Goal: Task Accomplishment & Management: Use online tool/utility

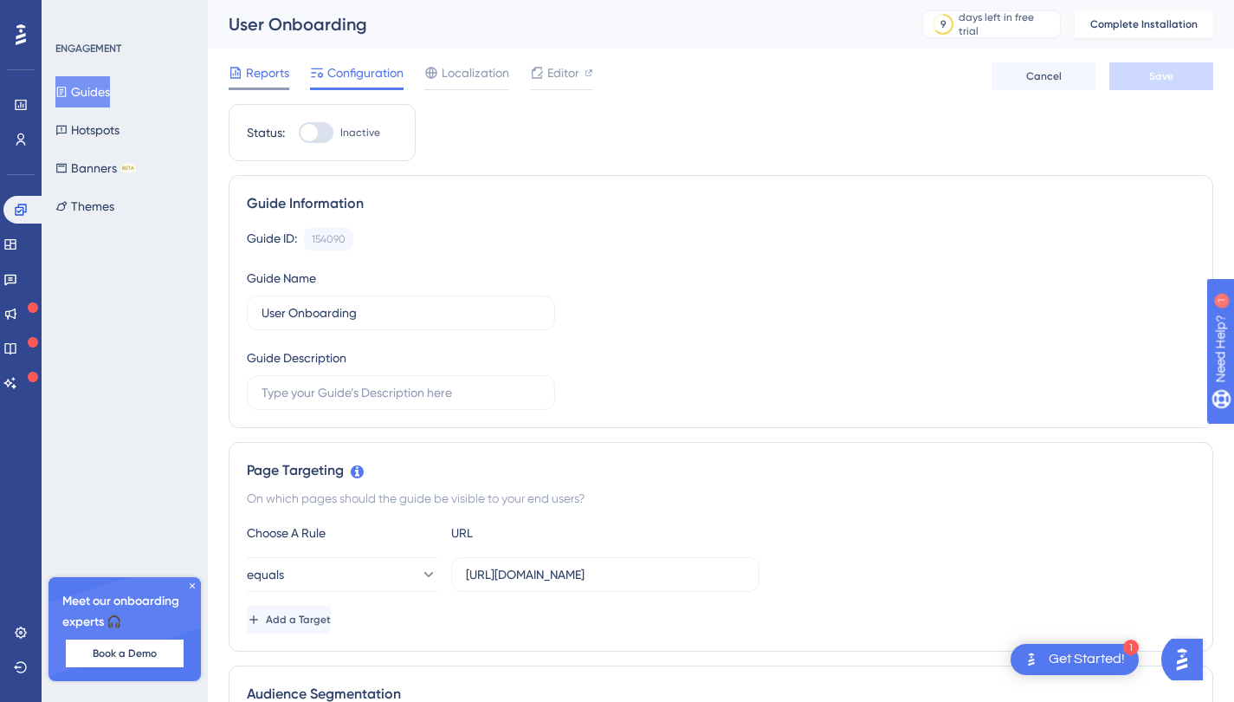
click at [256, 73] on span "Reports" at bounding box center [267, 72] width 43 height 21
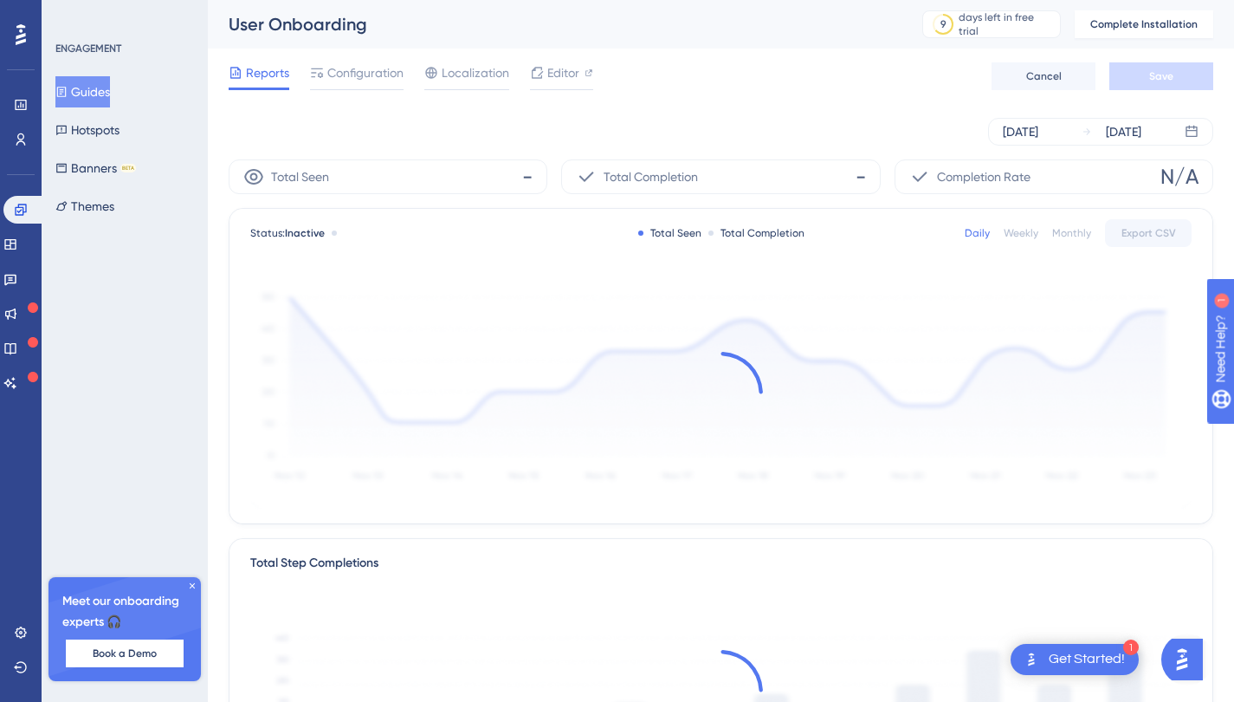
click at [429, 61] on div "Reports Configuration Localization Editor Cancel Save" at bounding box center [721, 76] width 985 height 55
click at [446, 66] on span "Localization" at bounding box center [476, 72] width 68 height 21
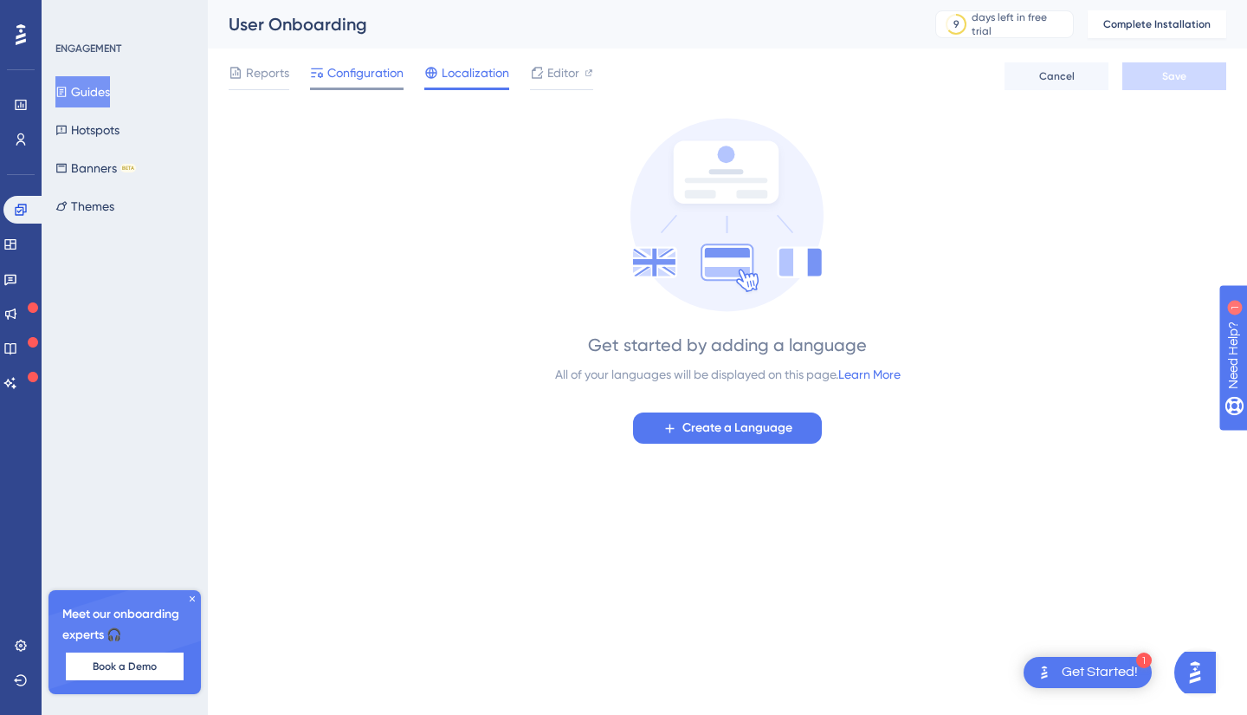
click at [379, 66] on span "Configuration" at bounding box center [365, 72] width 76 height 21
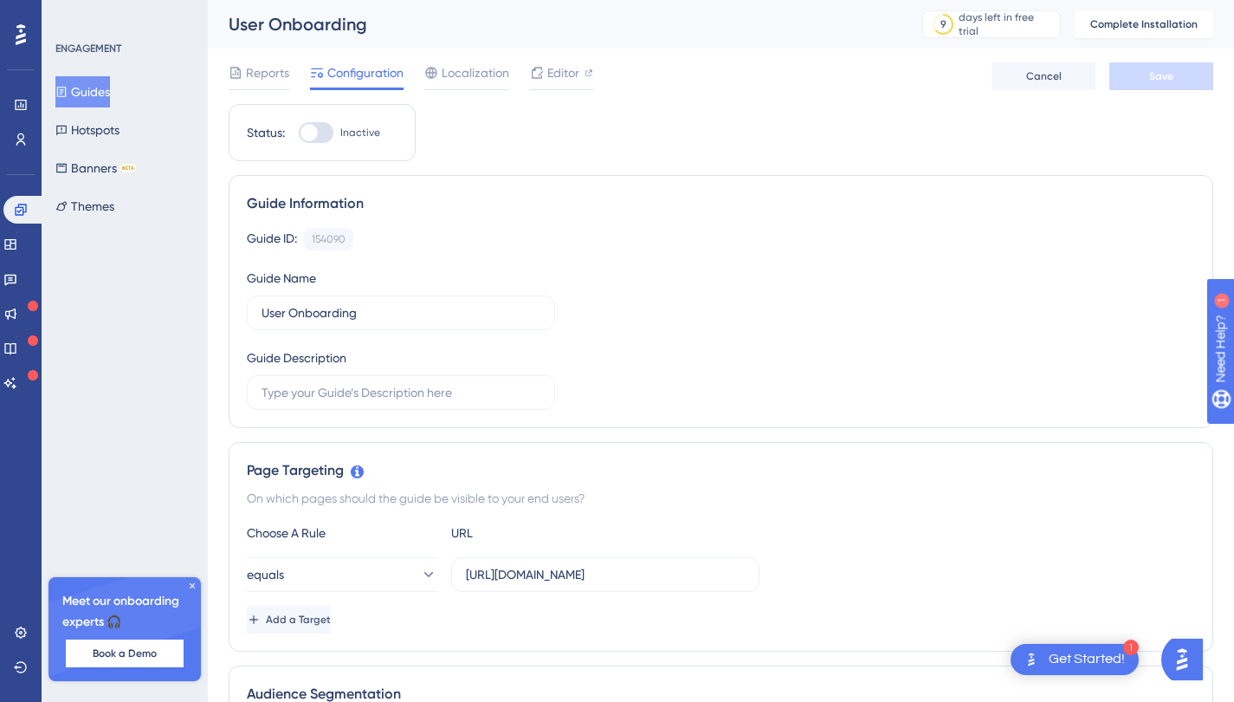
click at [337, 139] on label "Inactive" at bounding box center [339, 132] width 81 height 21
click at [299, 133] on input "Inactive" at bounding box center [298, 133] width 1 height 1
checkbox input "false"
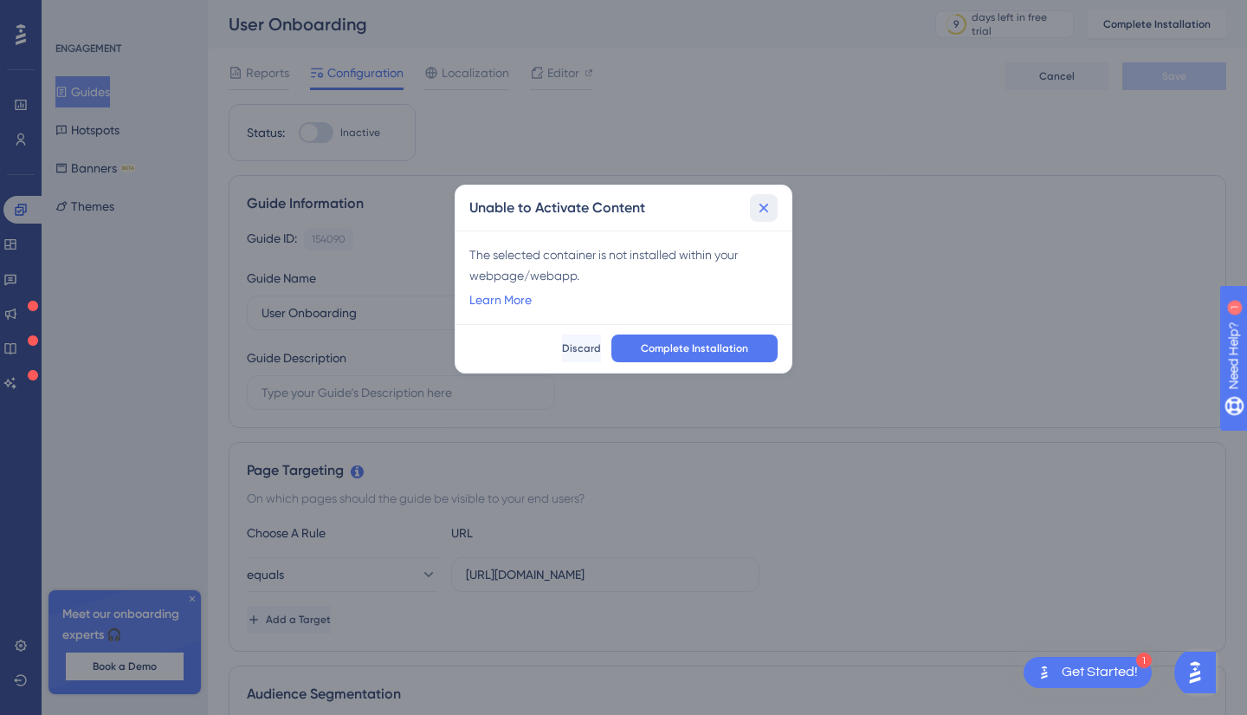
click at [762, 211] on icon at bounding box center [763, 207] width 17 height 17
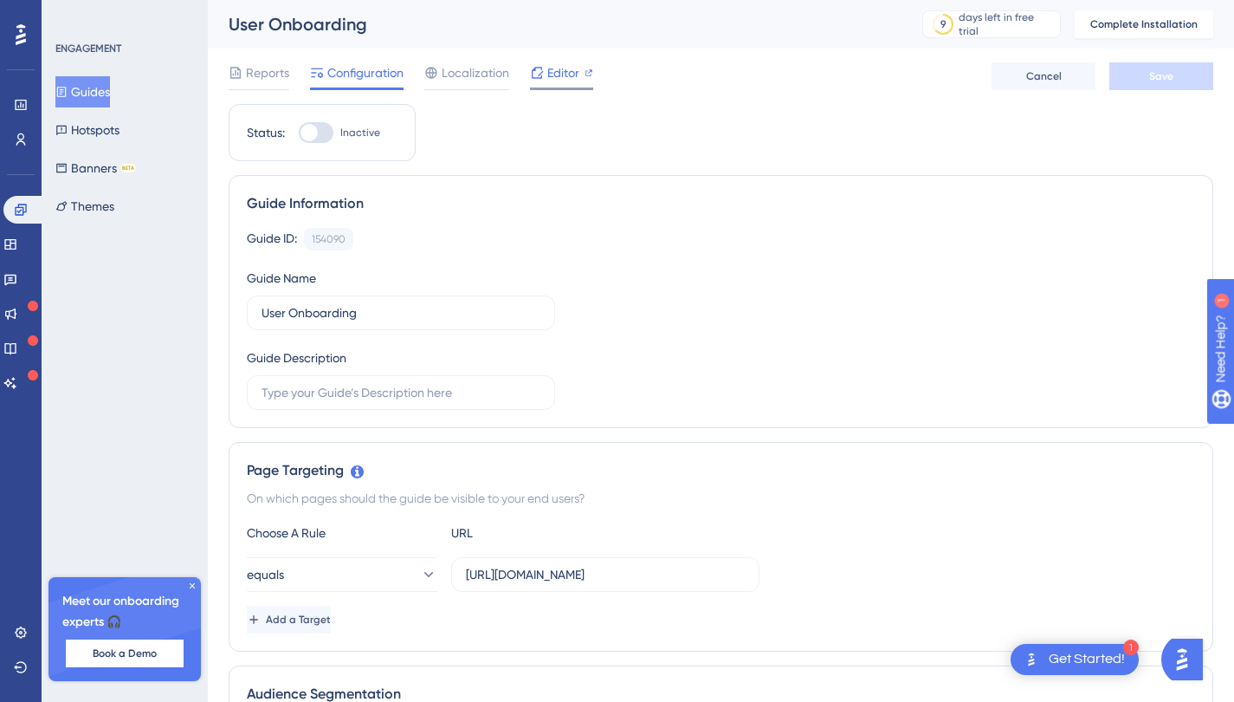
click at [555, 62] on span "Editor" at bounding box center [563, 72] width 32 height 21
click at [117, 176] on button "Banners BETA" at bounding box center [95, 167] width 81 height 31
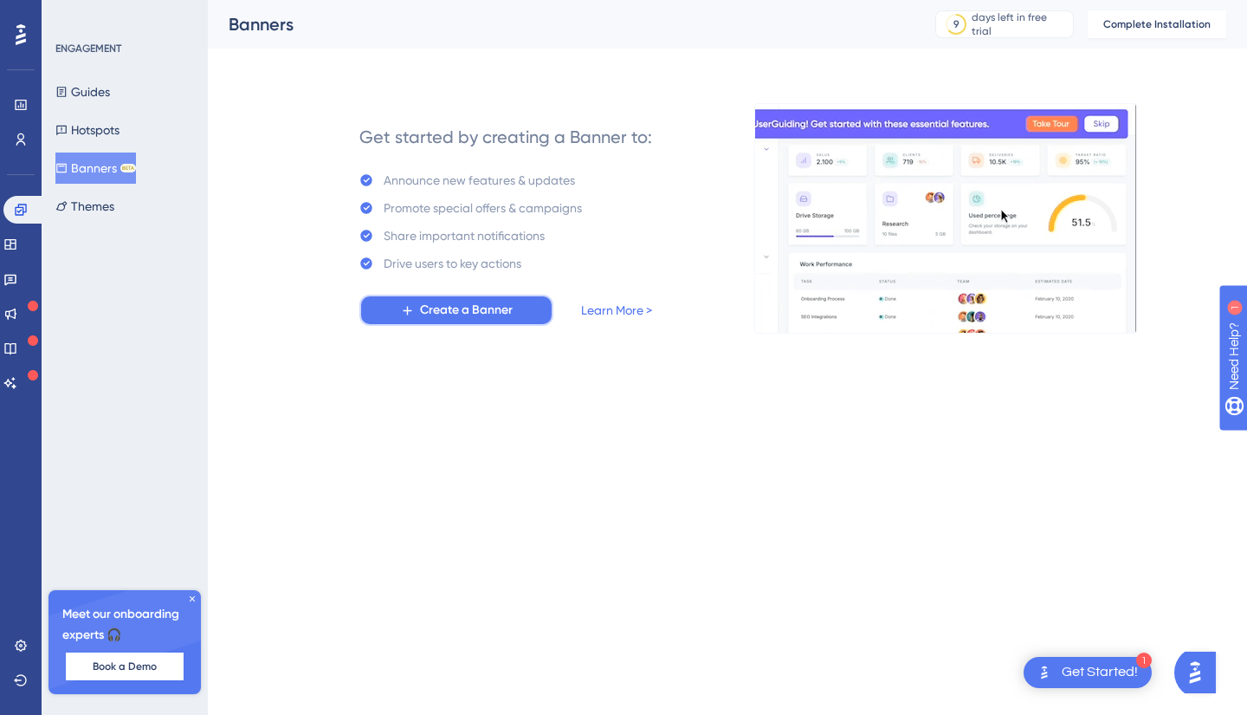
click at [488, 309] on span "Create a Banner" at bounding box center [466, 310] width 93 height 21
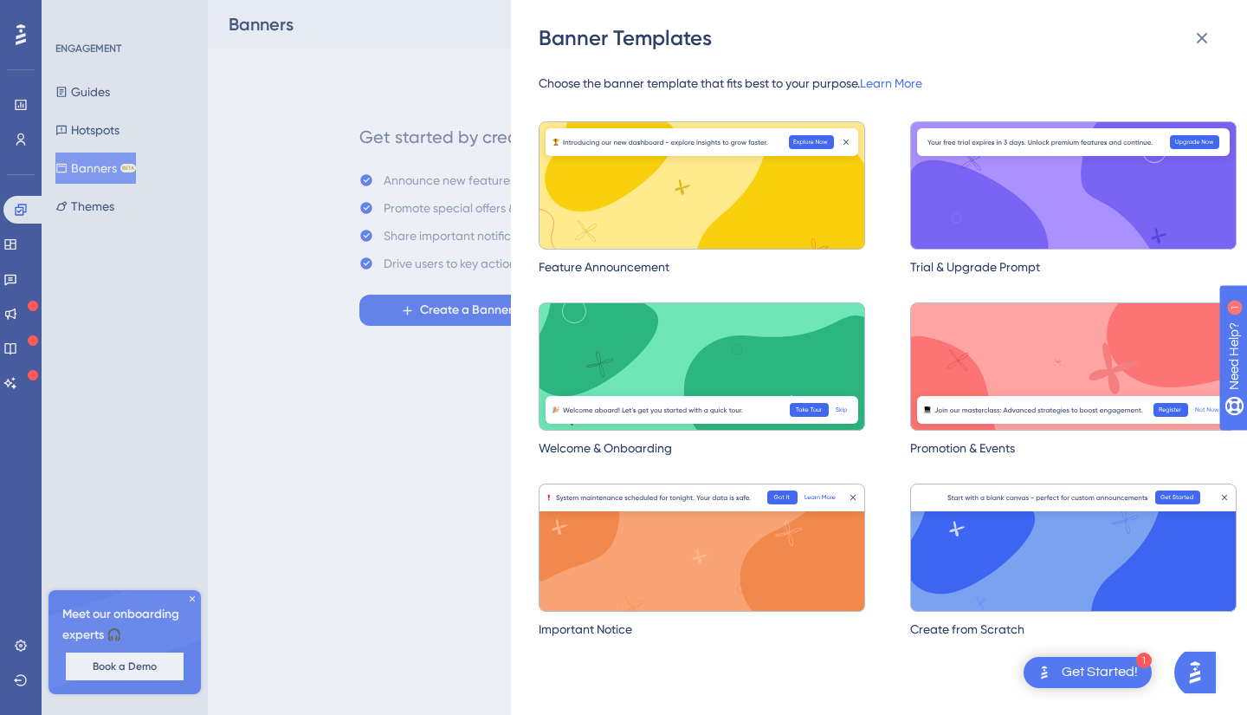
click at [375, 399] on div "Banner Templates Choose the banner template that fits best to your purpose. Lea…" at bounding box center [623, 357] width 1247 height 715
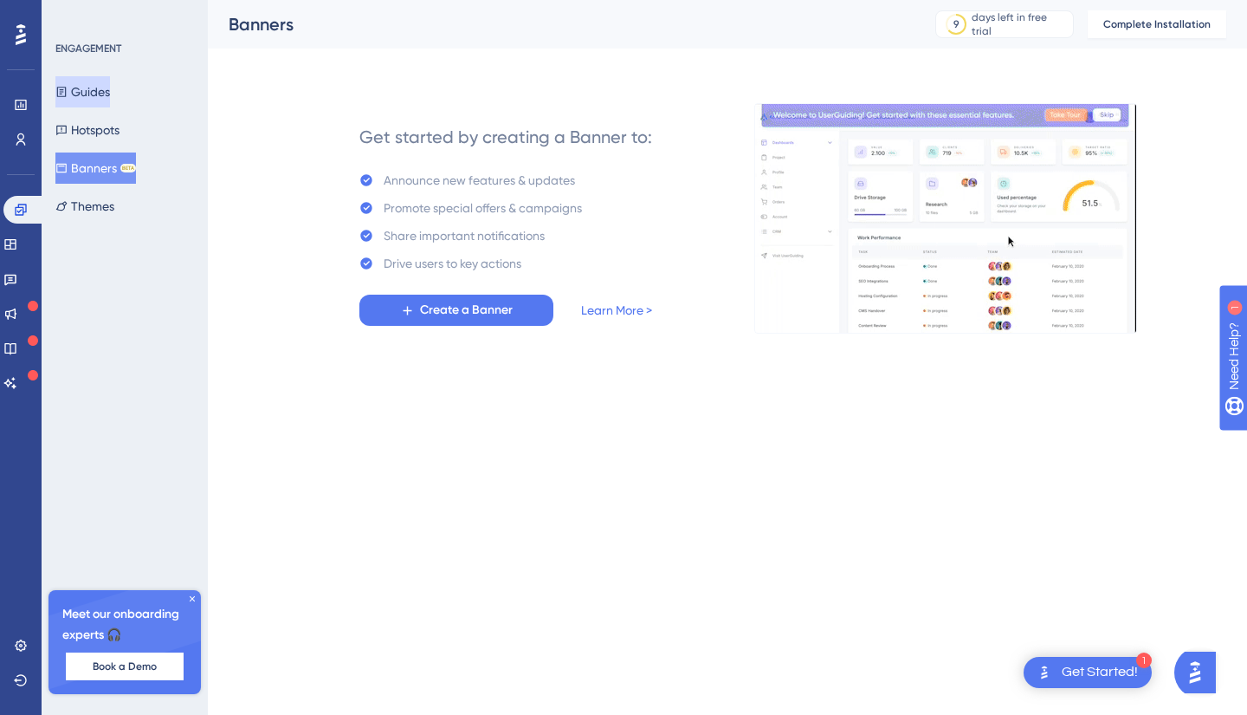
click at [105, 86] on button "Guides" at bounding box center [82, 91] width 55 height 31
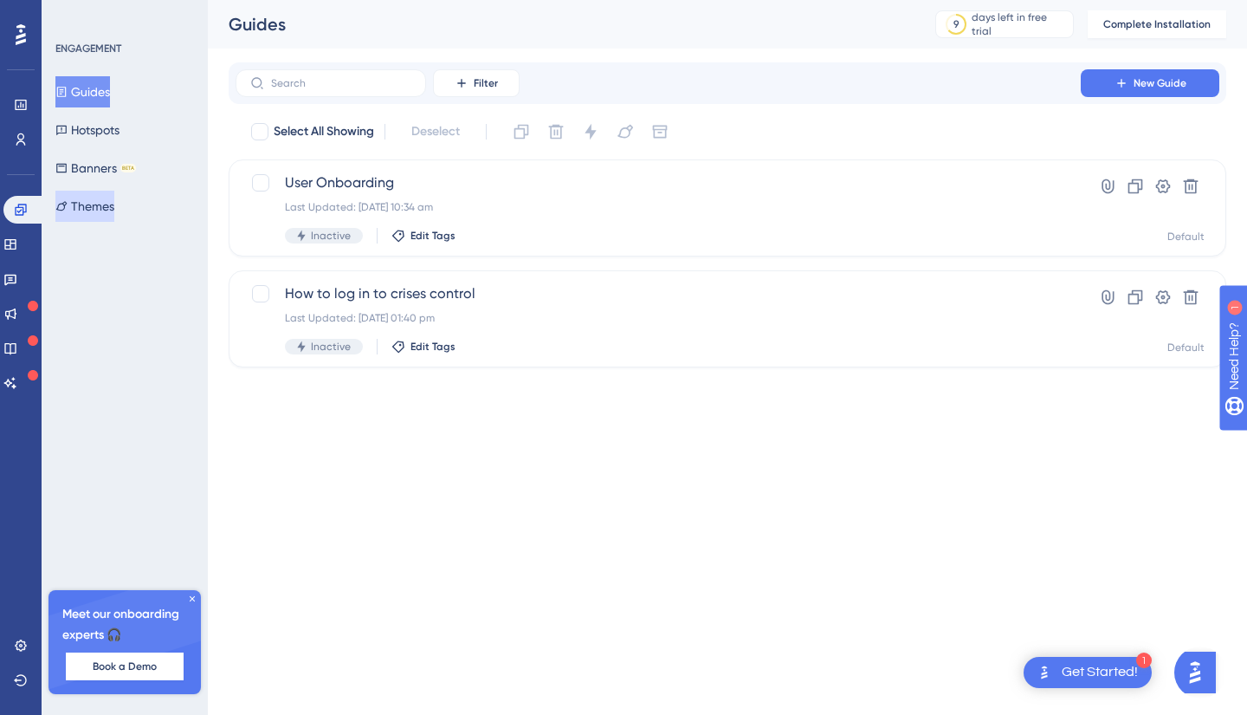
click at [114, 197] on button "Themes" at bounding box center [84, 206] width 59 height 31
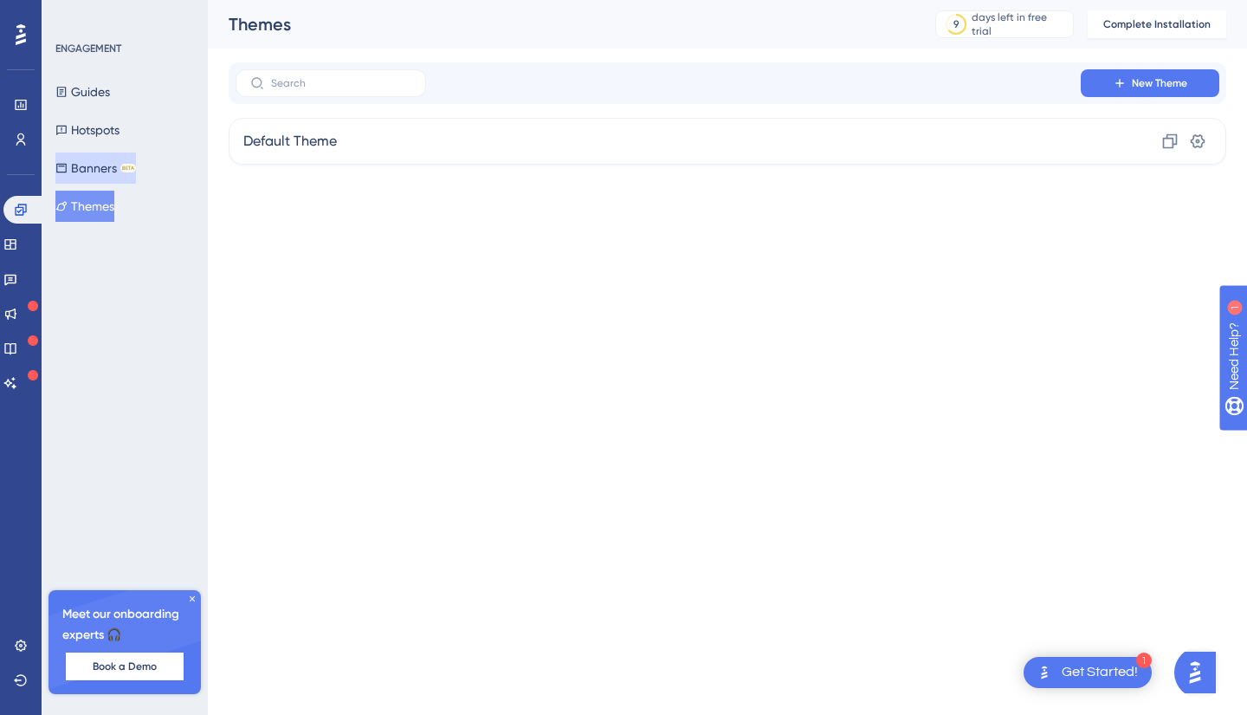
click at [135, 153] on button "Banners BETA" at bounding box center [95, 167] width 81 height 31
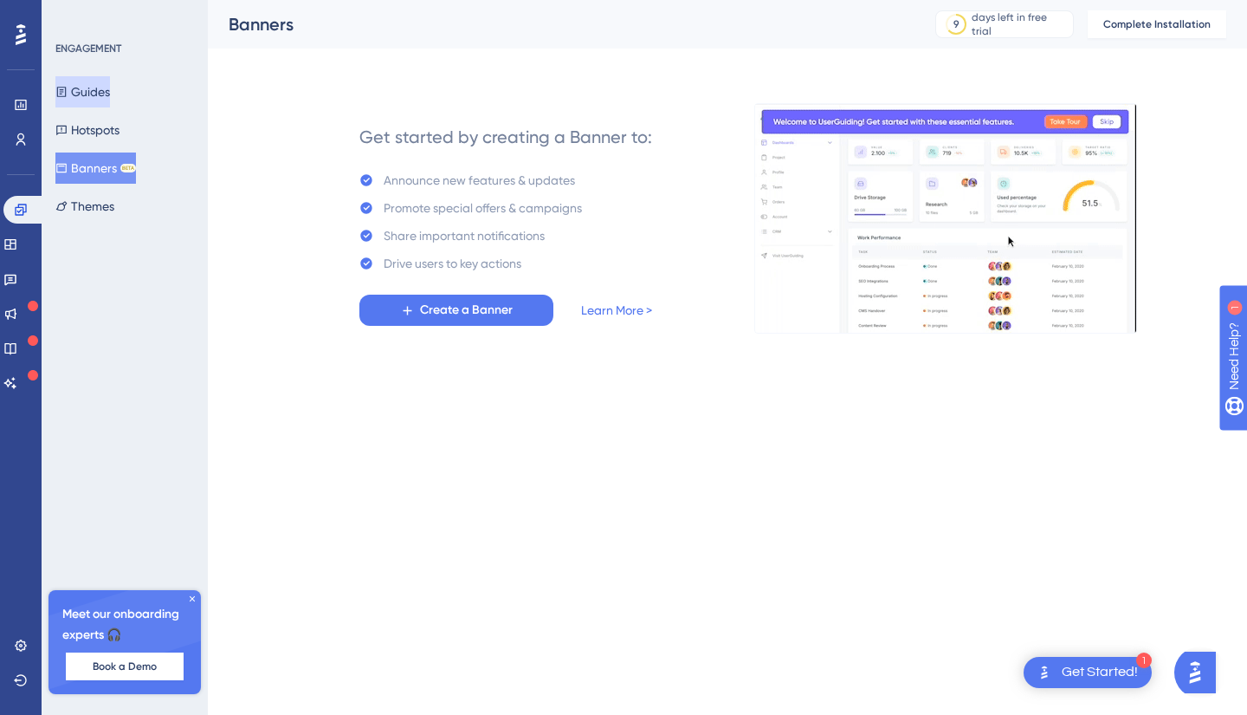
click at [107, 102] on button "Guides" at bounding box center [82, 91] width 55 height 31
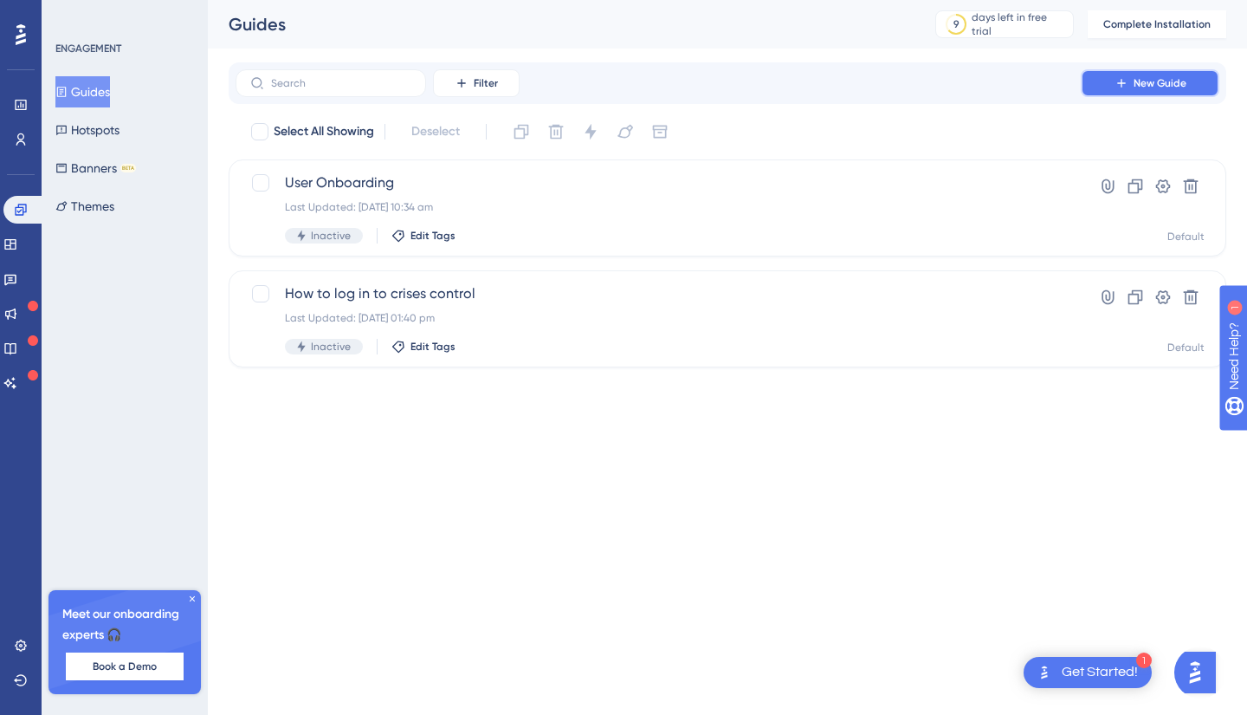
click at [1090, 83] on button "New Guide" at bounding box center [1150, 83] width 139 height 28
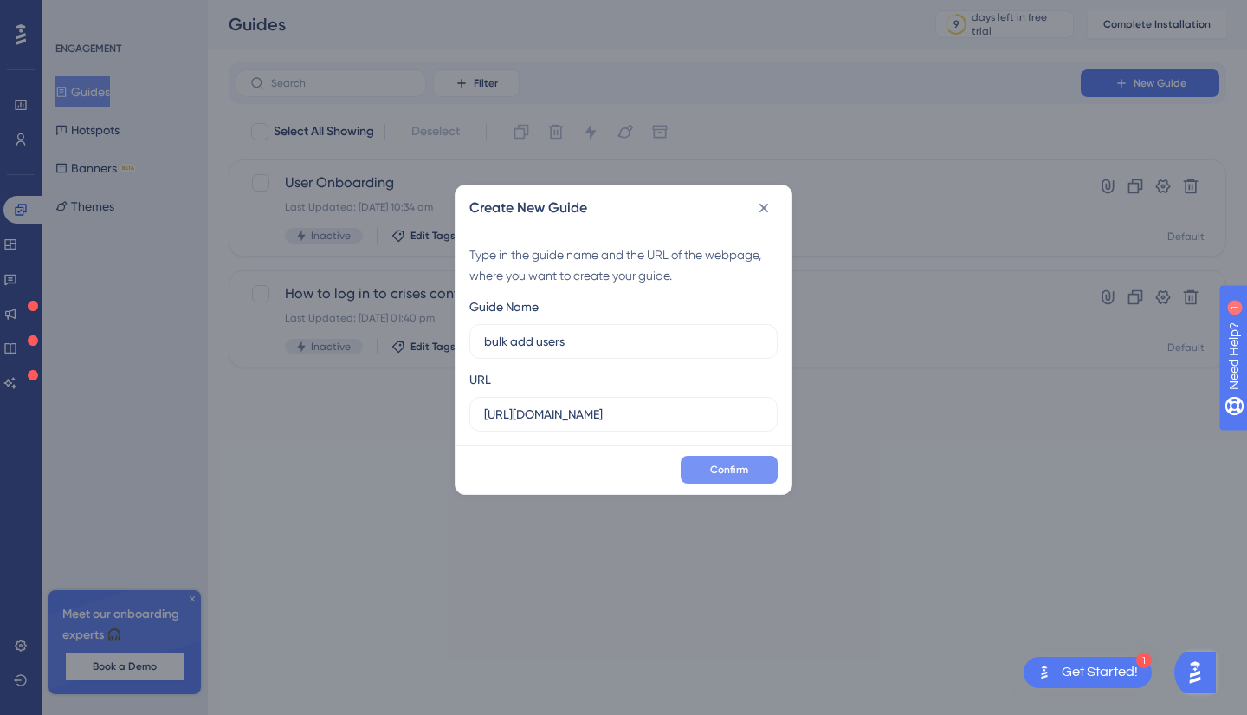
type input "bulk add users"
click at [743, 461] on button "Confirm" at bounding box center [729, 470] width 97 height 28
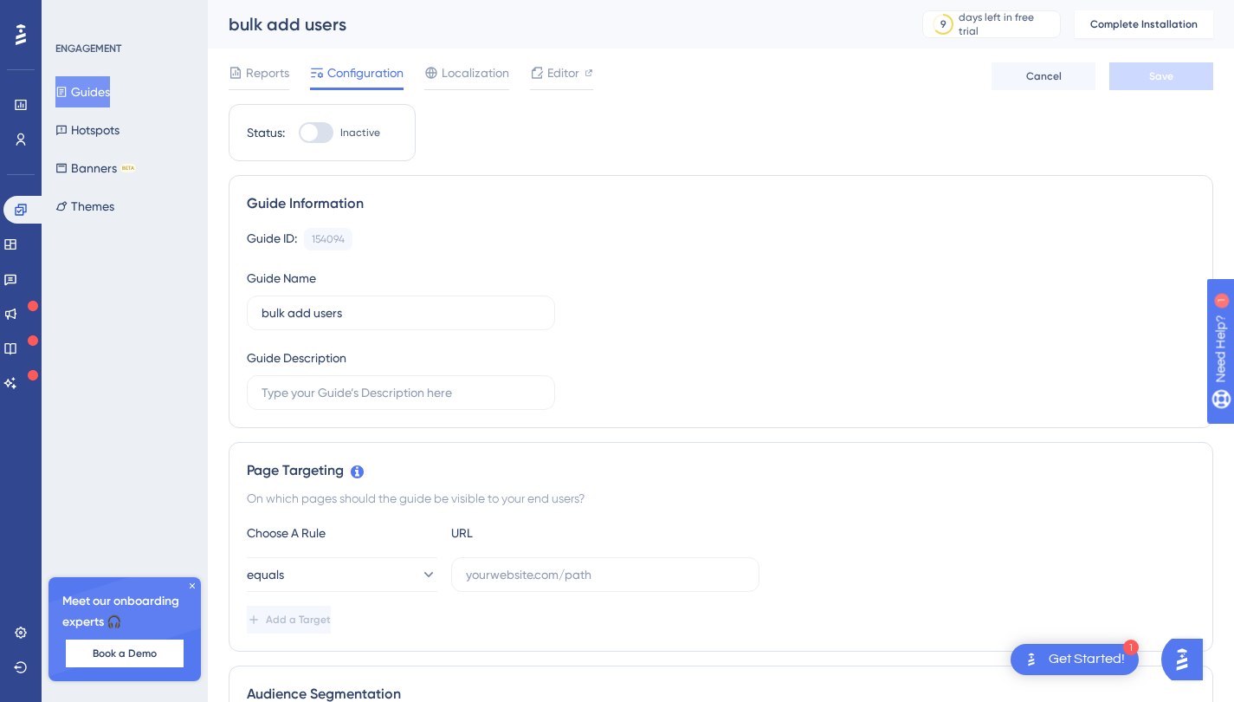
click at [110, 84] on button "Guides" at bounding box center [82, 91] width 55 height 31
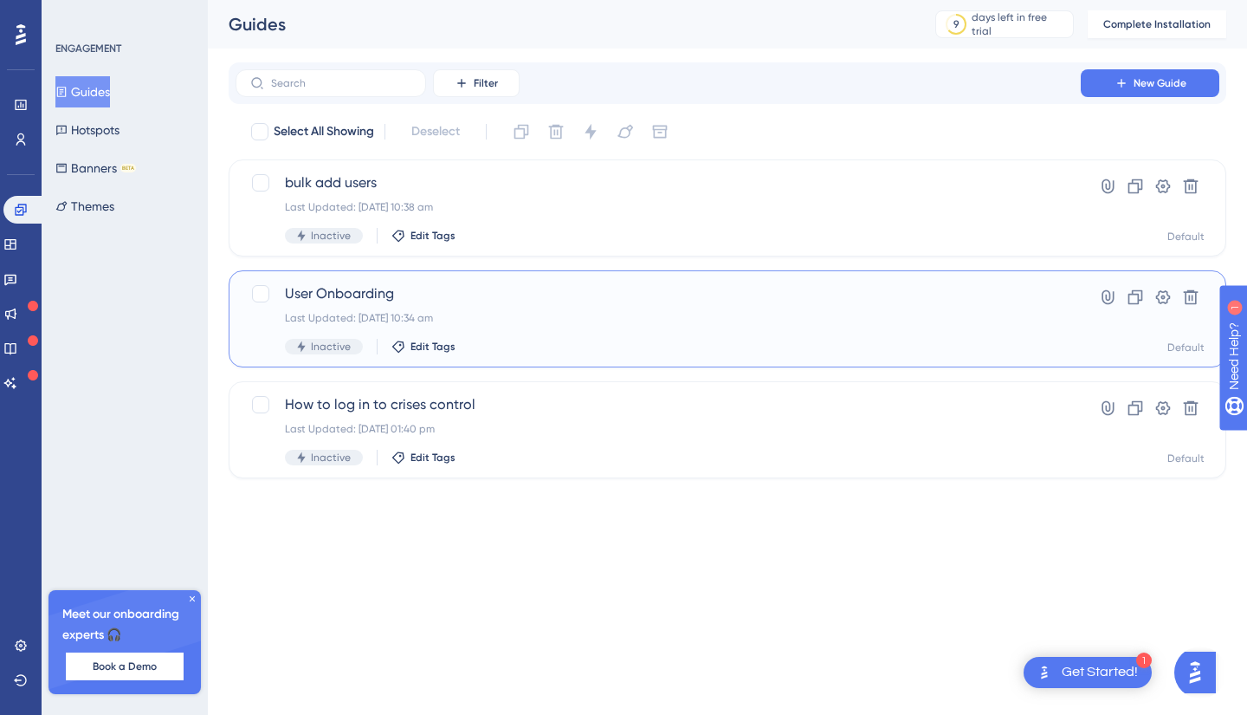
click at [408, 313] on div "Last Updated: 14 Oct 2025 10:34 am" at bounding box center [658, 318] width 747 height 14
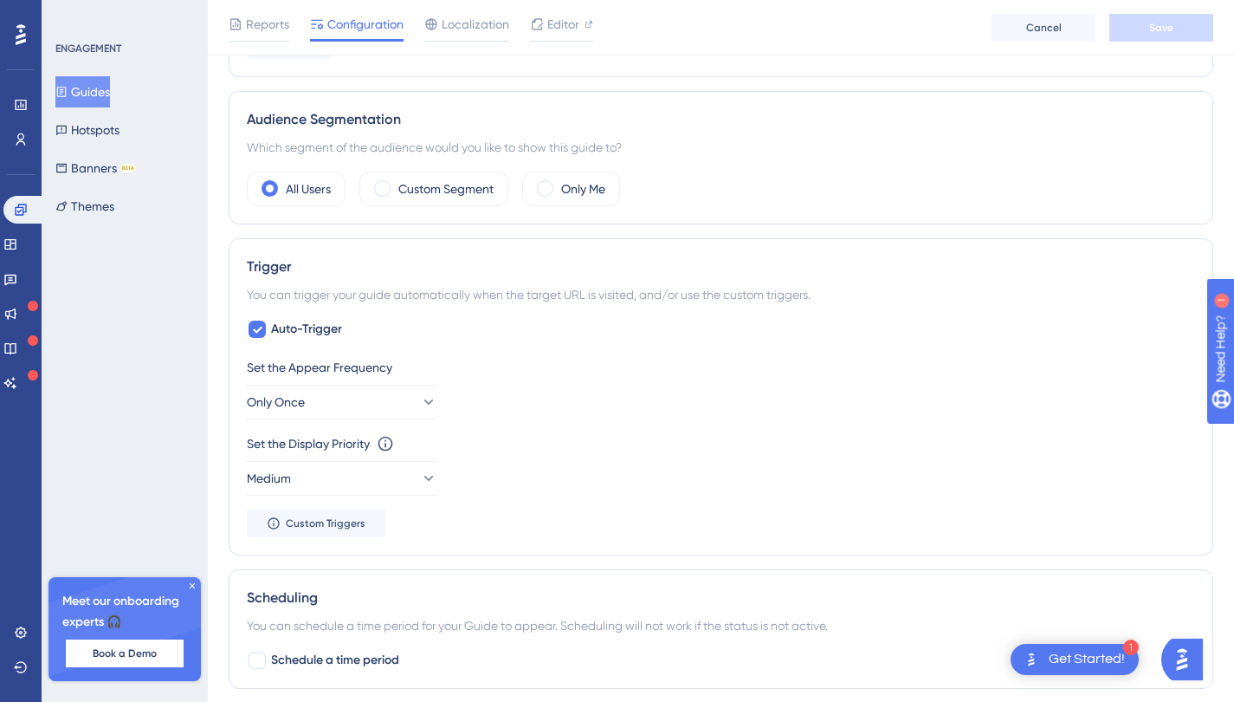
scroll to position [569, 13]
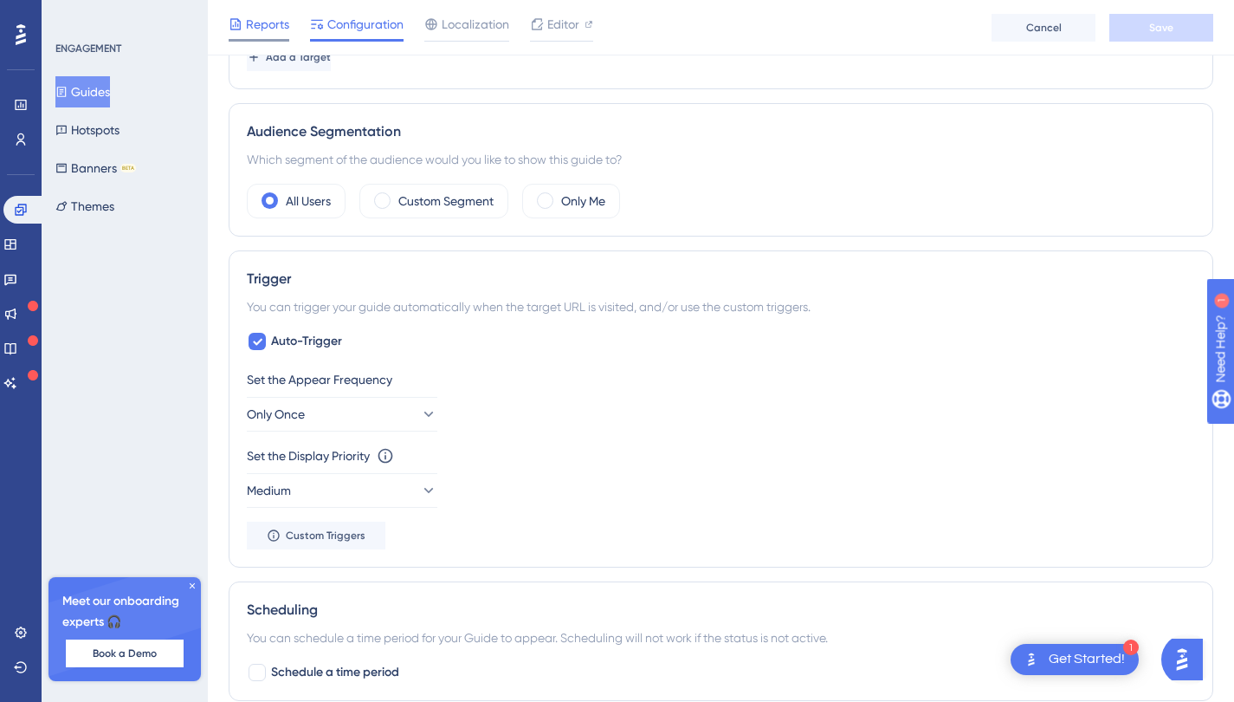
click at [272, 32] on span "Reports" at bounding box center [267, 24] width 43 height 21
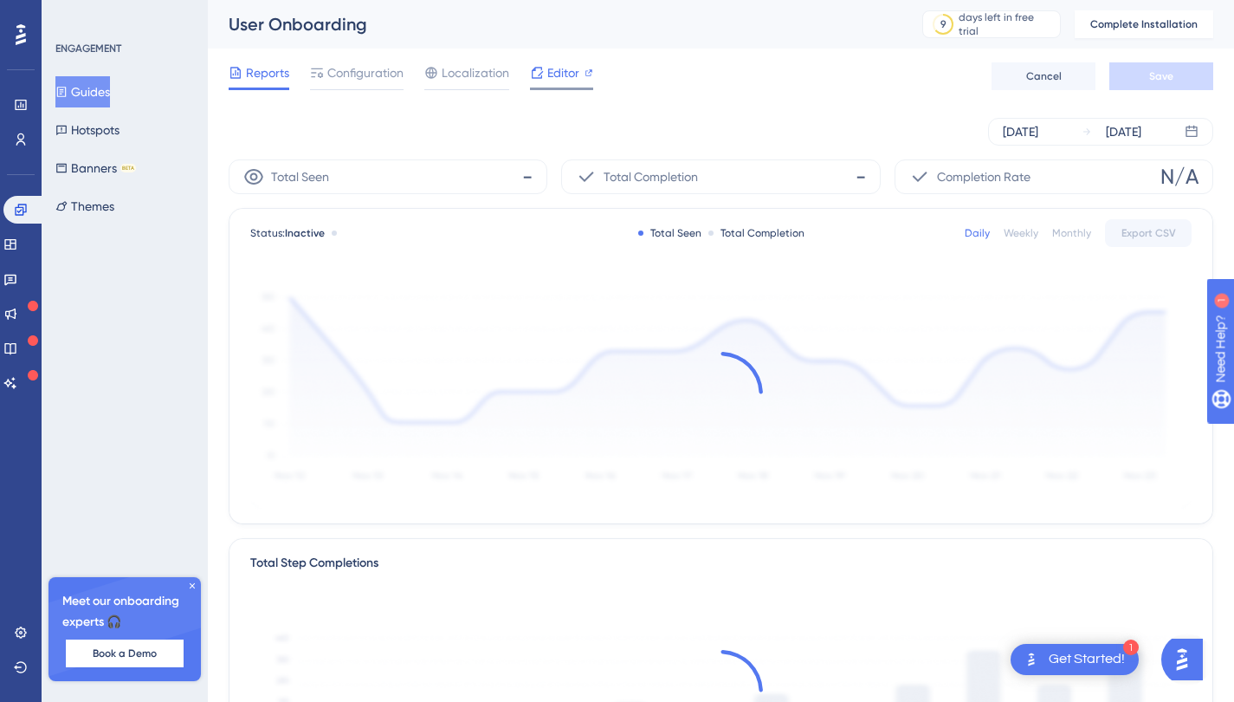
click at [567, 68] on span "Editor" at bounding box center [563, 72] width 32 height 21
click at [91, 87] on button "Guides" at bounding box center [82, 91] width 55 height 31
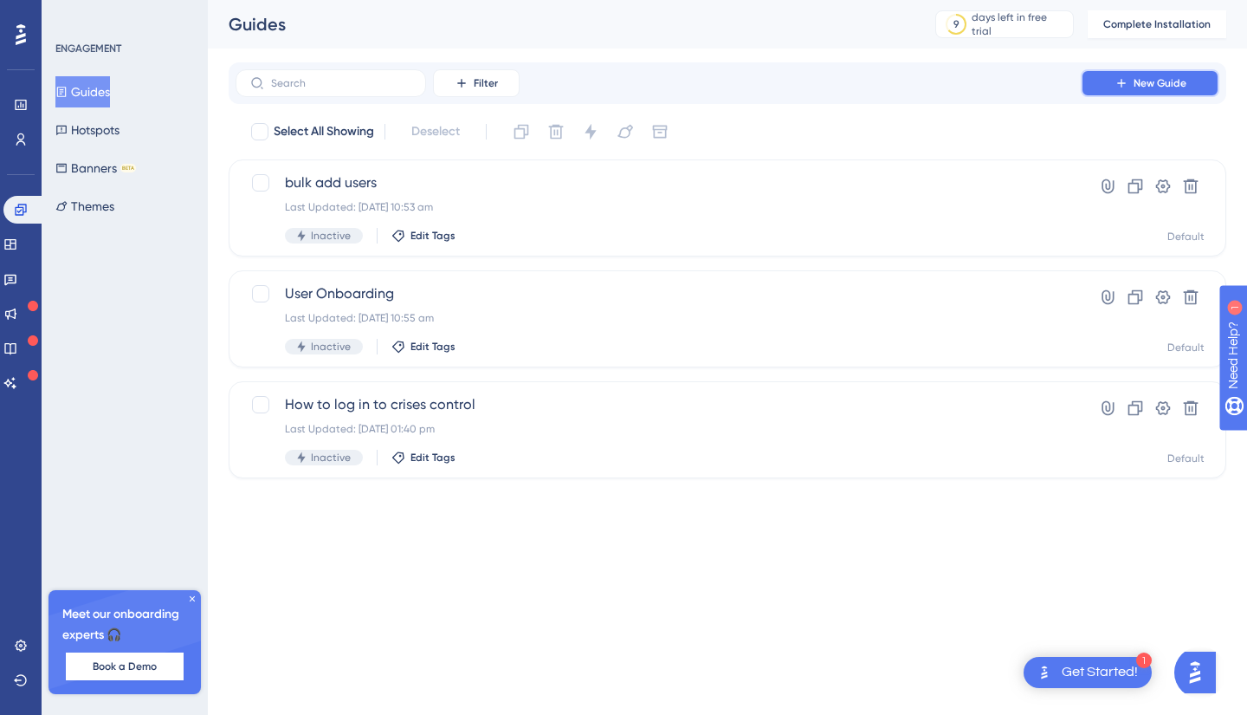
click at [1133, 81] on button "New Guide" at bounding box center [1150, 83] width 139 height 28
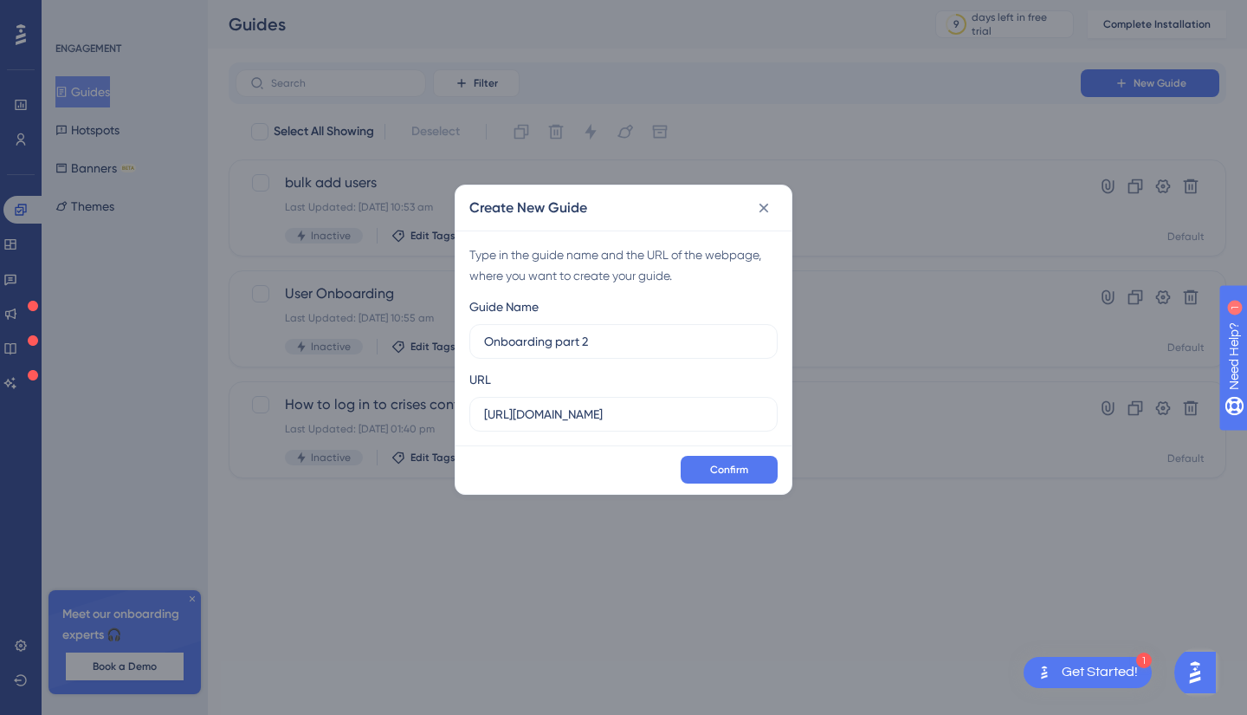
type input "Onboarding part 2"
click at [731, 486] on div "Confirm" at bounding box center [624, 469] width 336 height 49
click at [732, 474] on span "Confirm" at bounding box center [729, 470] width 38 height 14
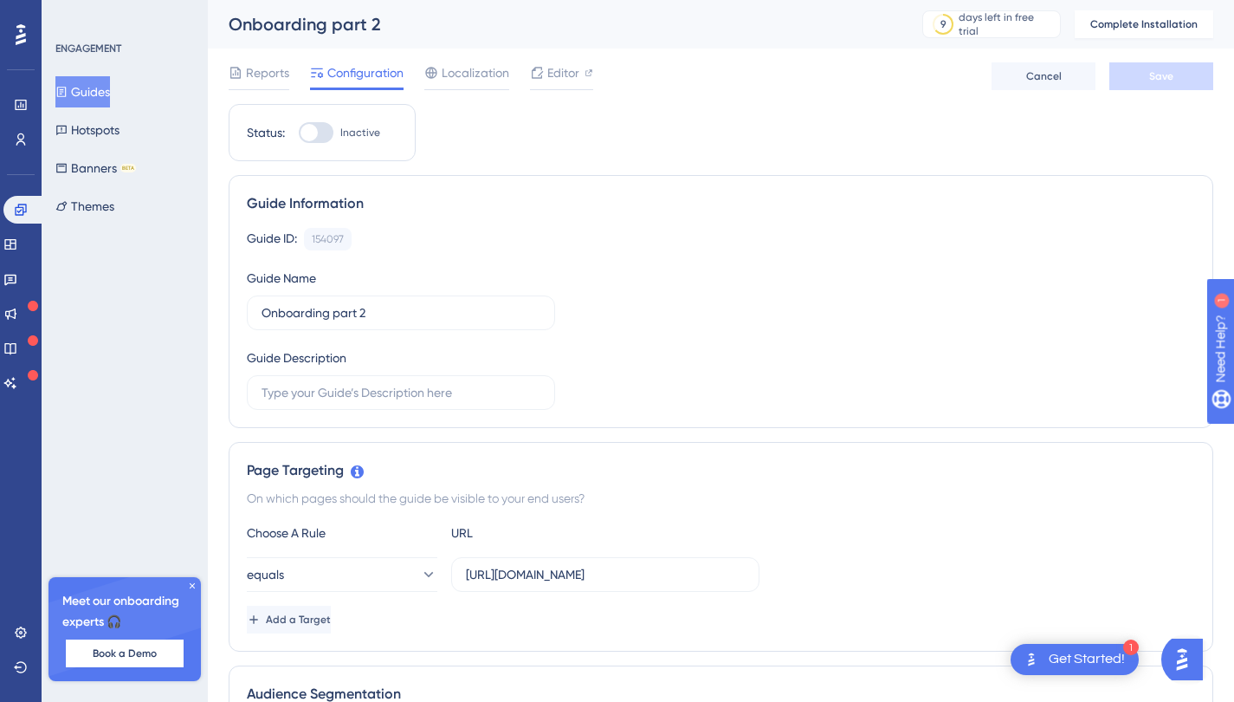
click at [105, 76] on button "Guides" at bounding box center [82, 91] width 55 height 31
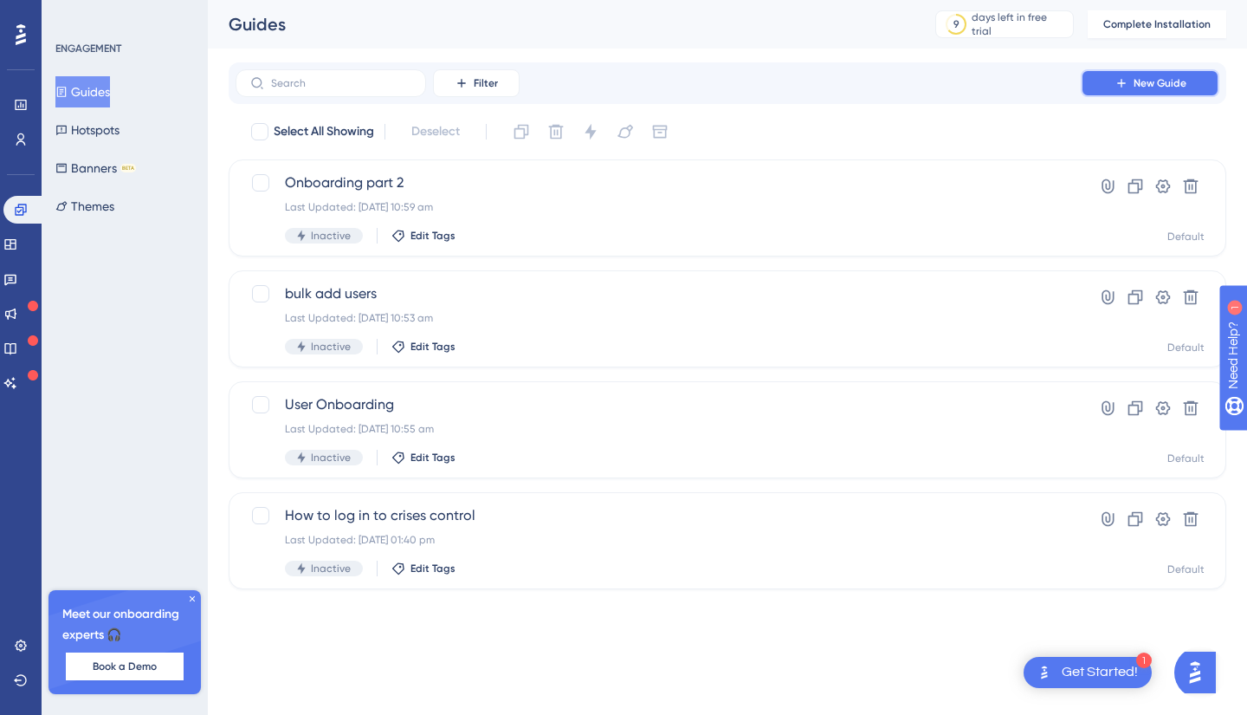
click at [1149, 81] on span "New Guide" at bounding box center [1160, 83] width 53 height 14
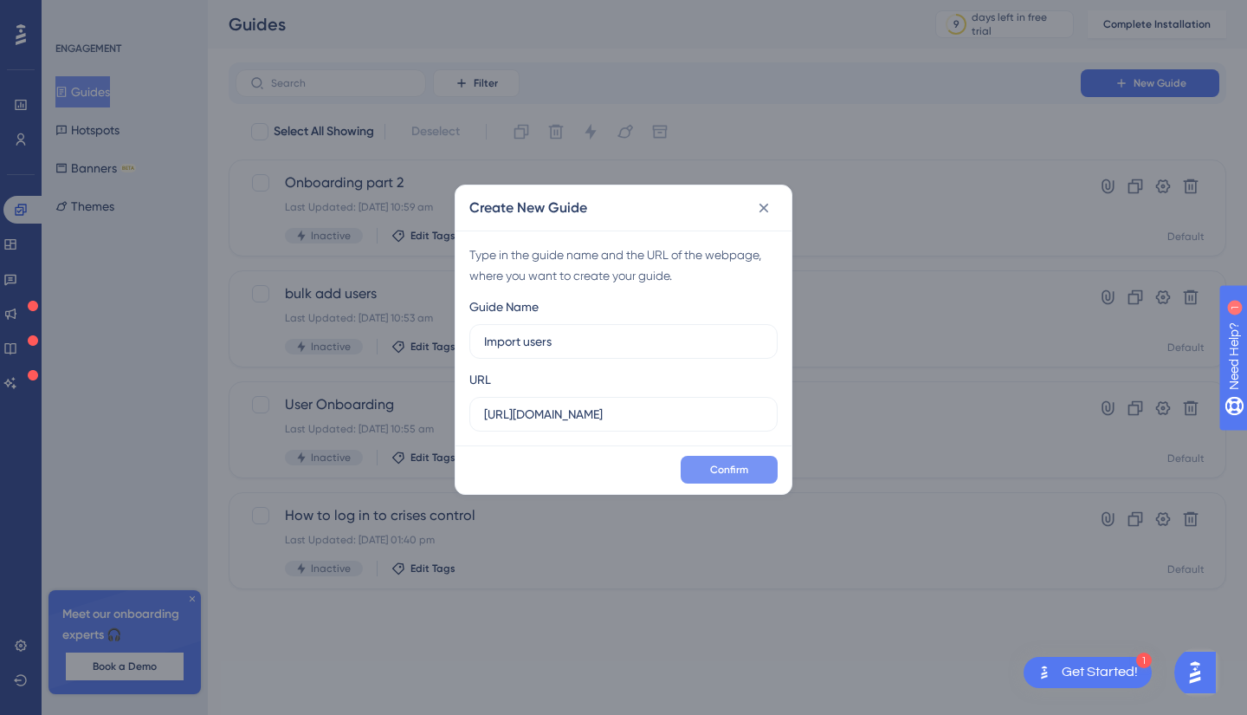
type input "Import users"
click at [715, 463] on span "Confirm" at bounding box center [729, 470] width 38 height 14
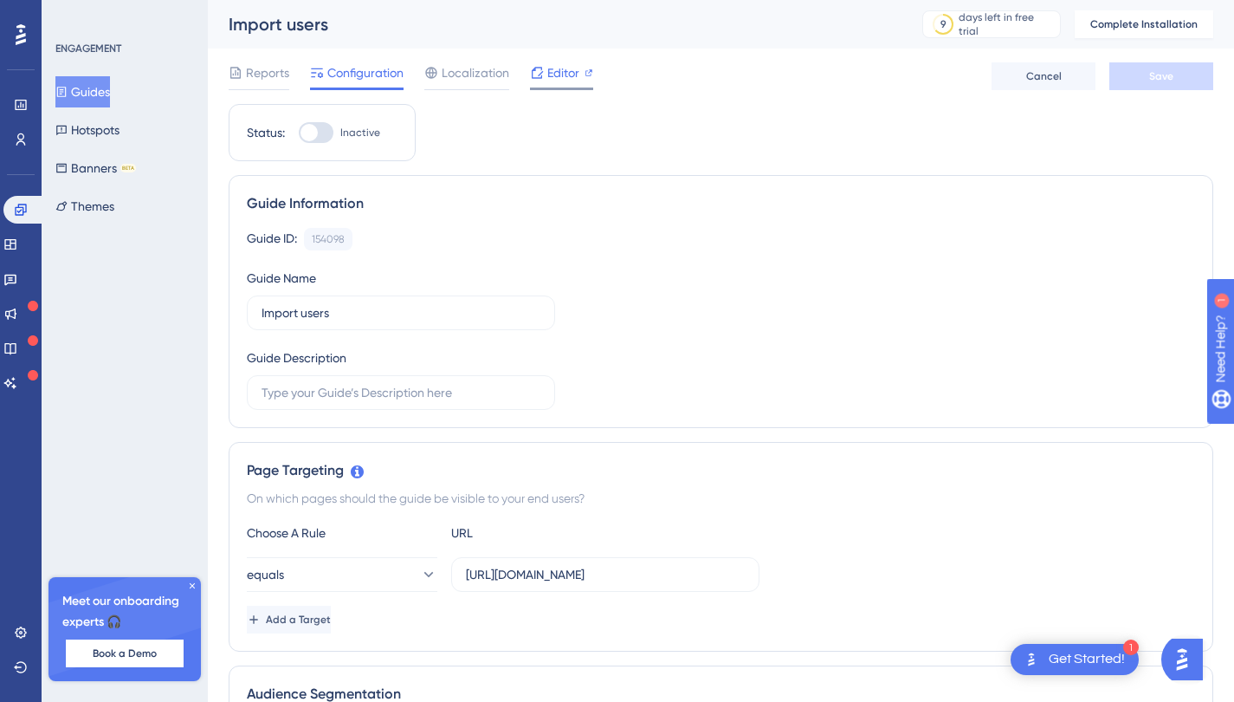
click at [564, 78] on span "Editor" at bounding box center [563, 72] width 32 height 21
click at [110, 105] on button "Guides" at bounding box center [82, 91] width 55 height 31
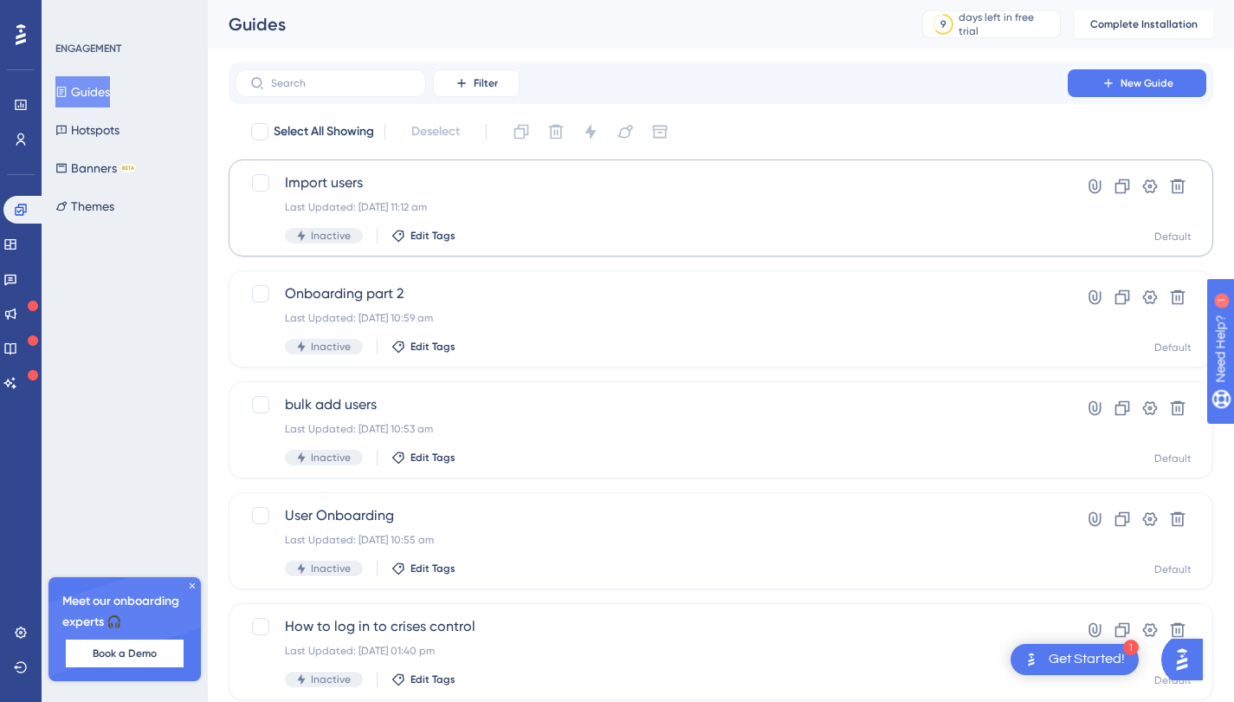
scroll to position [54, 0]
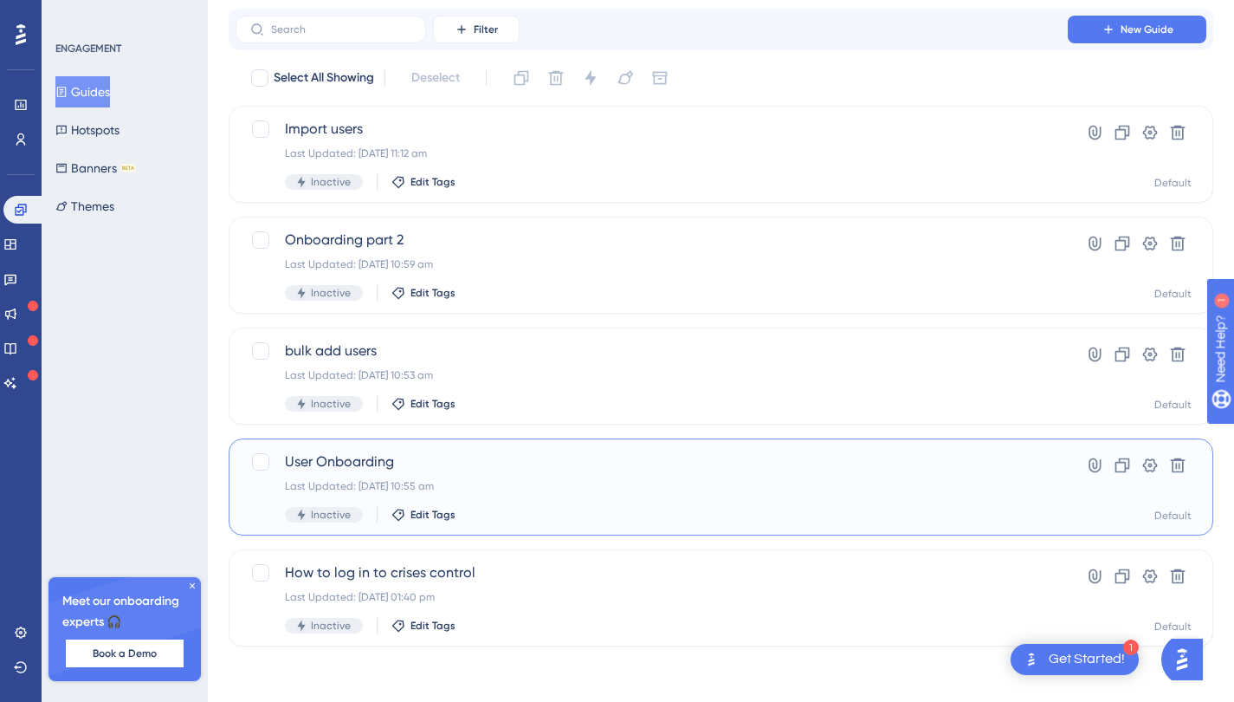
click at [497, 464] on span "User Onboarding" at bounding box center [652, 461] width 734 height 21
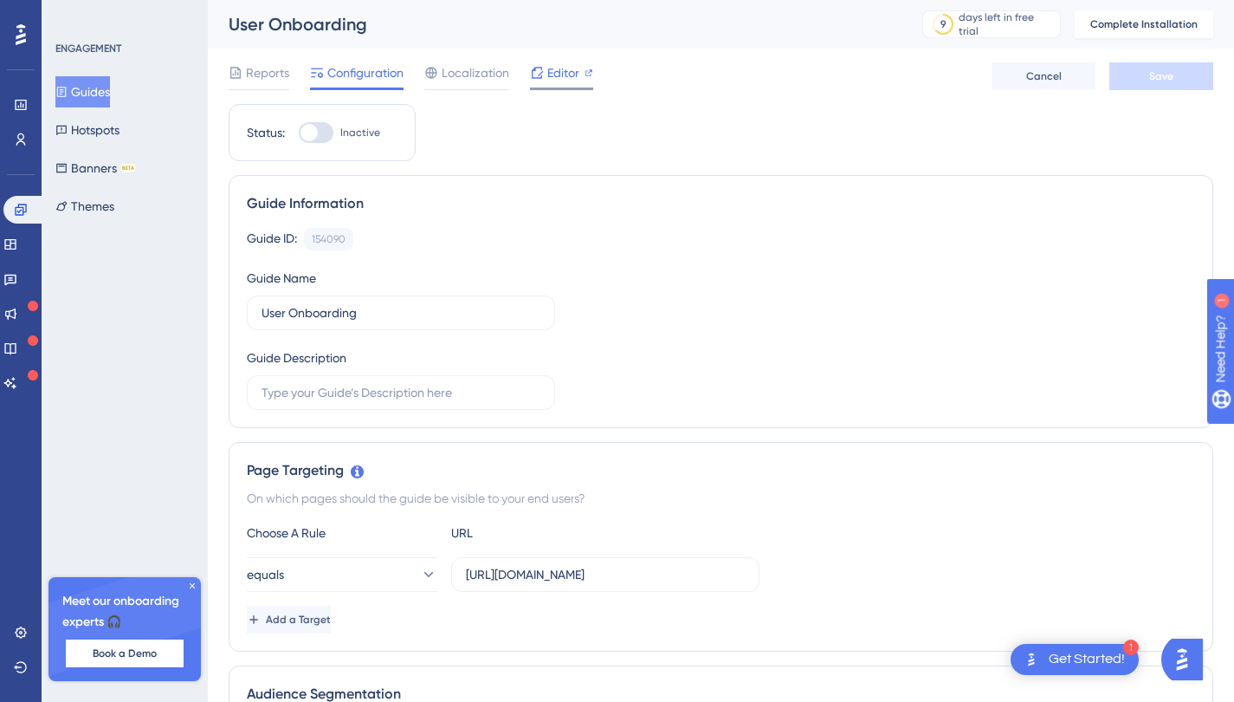
click at [576, 65] on span "Editor" at bounding box center [563, 72] width 32 height 21
click at [78, 94] on button "Guides" at bounding box center [82, 91] width 55 height 31
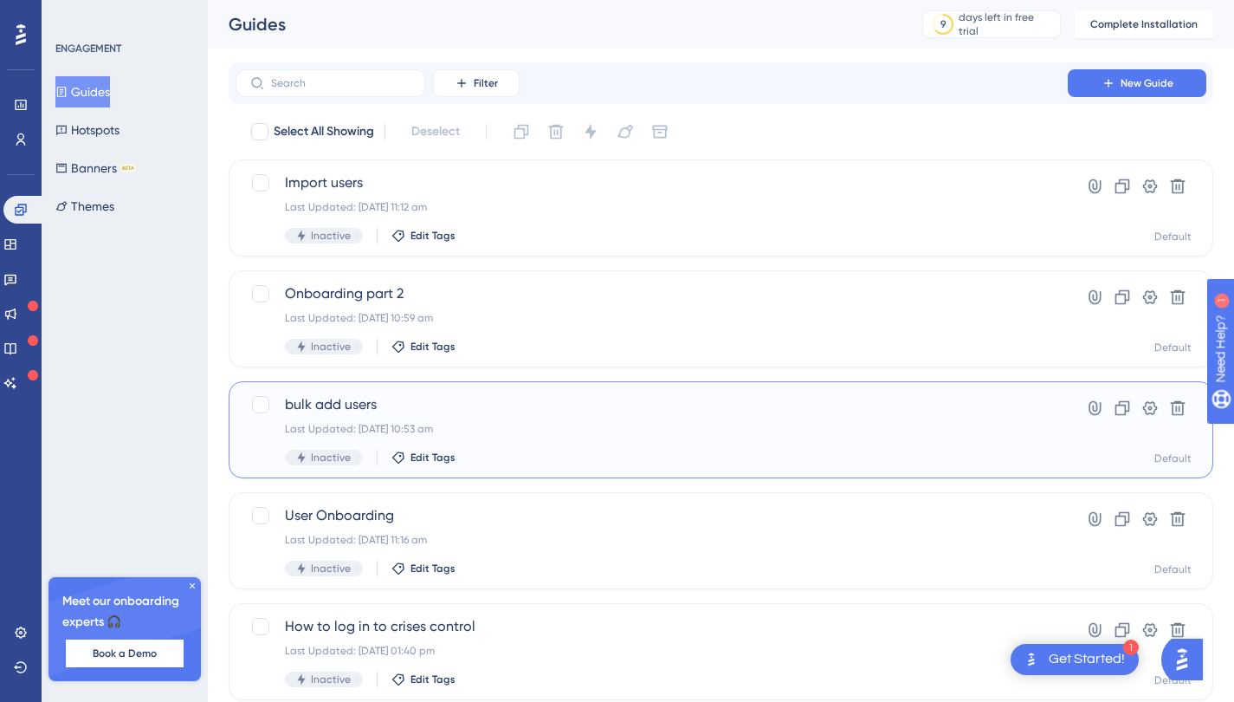
click at [531, 433] on div "Last Updated: 14 Oct 2025 10:53 am" at bounding box center [652, 429] width 734 height 14
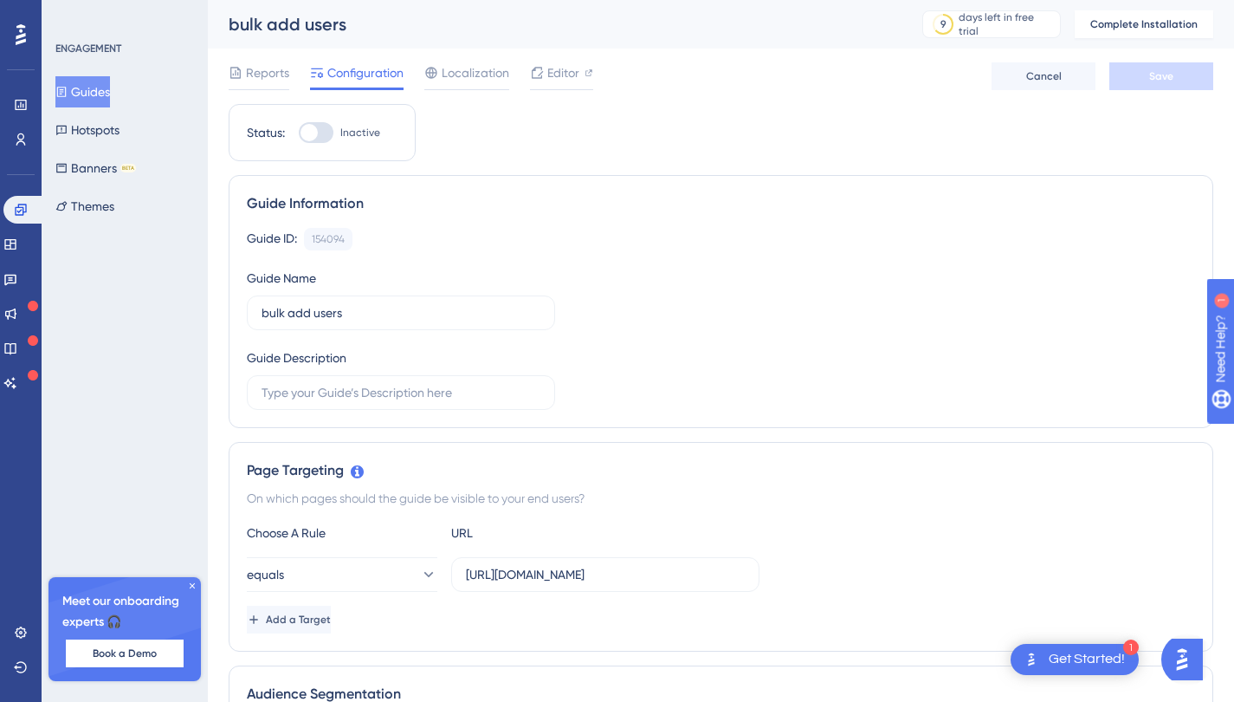
click at [316, 131] on div at bounding box center [309, 132] width 17 height 17
click at [299, 133] on input "Inactive" at bounding box center [298, 133] width 1 height 1
checkbox input "false"
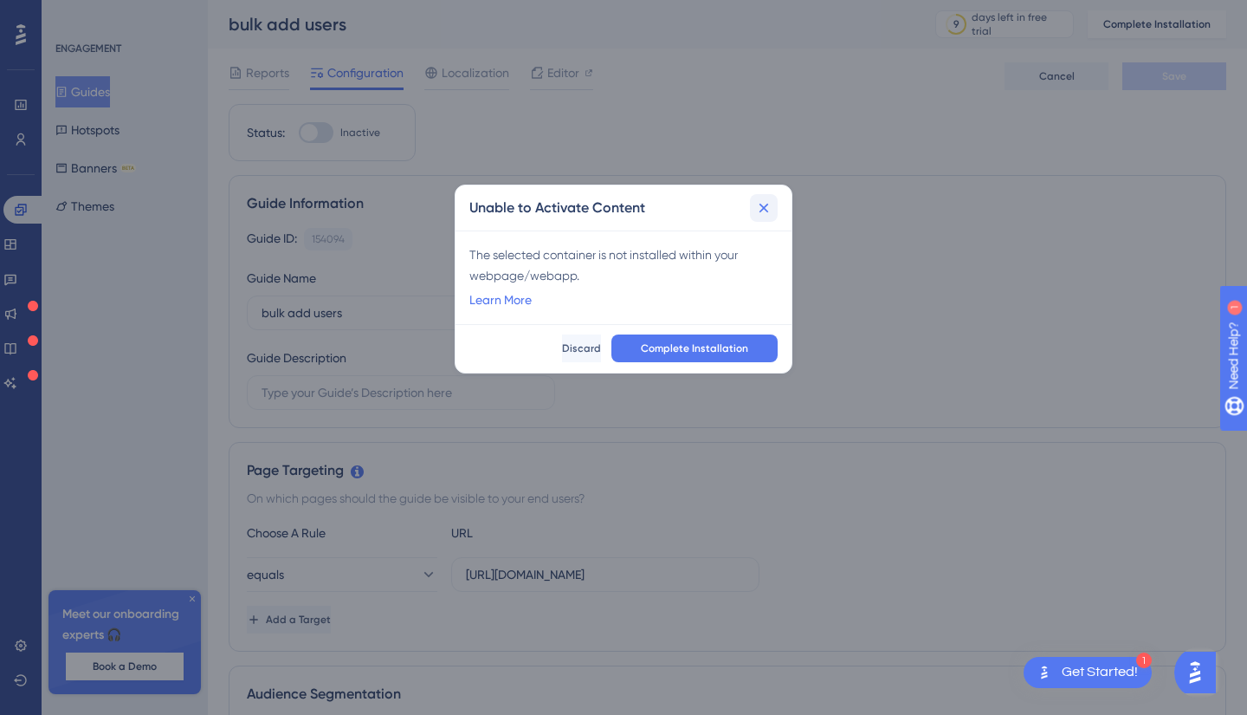
click at [774, 197] on button at bounding box center [764, 208] width 28 height 28
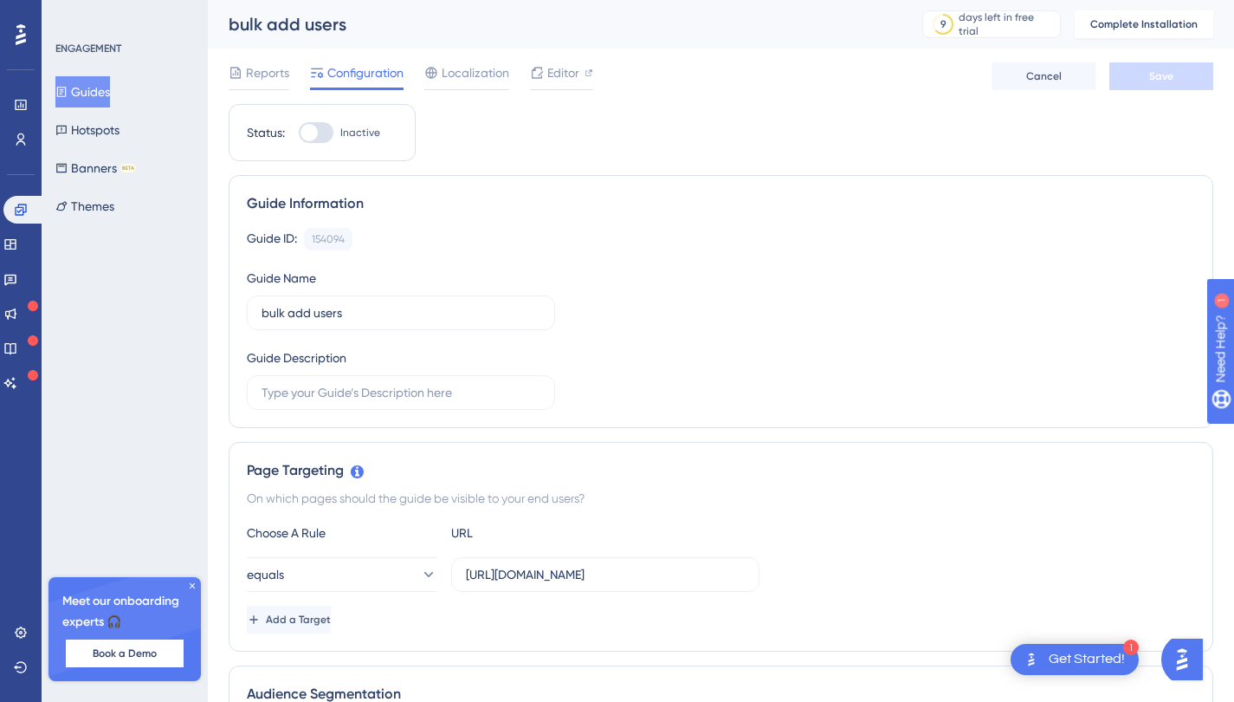
click at [110, 85] on button "Guides" at bounding box center [82, 91] width 55 height 31
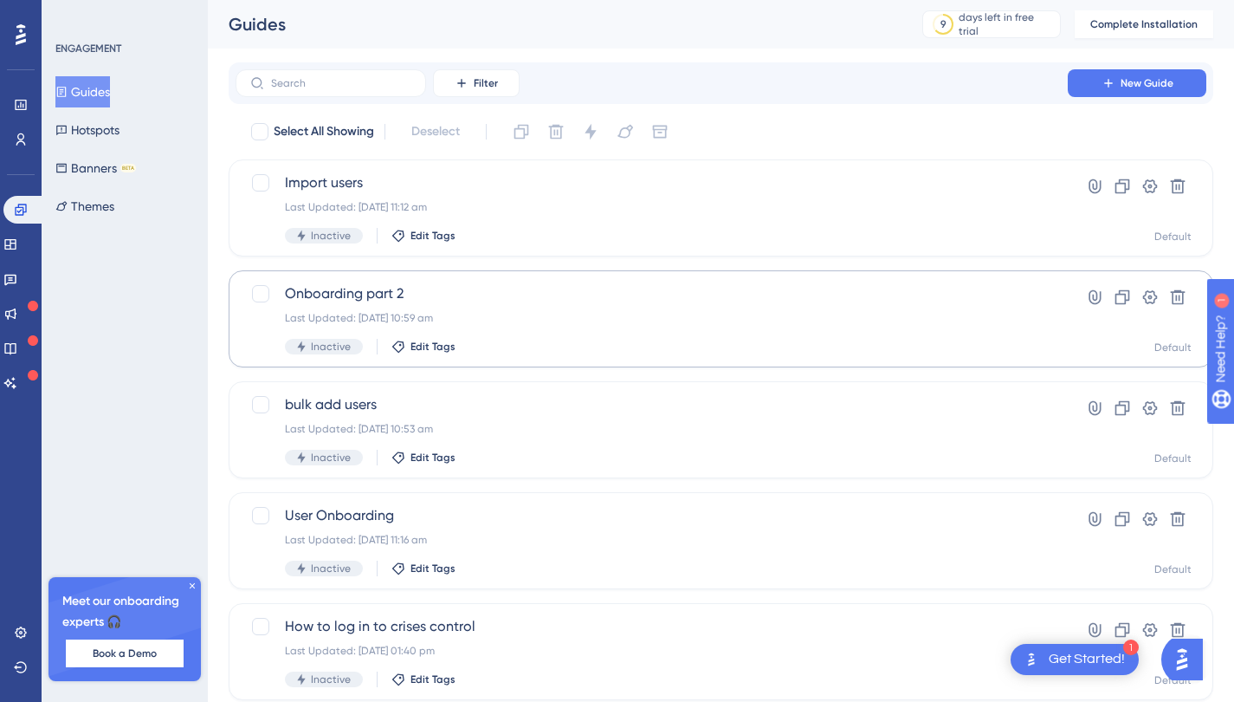
scroll to position [54, 0]
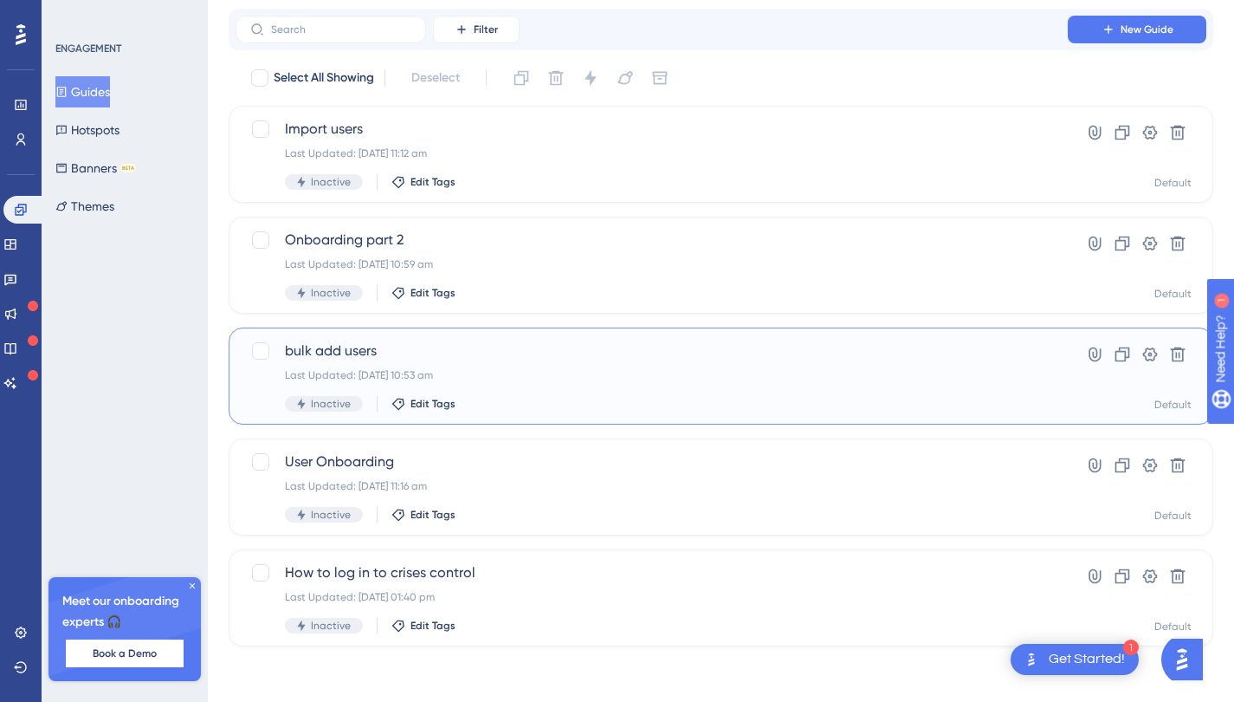
click at [594, 365] on div "bulk add users Last Updated: 14 Oct 2025 10:53 am Inactive Edit Tags" at bounding box center [652, 375] width 734 height 71
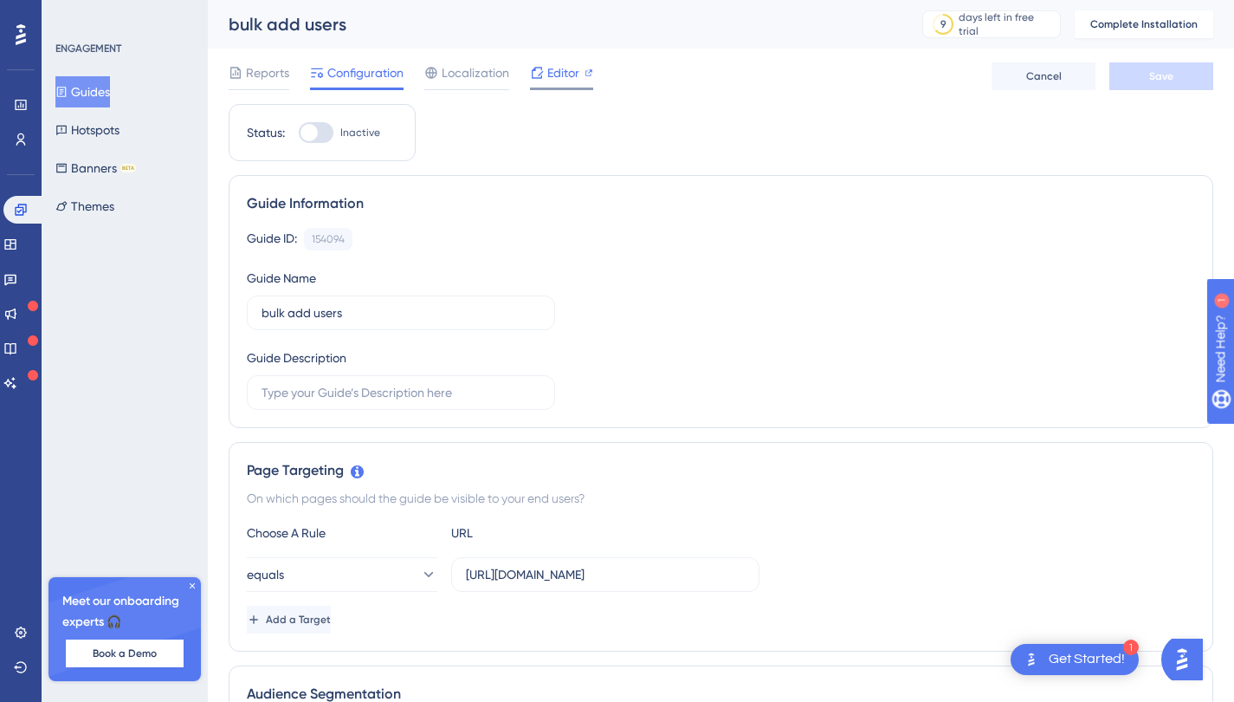
click at [543, 80] on div "Editor" at bounding box center [561, 72] width 63 height 21
click at [539, 81] on div at bounding box center [537, 72] width 14 height 21
click at [105, 95] on button "Guides" at bounding box center [82, 91] width 55 height 31
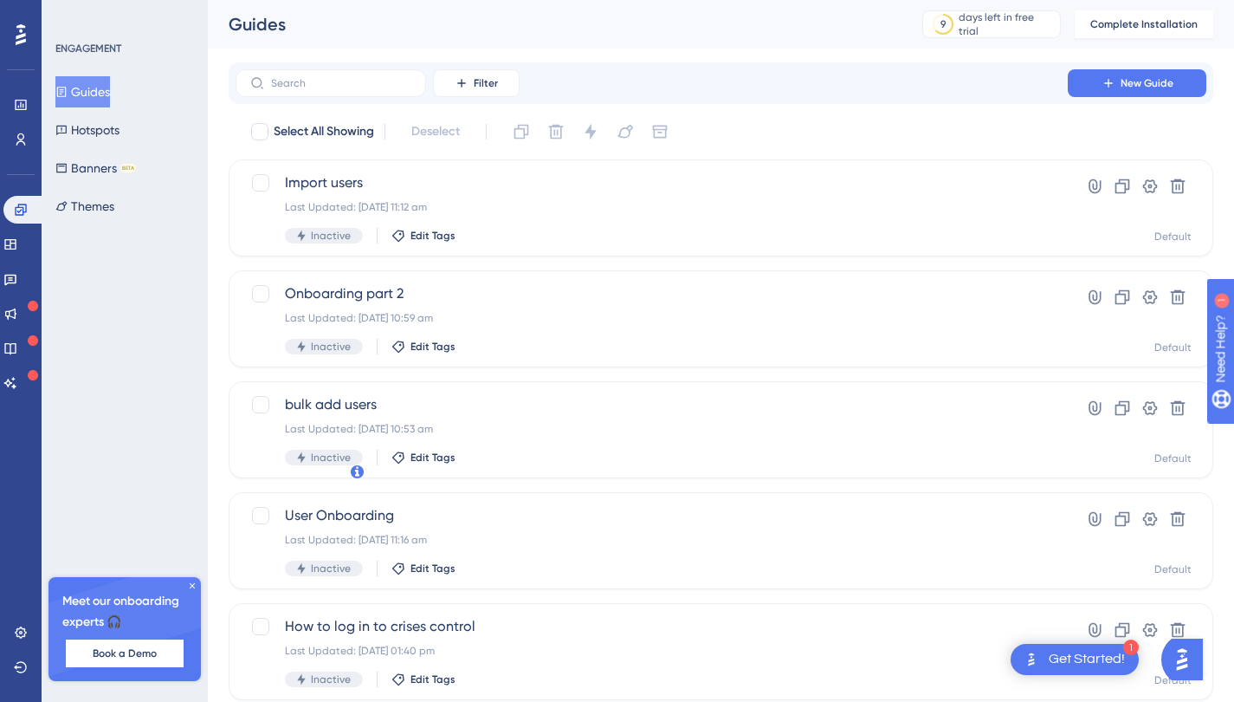
click at [105, 95] on button "Guides" at bounding box center [82, 91] width 55 height 31
click at [519, 418] on div "bulk add users Last Updated: 14 Oct 2025 10:53 am Inactive Edit Tags" at bounding box center [652, 429] width 734 height 71
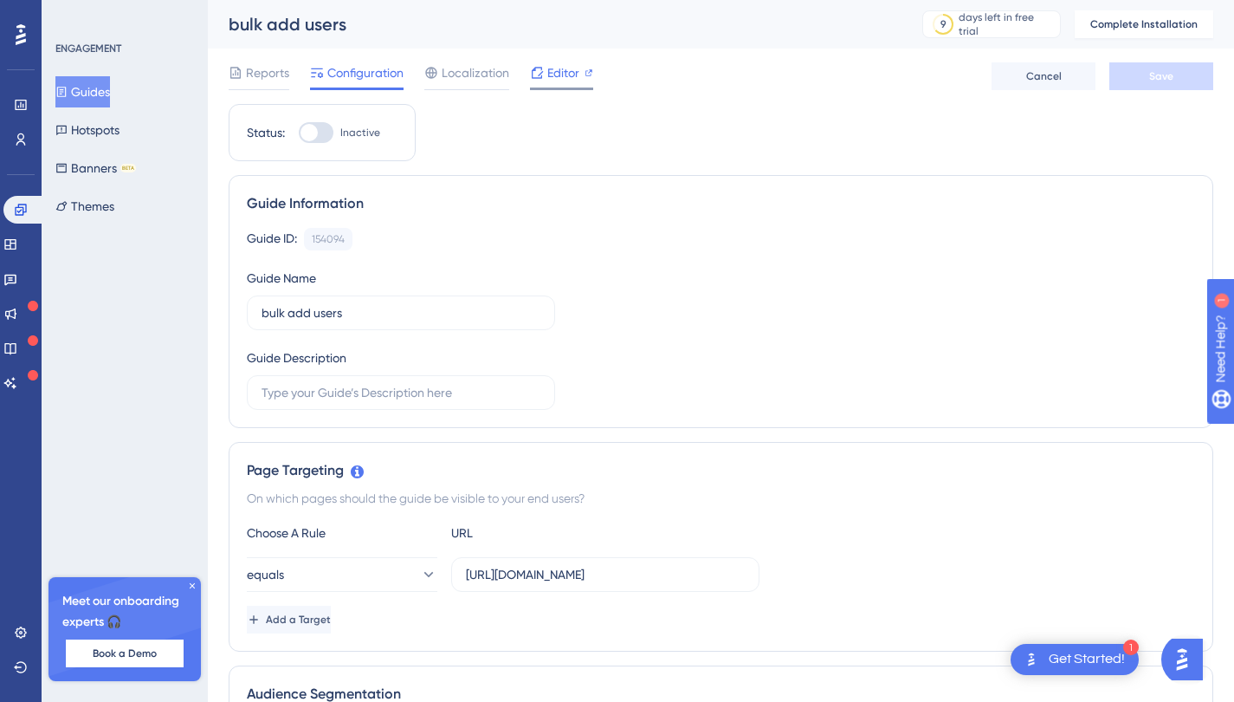
click at [572, 75] on span "Editor" at bounding box center [563, 72] width 32 height 21
click at [90, 101] on button "Guides" at bounding box center [82, 91] width 55 height 31
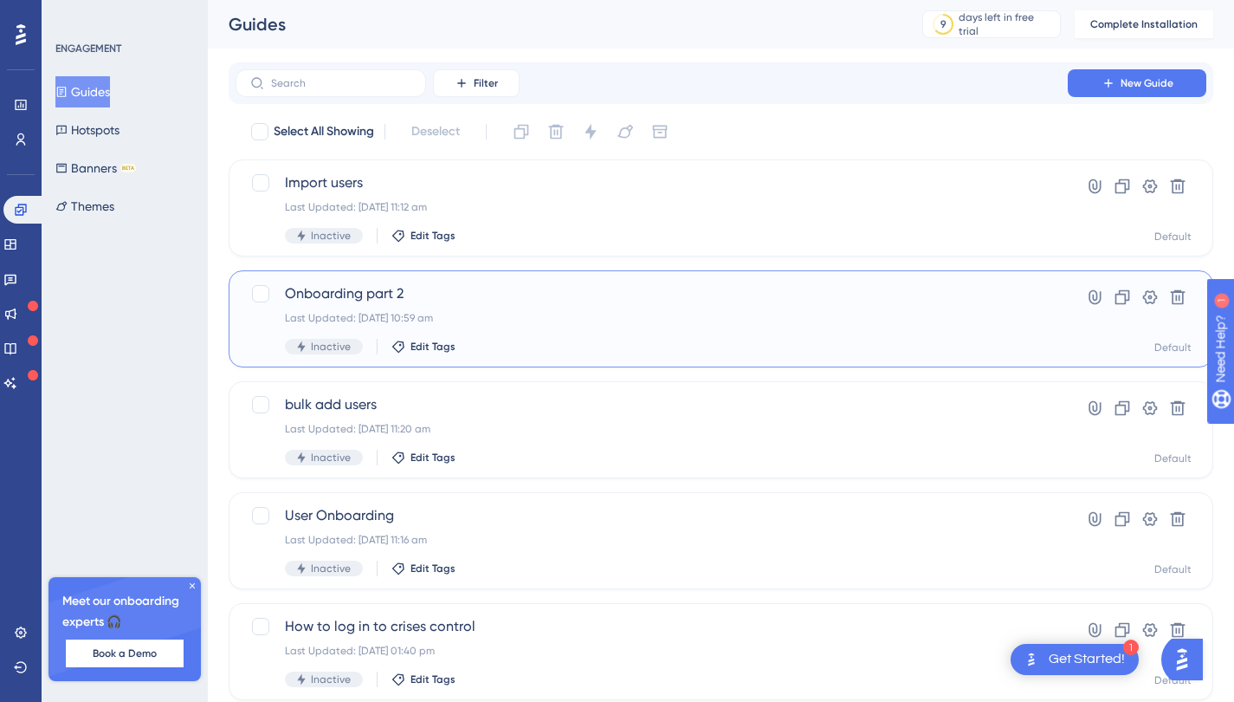
click at [474, 326] on div "Onboarding part 2 Last Updated: 14 Oct 2025 10:59 am Inactive Edit Tags" at bounding box center [652, 318] width 734 height 71
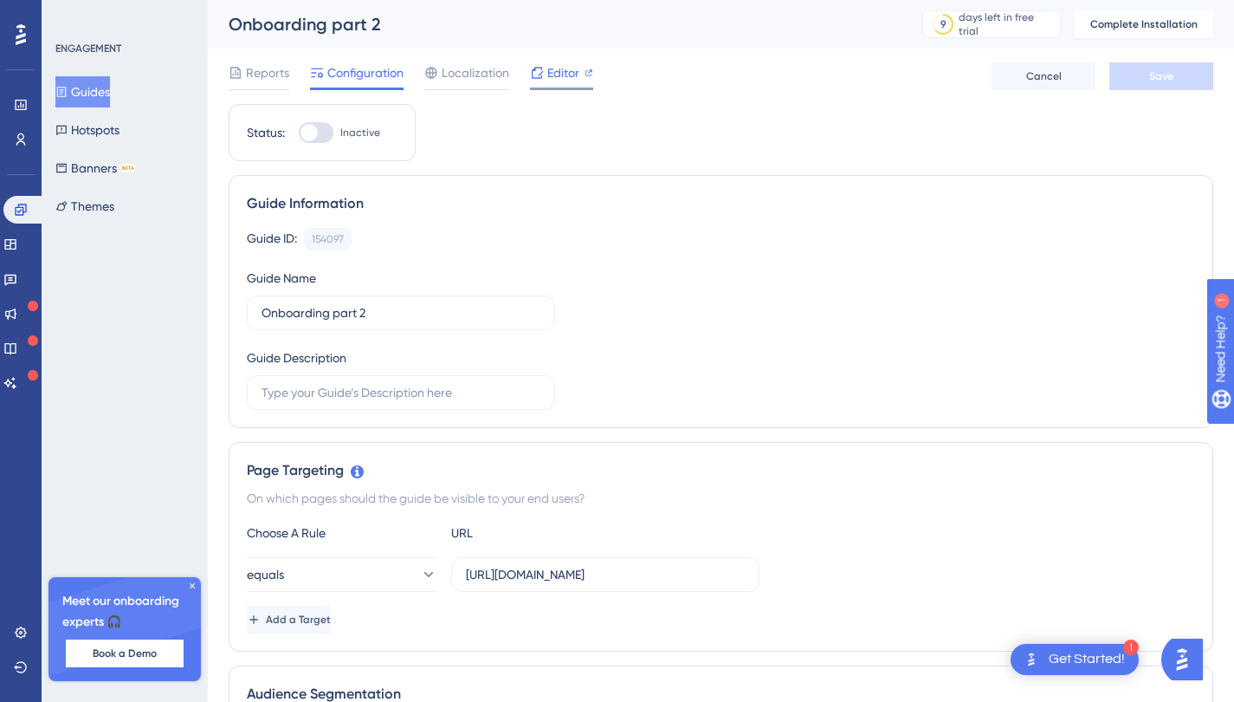
click at [532, 79] on icon at bounding box center [537, 73] width 14 height 14
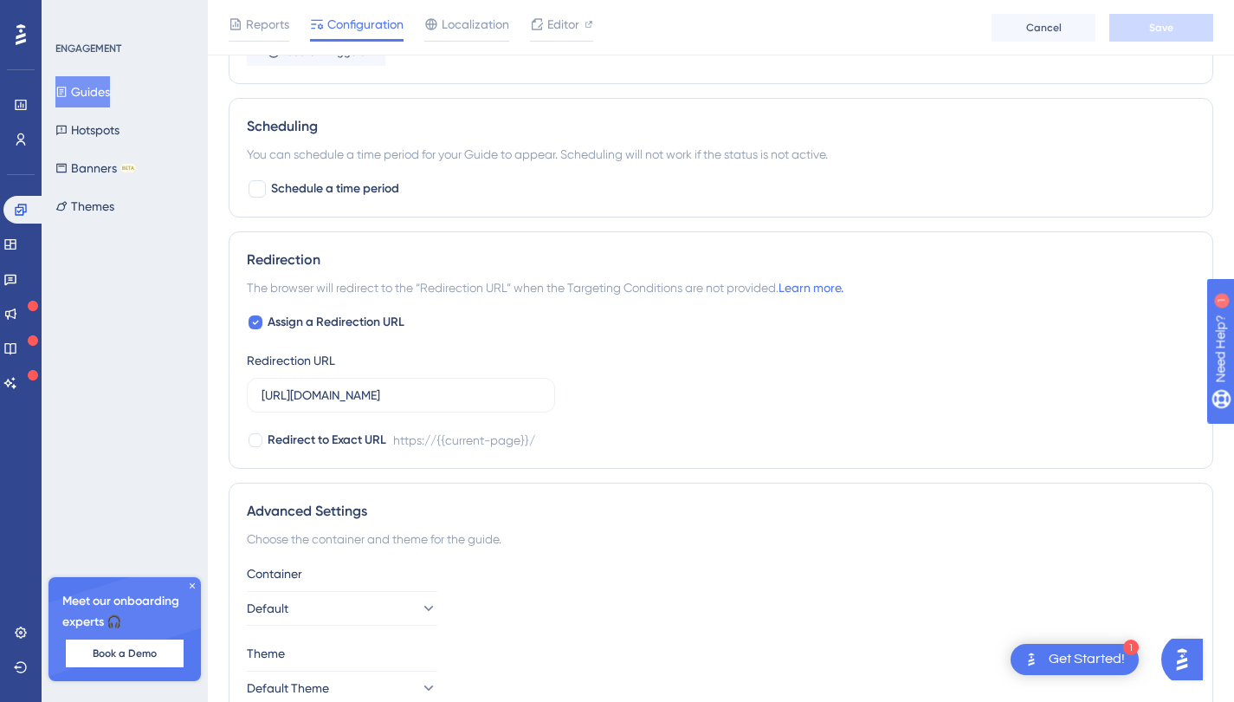
scroll to position [1100, 0]
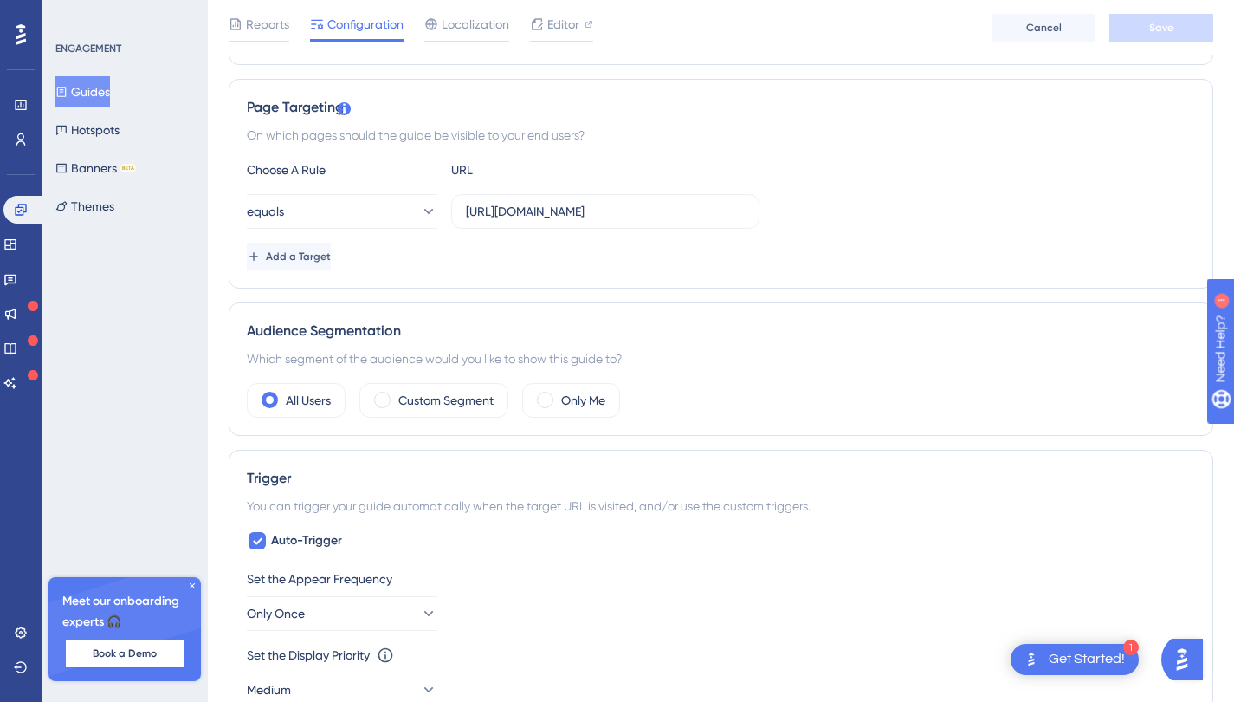
click at [107, 77] on button "Guides" at bounding box center [82, 91] width 55 height 31
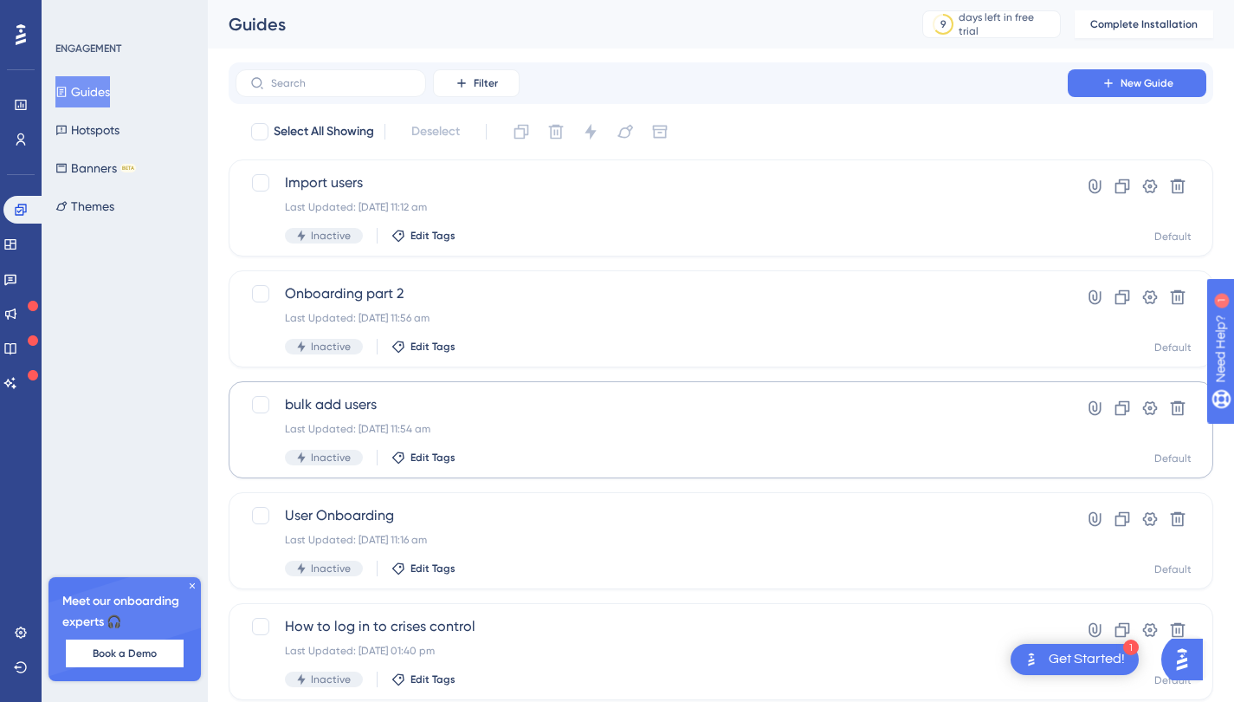
scroll to position [54, 0]
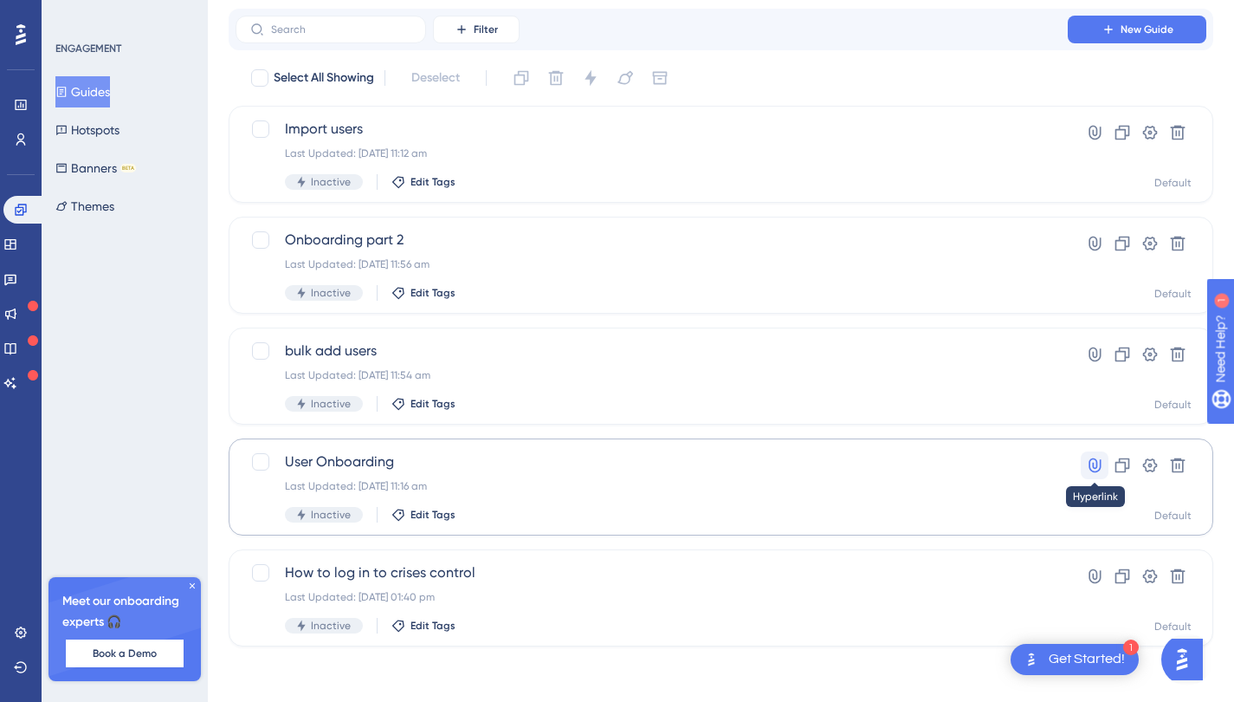
click at [1084, 455] on button at bounding box center [1095, 465] width 28 height 28
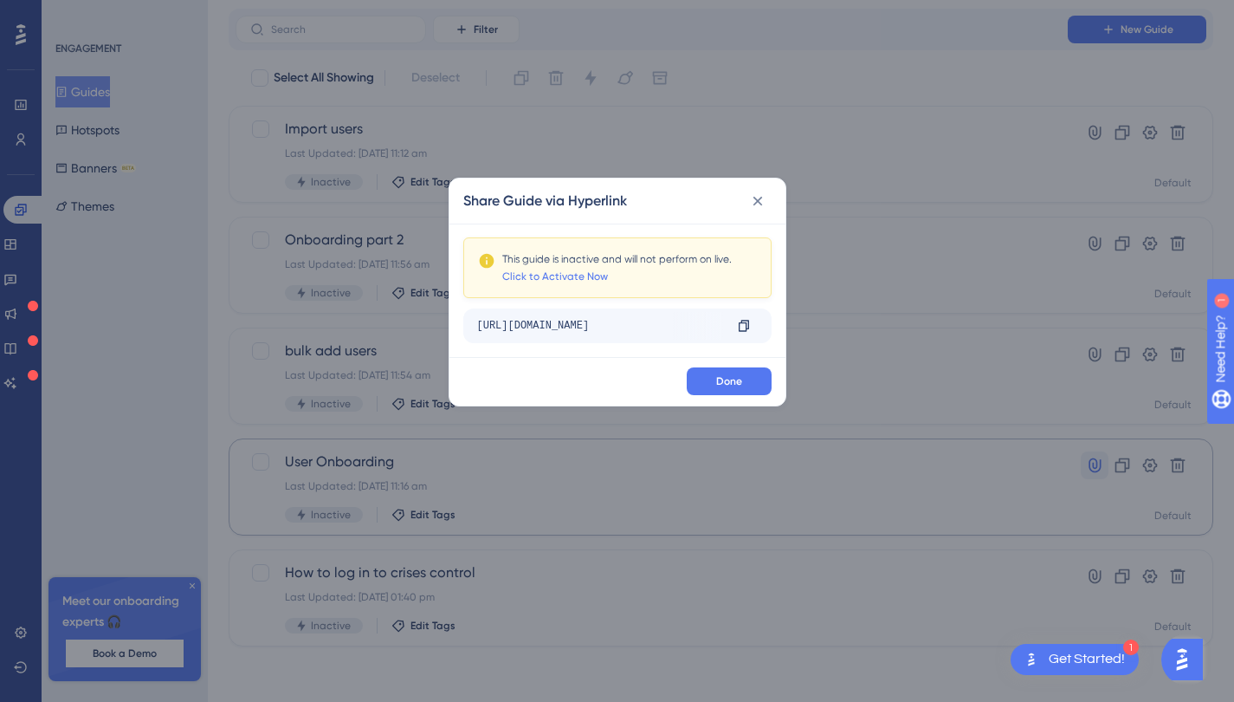
scroll to position [41, 0]
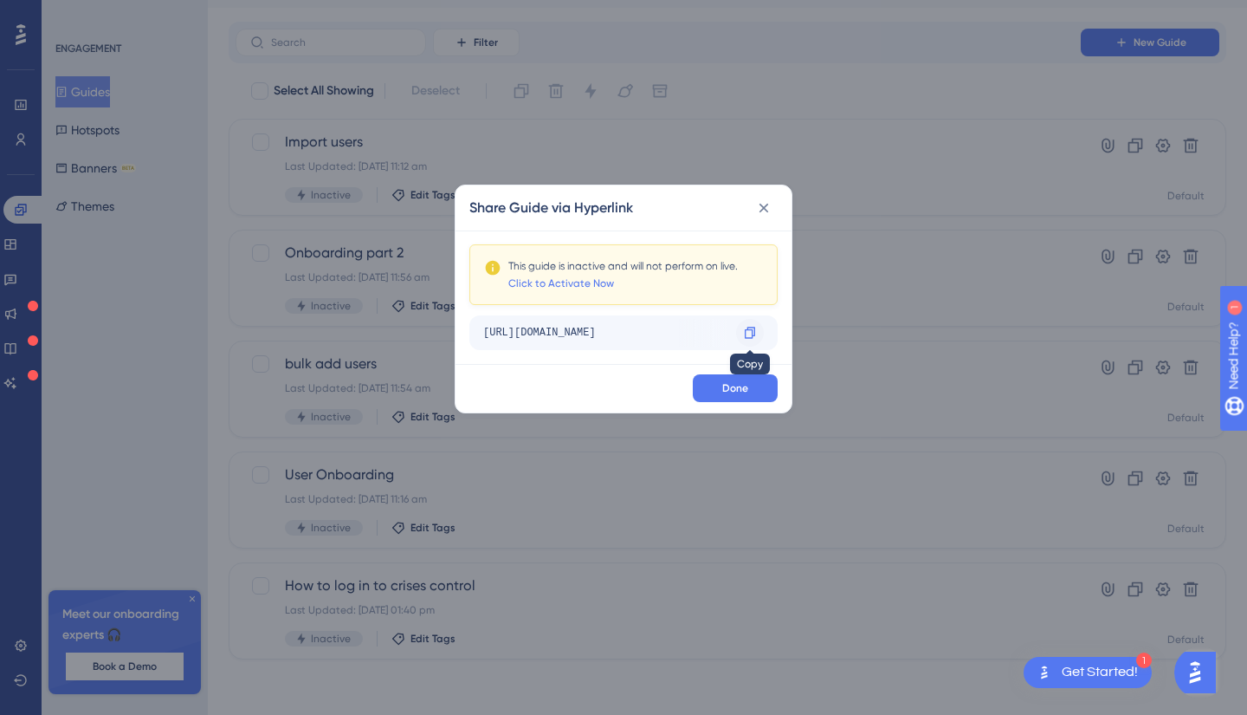
click at [751, 328] on icon at bounding box center [750, 333] width 14 height 14
click at [605, 285] on link "Click to Activate Now" at bounding box center [561, 283] width 106 height 14
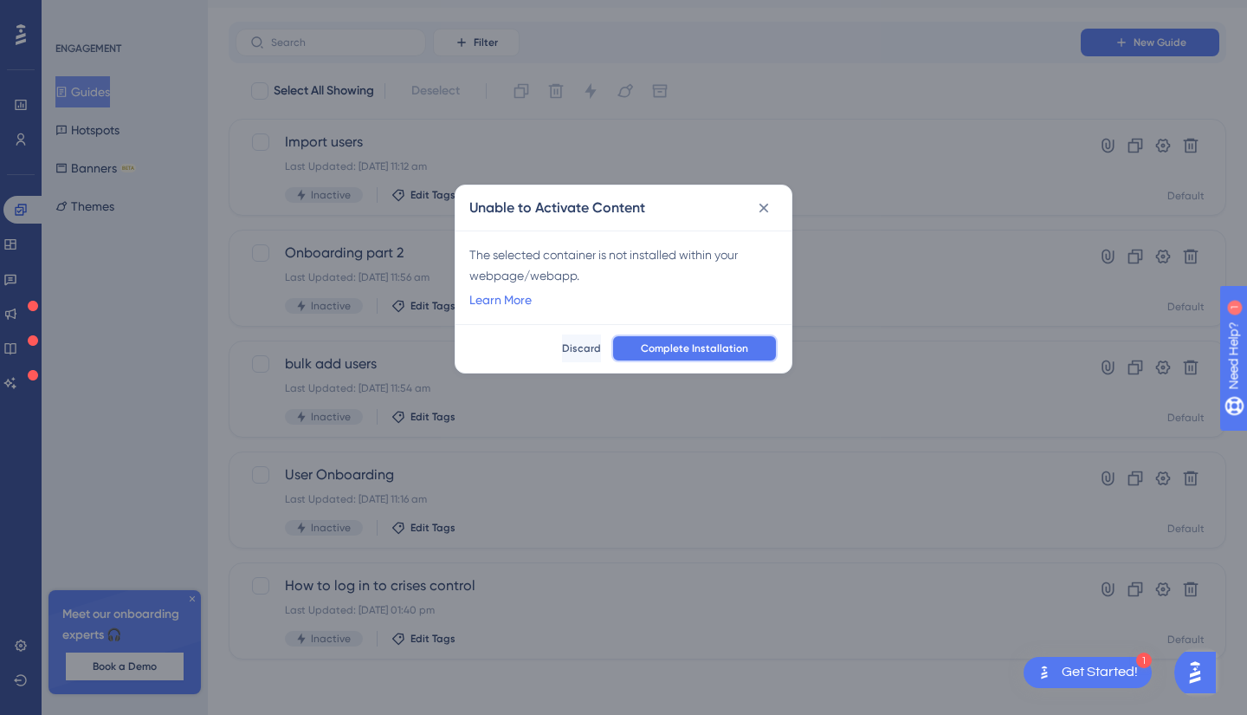
click at [702, 344] on span "Complete Installation" at bounding box center [694, 348] width 107 height 14
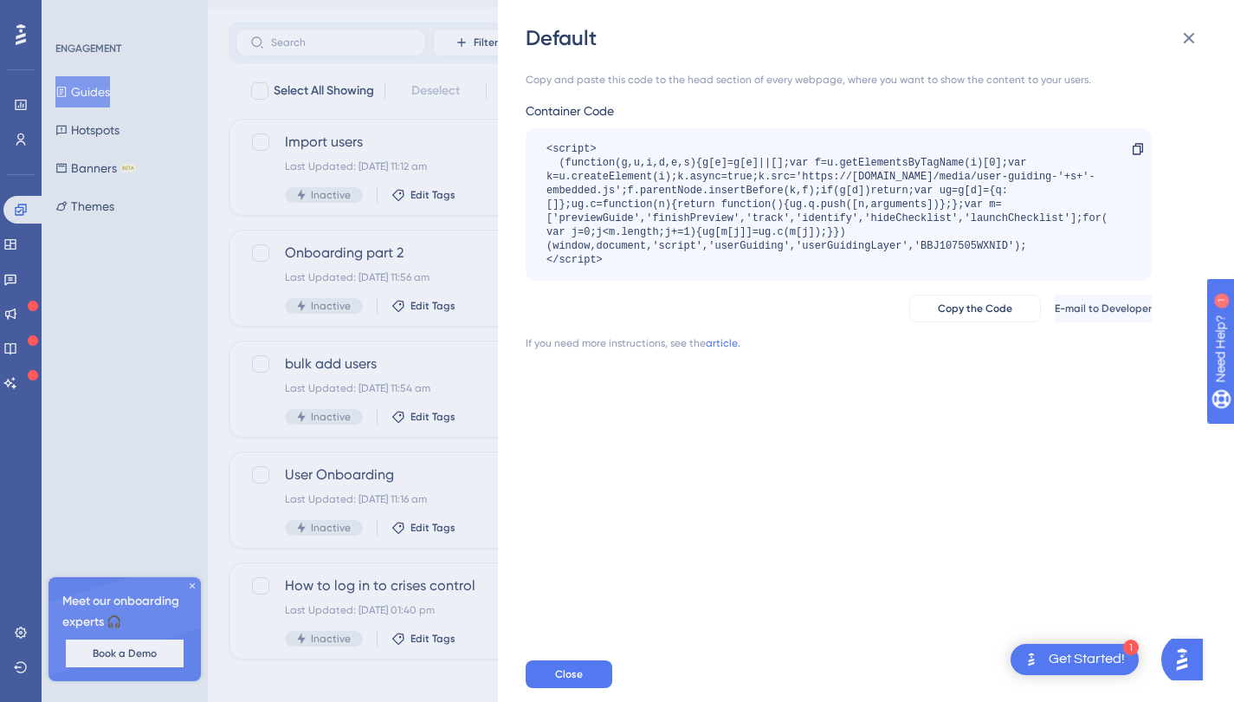
scroll to position [0, 0]
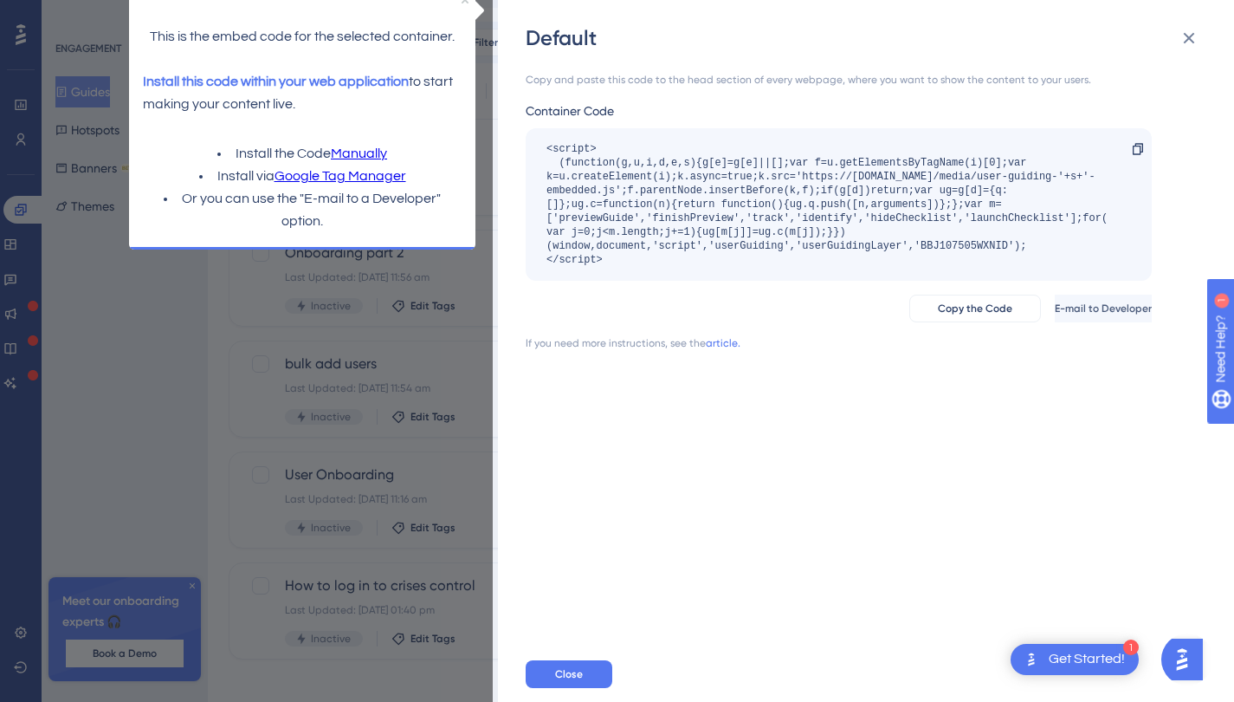
click at [364, 176] on link "Google Tag Manager" at bounding box center [341, 176] width 132 height 23
click at [959, 318] on button "Copy the Code" at bounding box center [976, 309] width 132 height 28
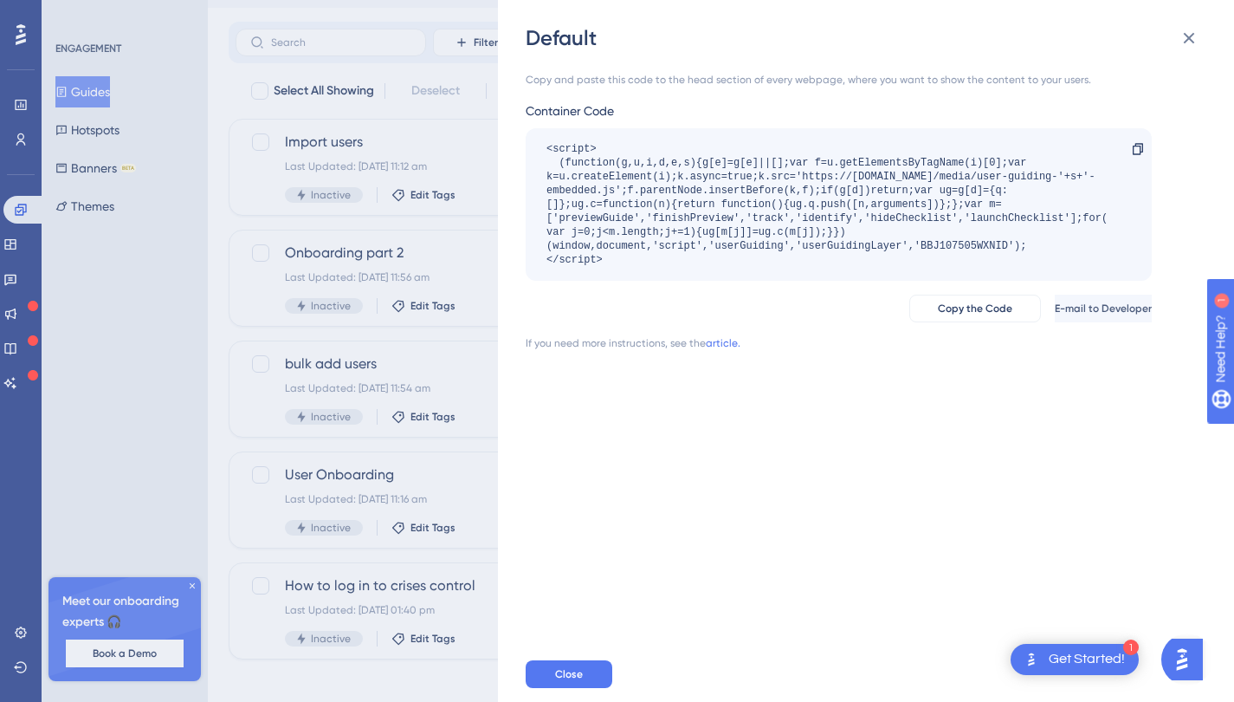
click at [708, 172] on div "<script> (function(g,u,i,d,e,s){g[e]=g[e]||[];var f=u.getElementsByTagName(i)[0…" at bounding box center [830, 204] width 567 height 125
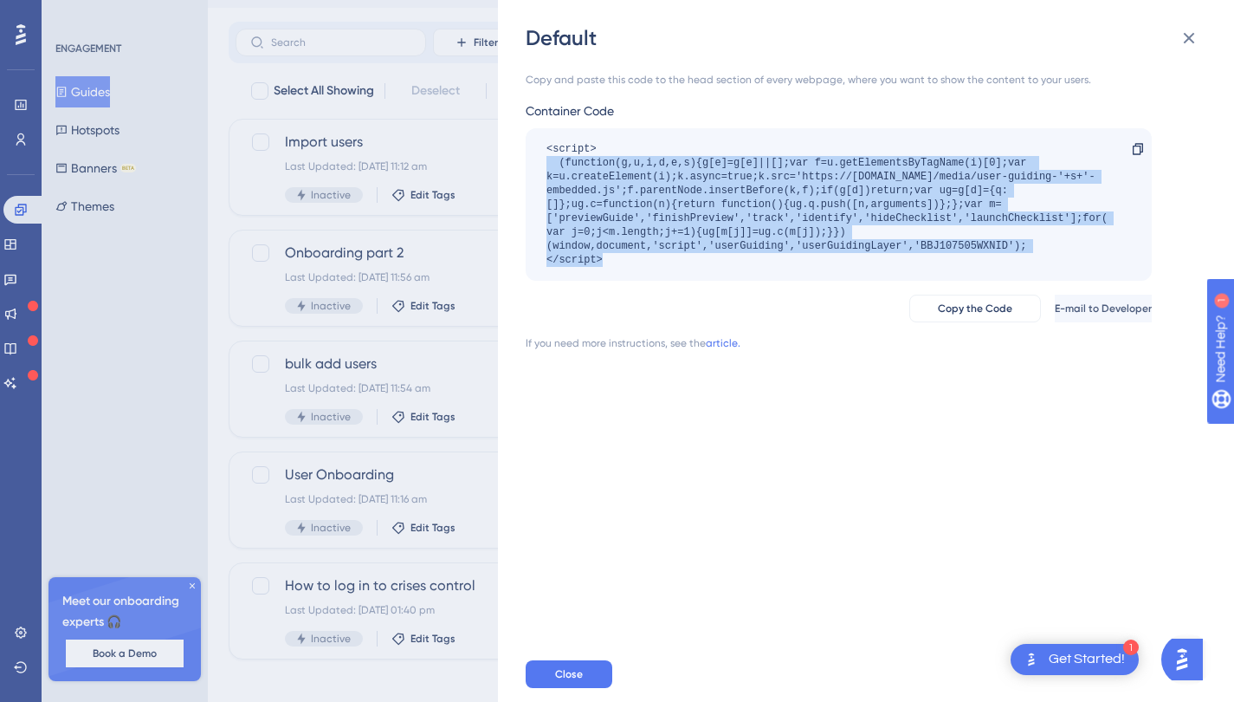
click at [708, 172] on div "<script> (function(g,u,i,d,e,s){g[e]=g[e]||[];var f=u.getElementsByTagName(i)[0…" at bounding box center [830, 204] width 567 height 125
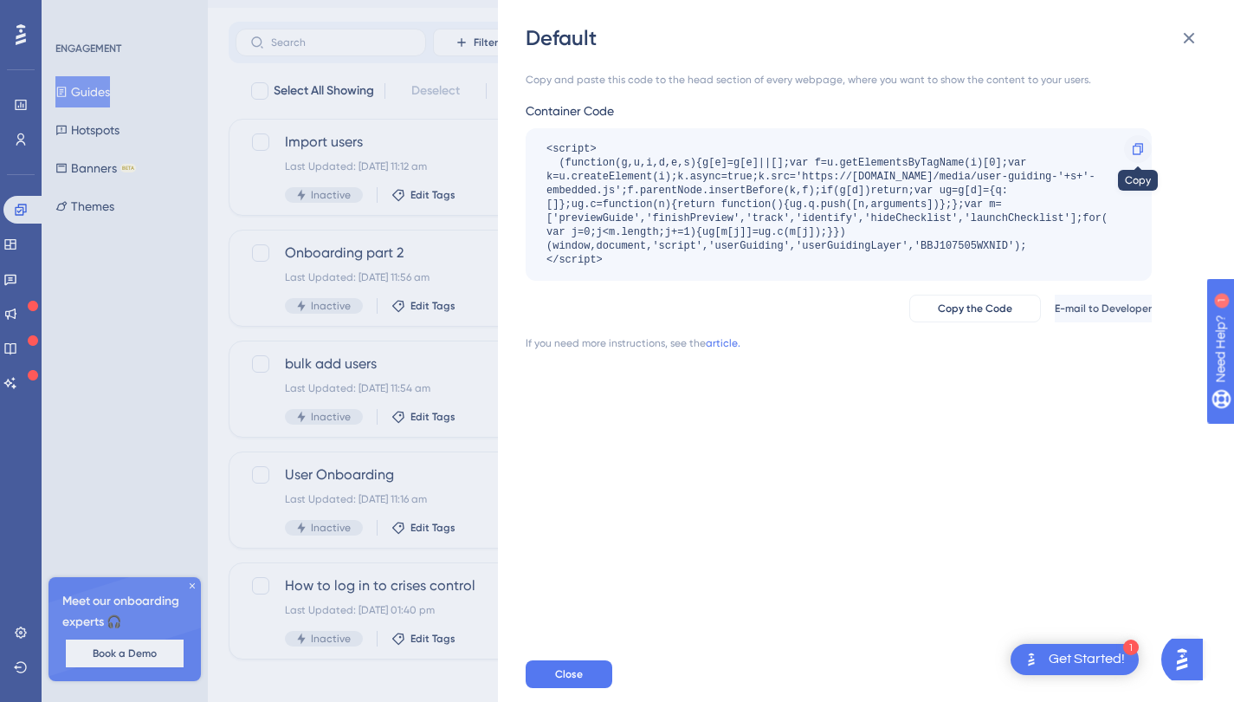
click at [1137, 142] on icon at bounding box center [1138, 149] width 14 height 14
click at [1078, 654] on div "Get Started!" at bounding box center [1087, 659] width 76 height 19
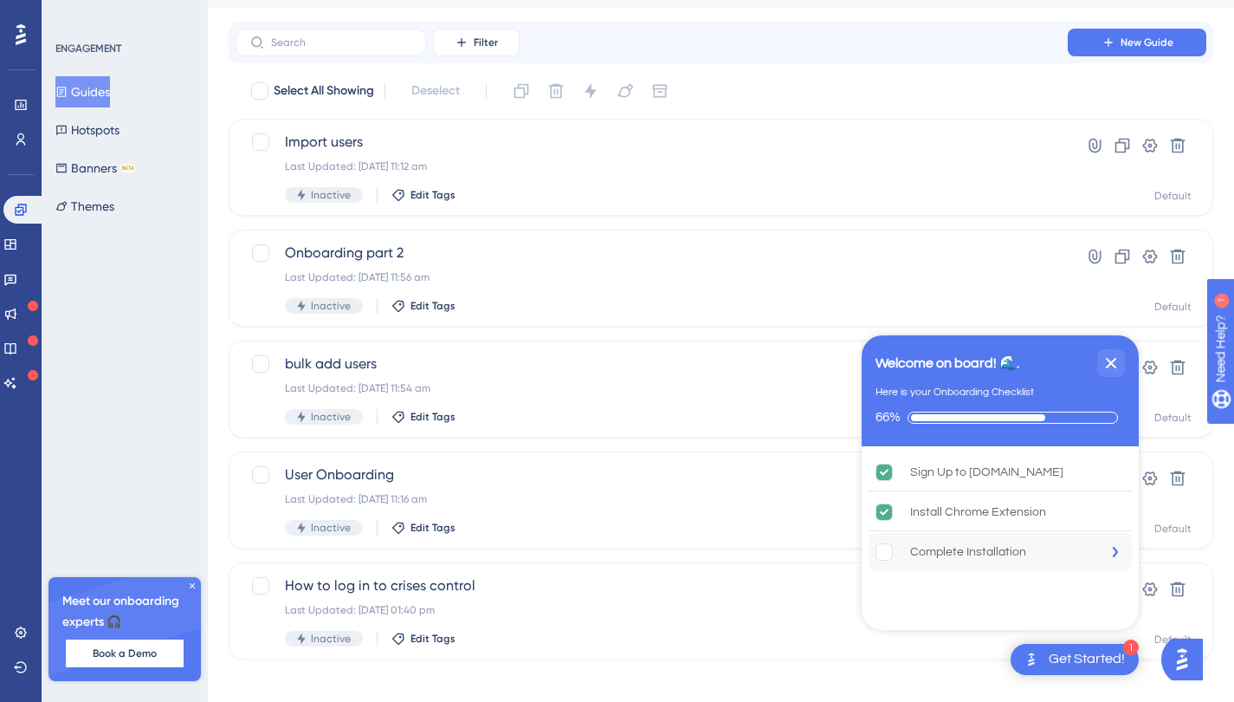
click at [1011, 561] on div "Complete Installation" at bounding box center [968, 551] width 116 height 21
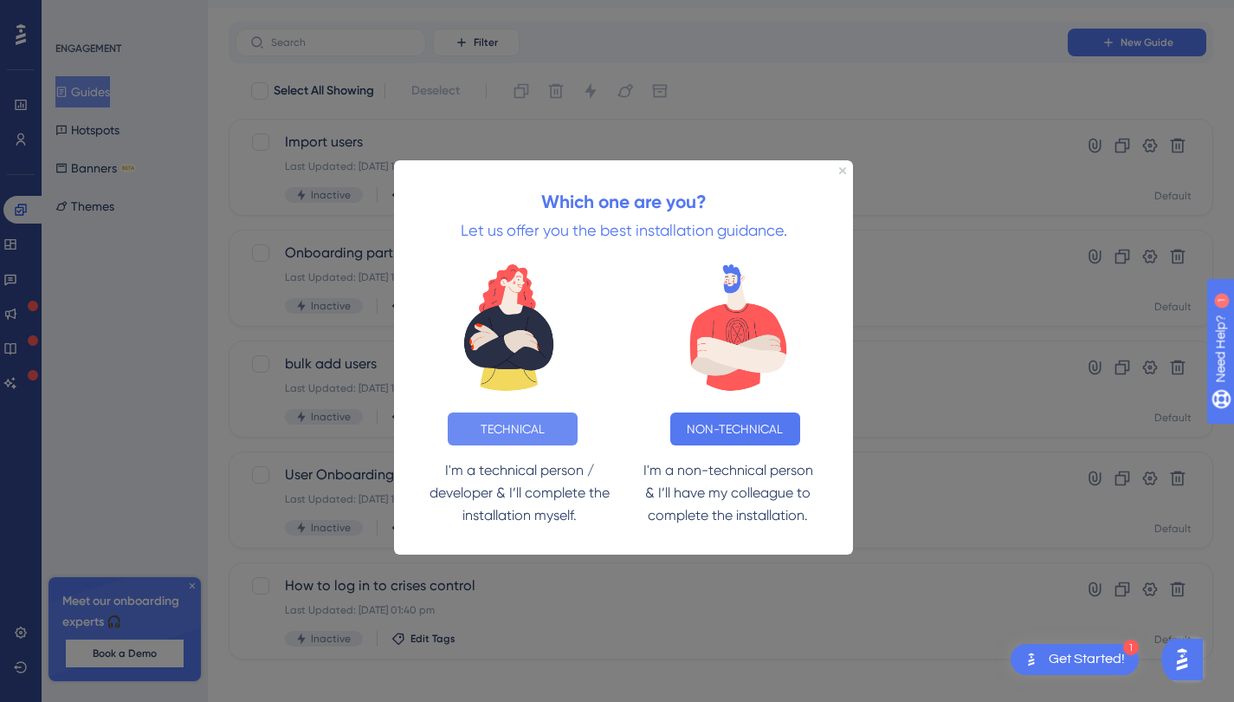
click at [547, 427] on button "TECHNICAL" at bounding box center [513, 428] width 130 height 33
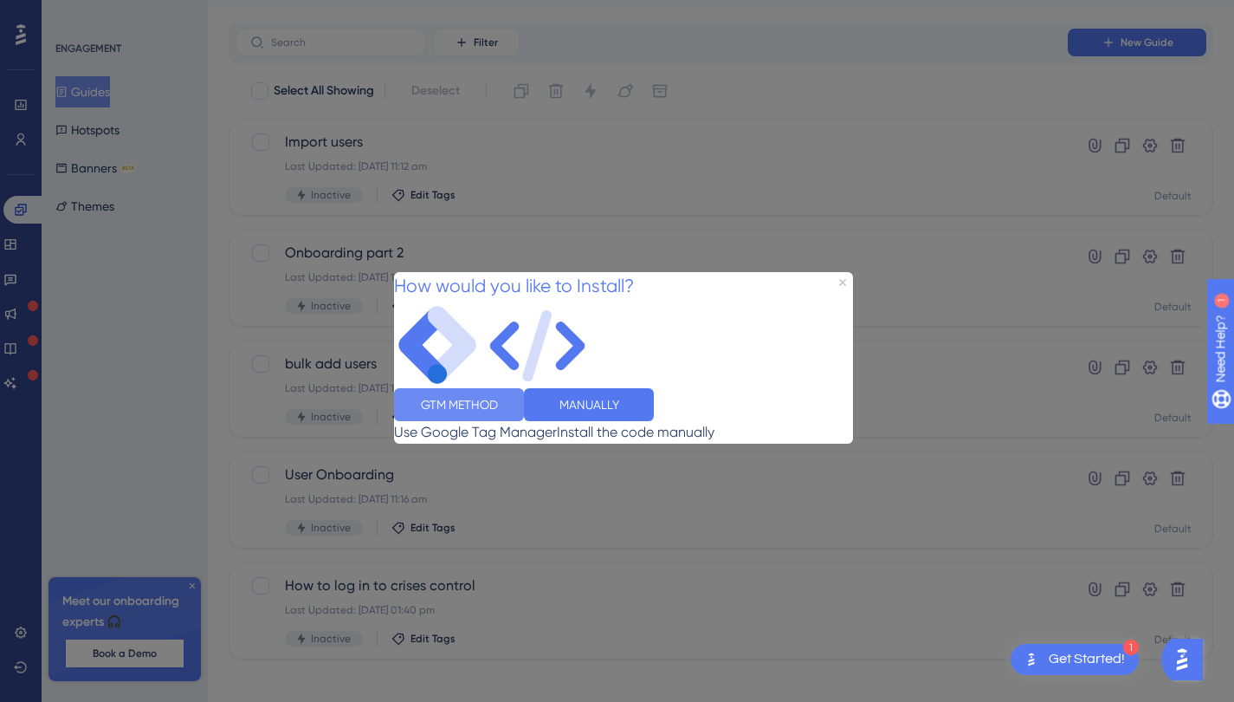
click at [513, 420] on button "GTM METHOD" at bounding box center [459, 403] width 130 height 33
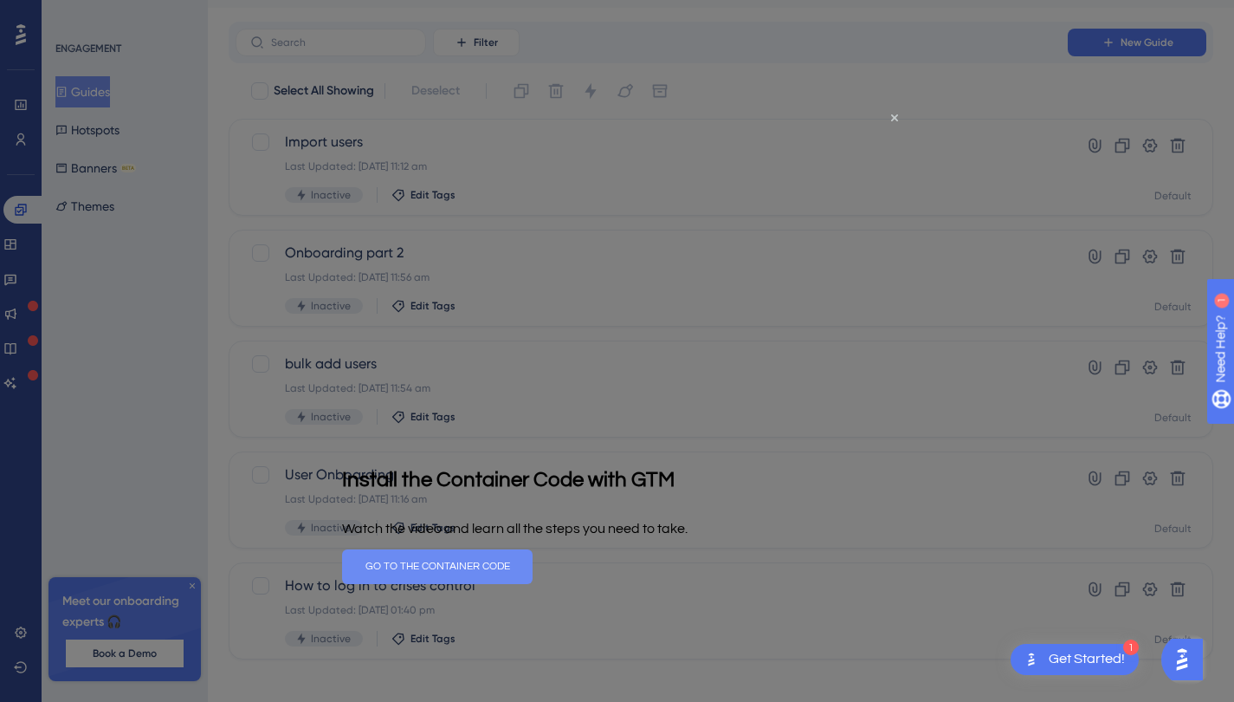
click at [533, 569] on button "GO TO THE CONTAINER CODE" at bounding box center [437, 565] width 191 height 35
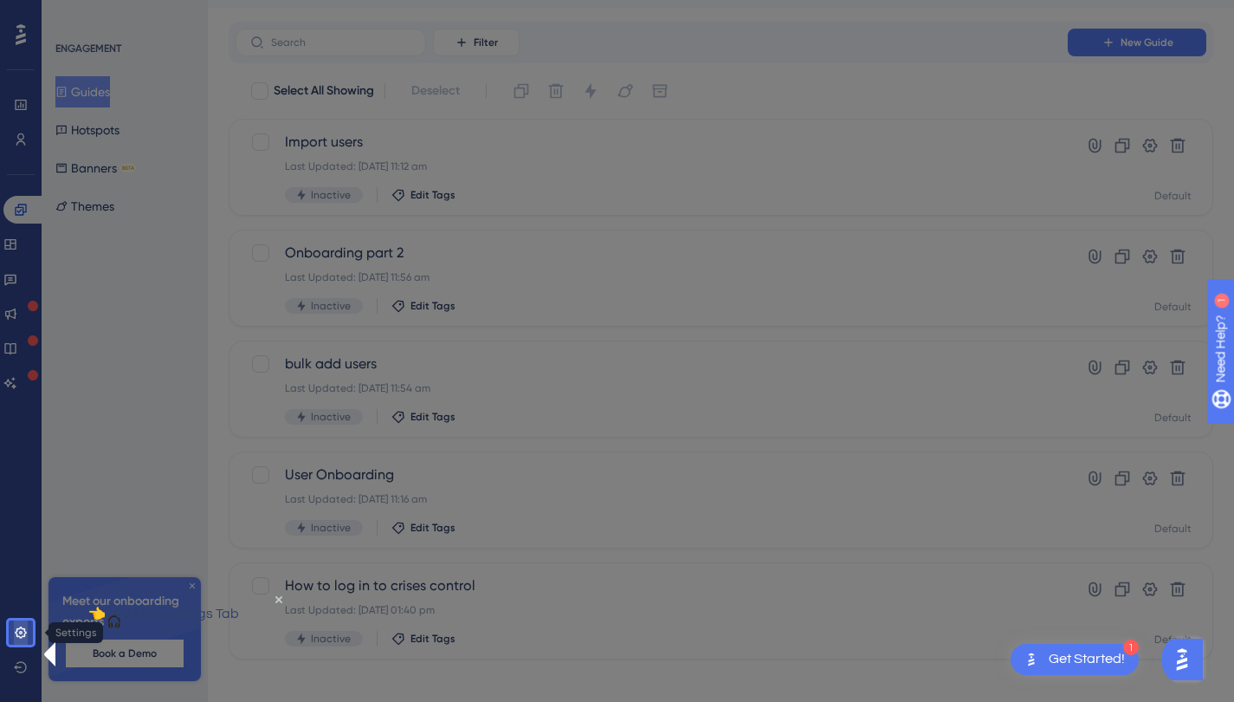
click at [14, 627] on link at bounding box center [21, 632] width 14 height 28
click at [26, 631] on icon at bounding box center [21, 632] width 14 height 14
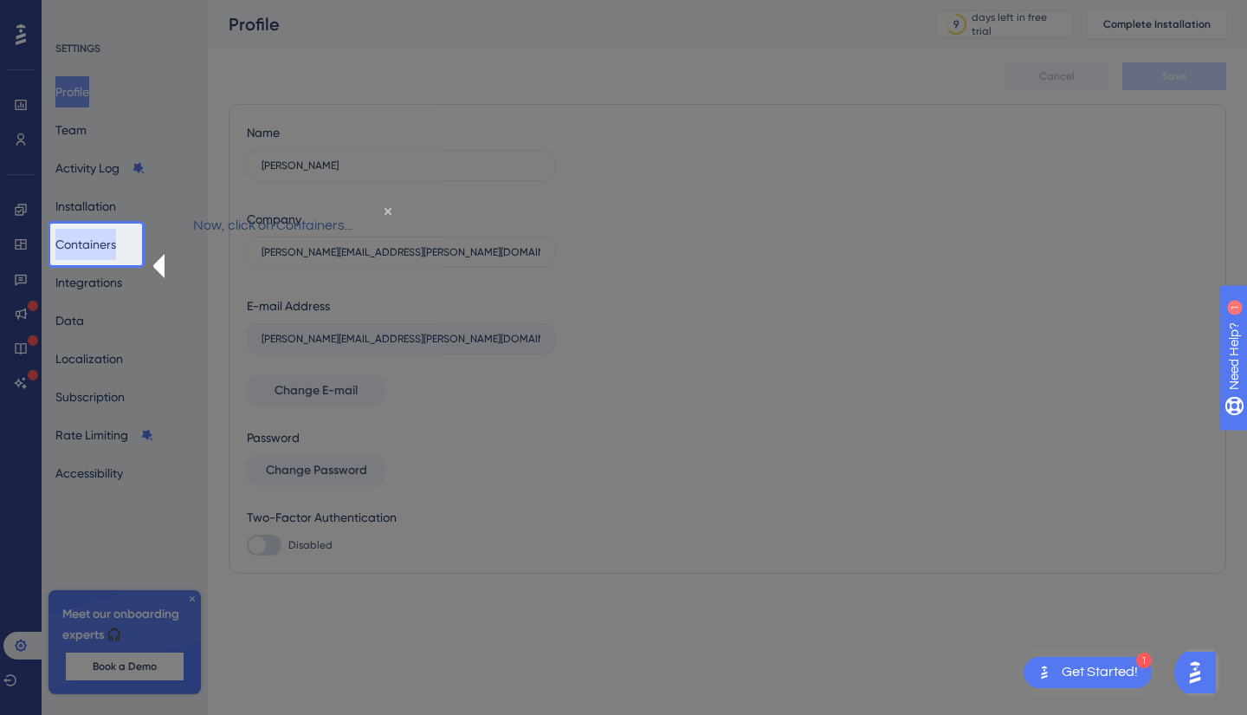
click at [113, 253] on button "Containers" at bounding box center [85, 244] width 61 height 31
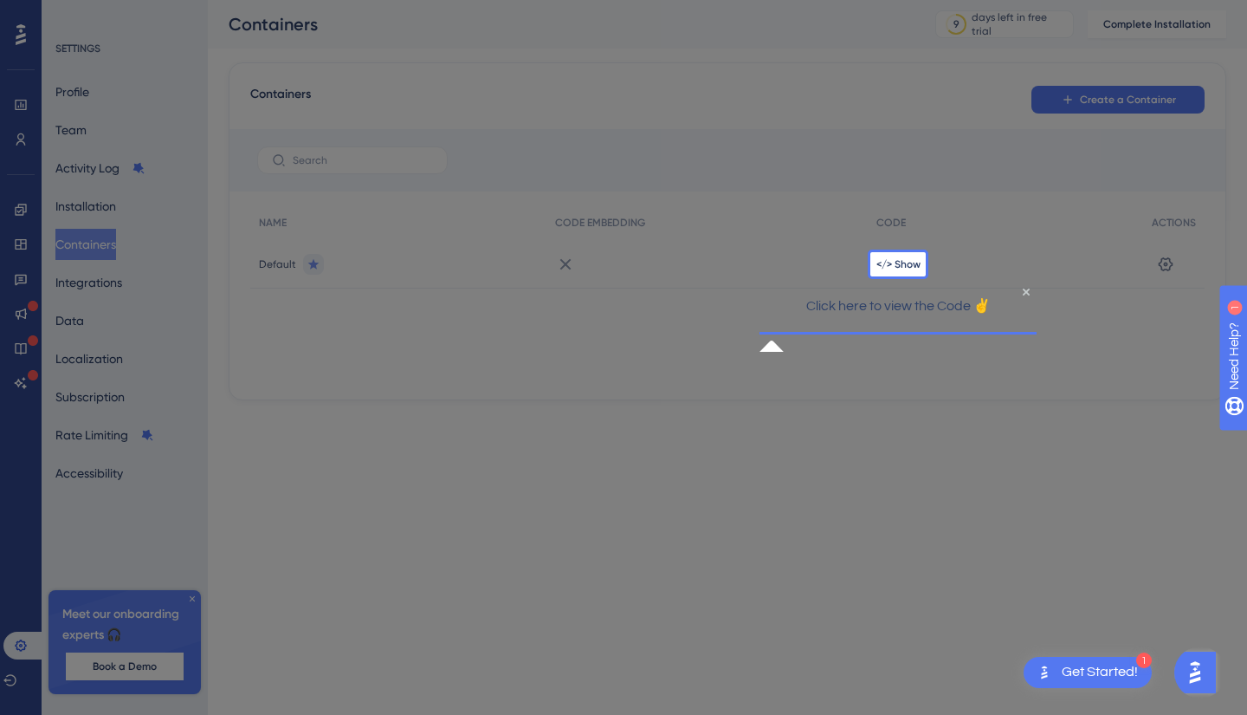
click at [885, 270] on div "</> Show" at bounding box center [1005, 264] width 275 height 49
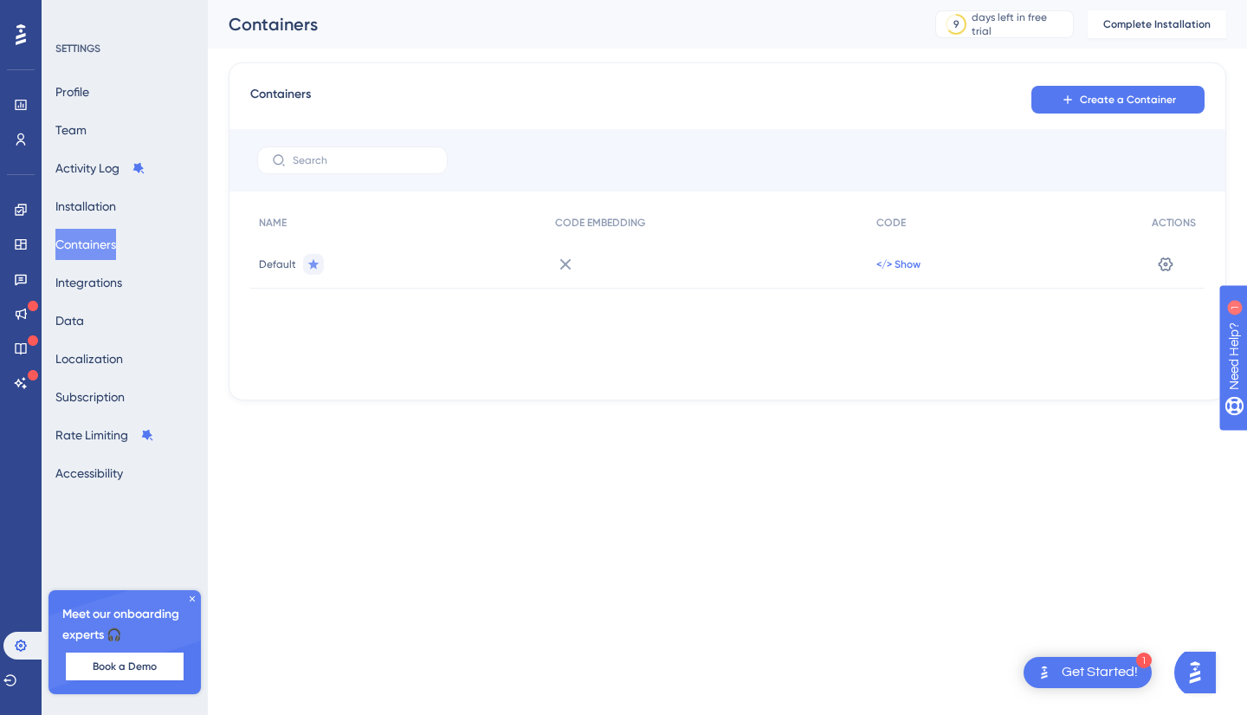
click at [894, 263] on span "</> Show" at bounding box center [899, 264] width 44 height 14
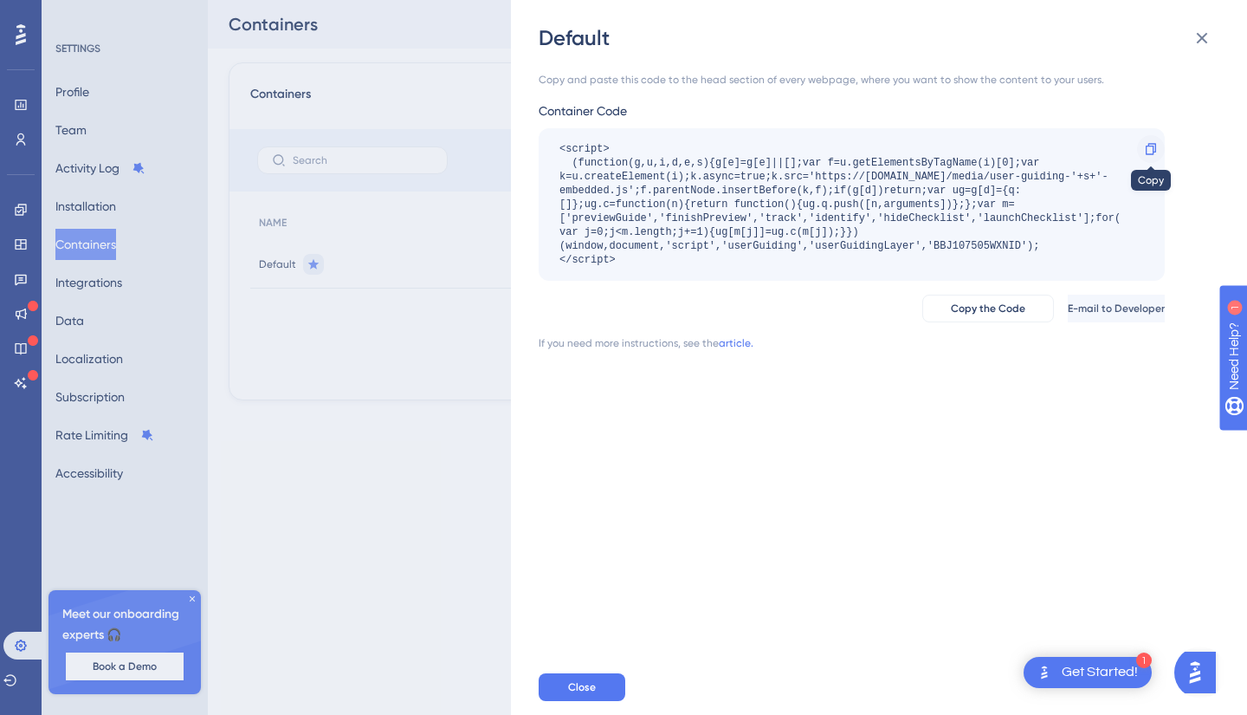
click at [1149, 144] on icon at bounding box center [1151, 148] width 10 height 11
click at [1100, 679] on div "Get Started!" at bounding box center [1100, 672] width 76 height 19
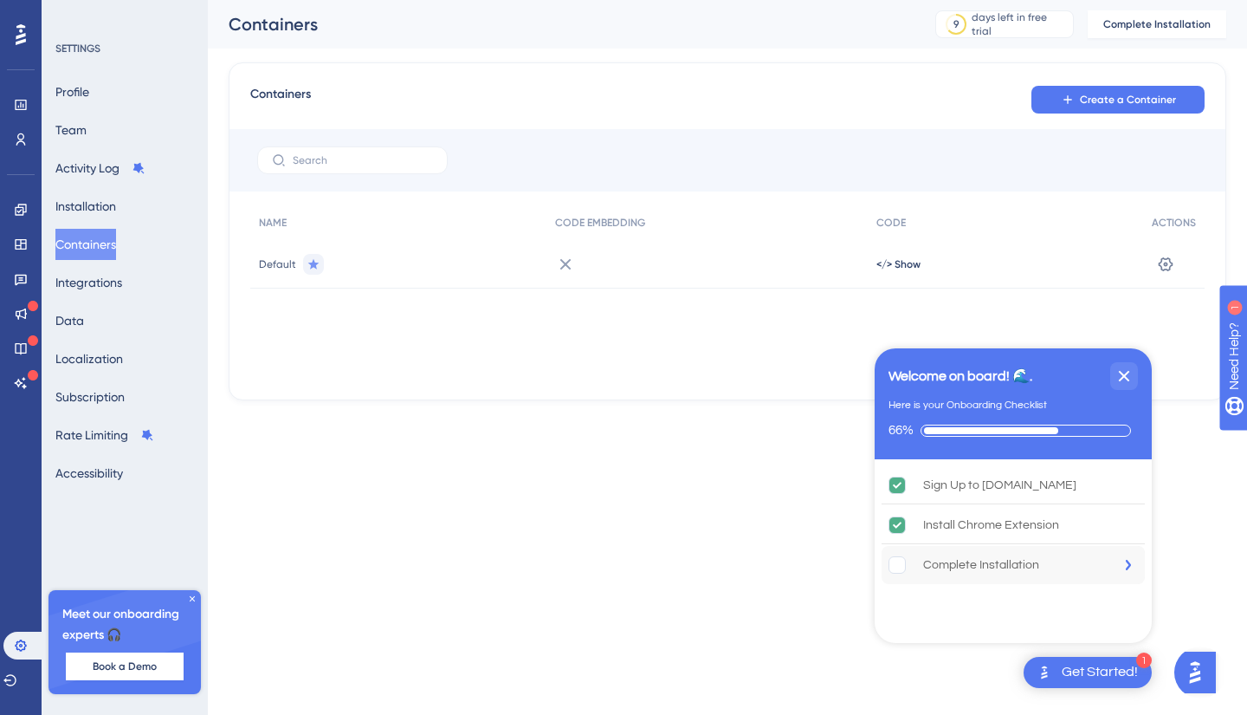
click at [1062, 567] on div "Complete Installation" at bounding box center [1013, 565] width 263 height 38
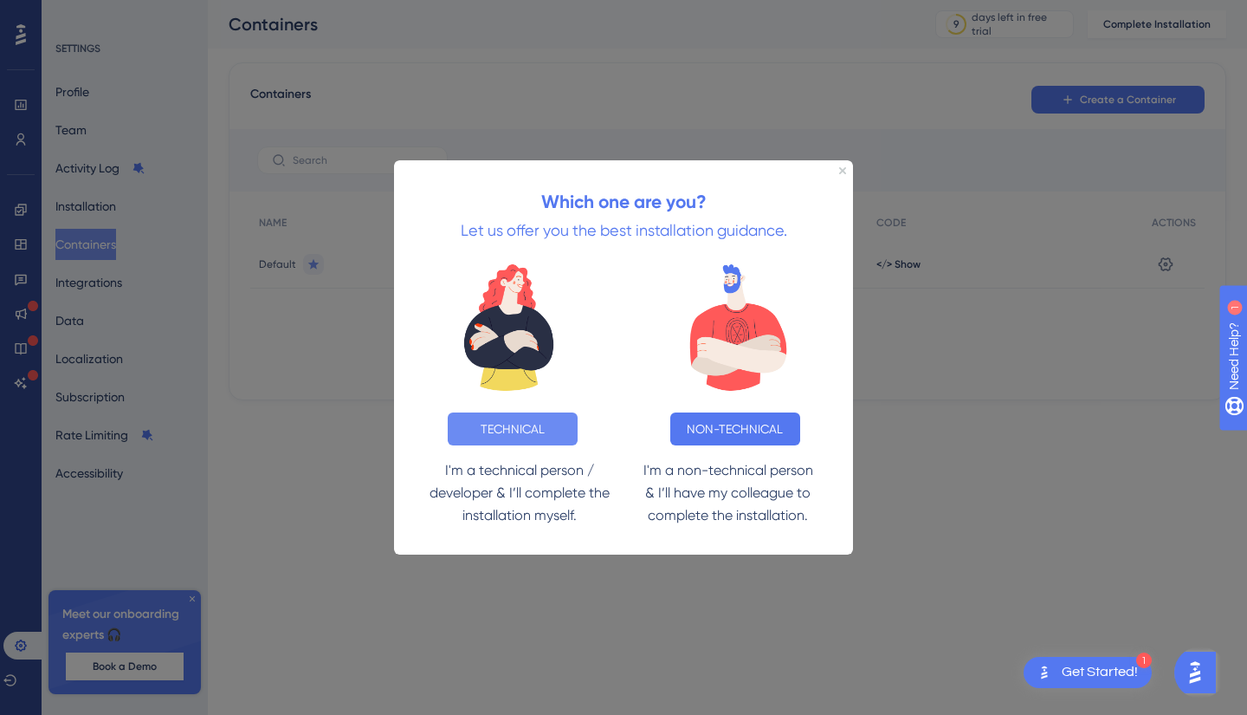
click at [514, 432] on button "TECHNICAL" at bounding box center [513, 428] width 130 height 33
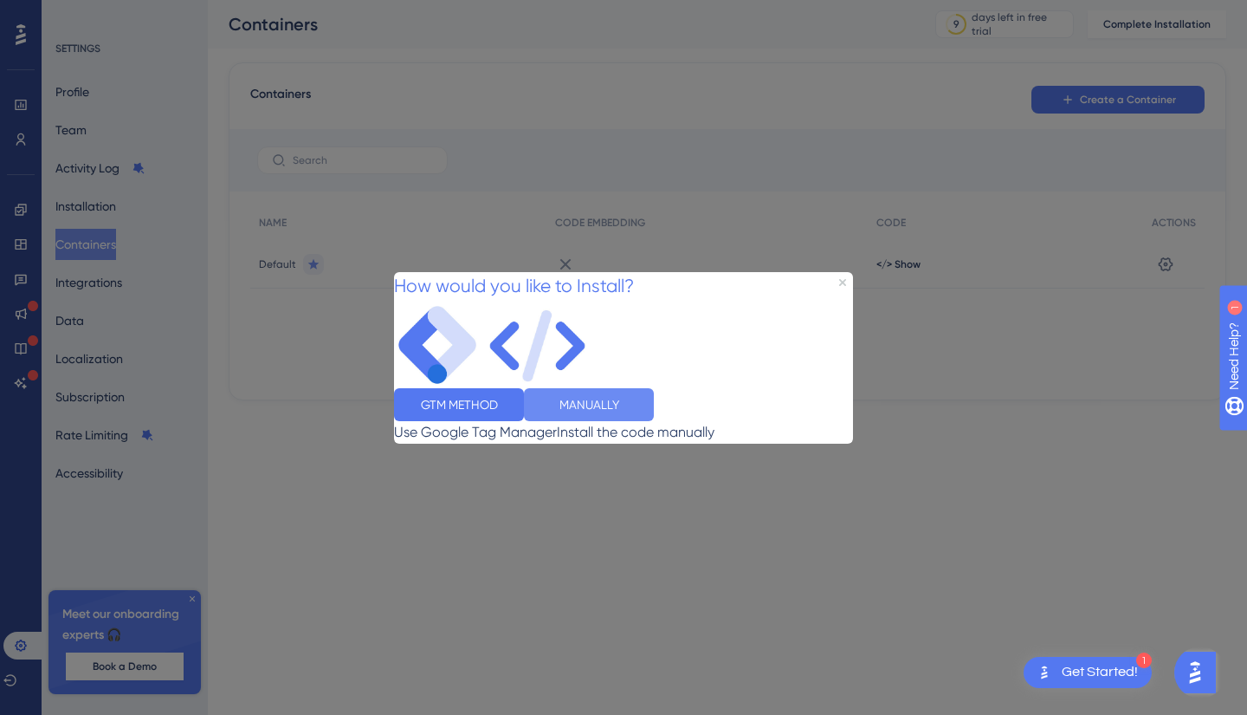
click at [654, 414] on button "MANUALLY" at bounding box center [589, 403] width 130 height 33
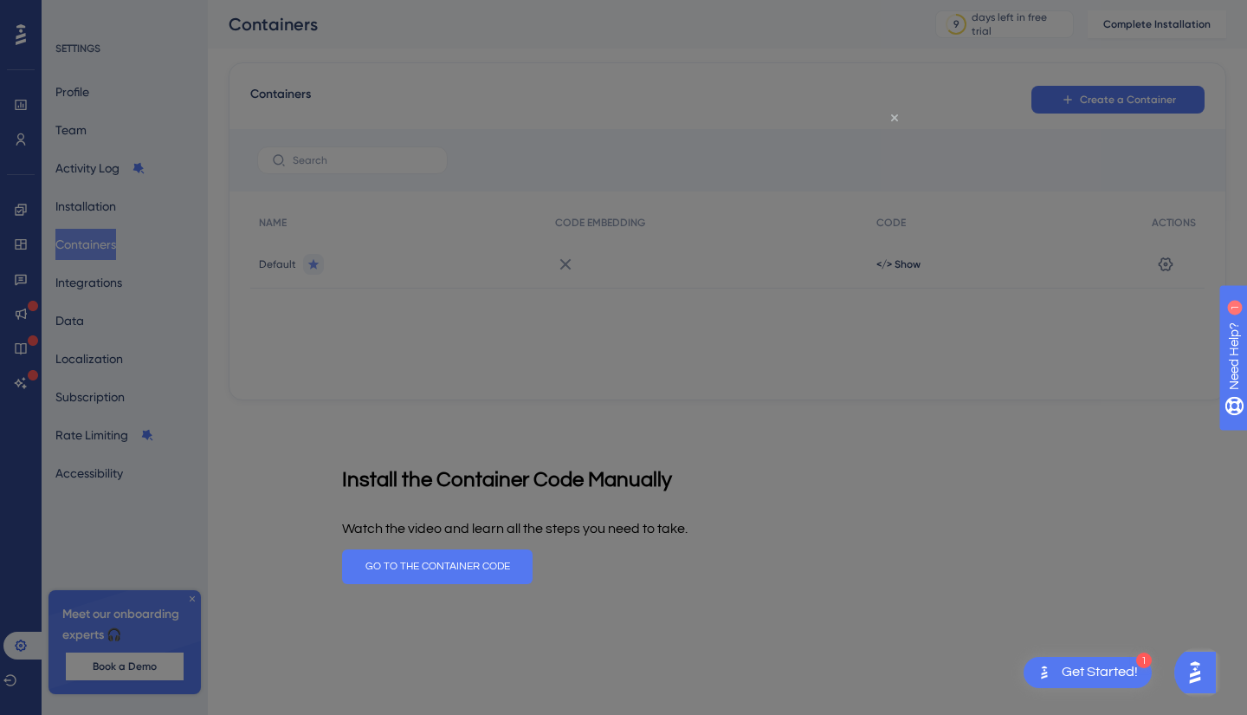
click at [895, 118] on icon "Close Preview" at bounding box center [894, 116] width 7 height 7
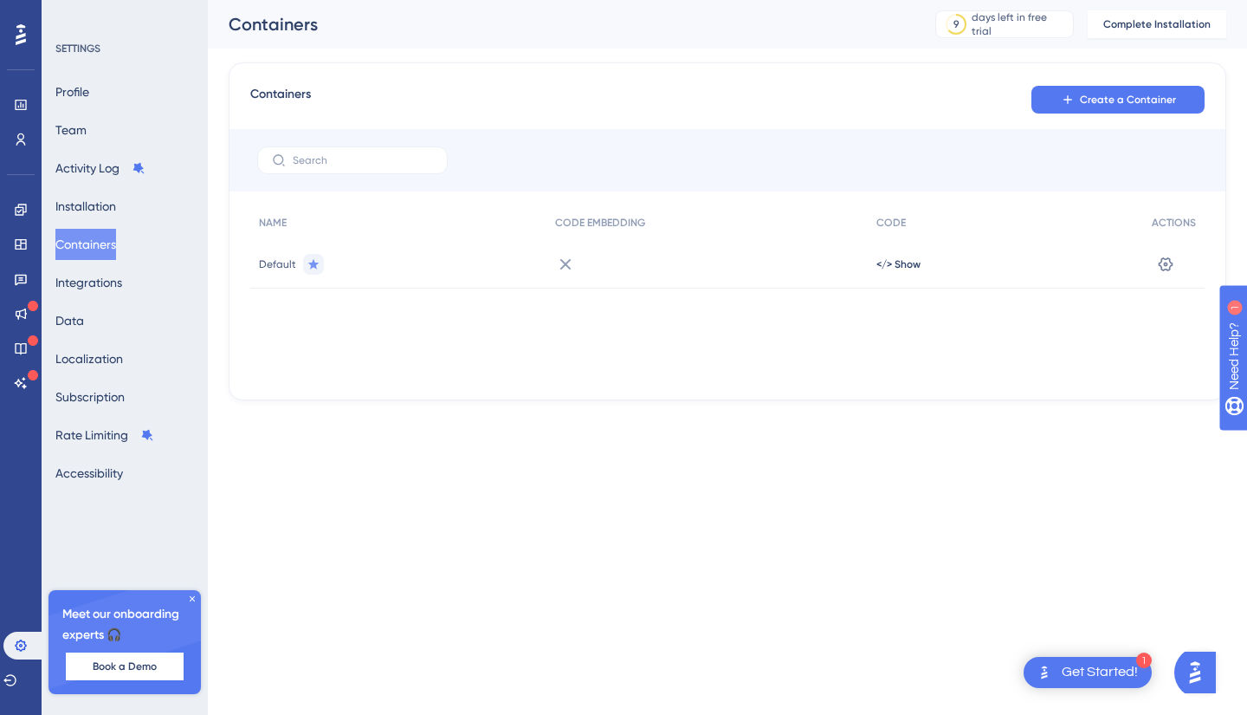
click at [1064, 664] on div "Get Started!" at bounding box center [1100, 672] width 76 height 19
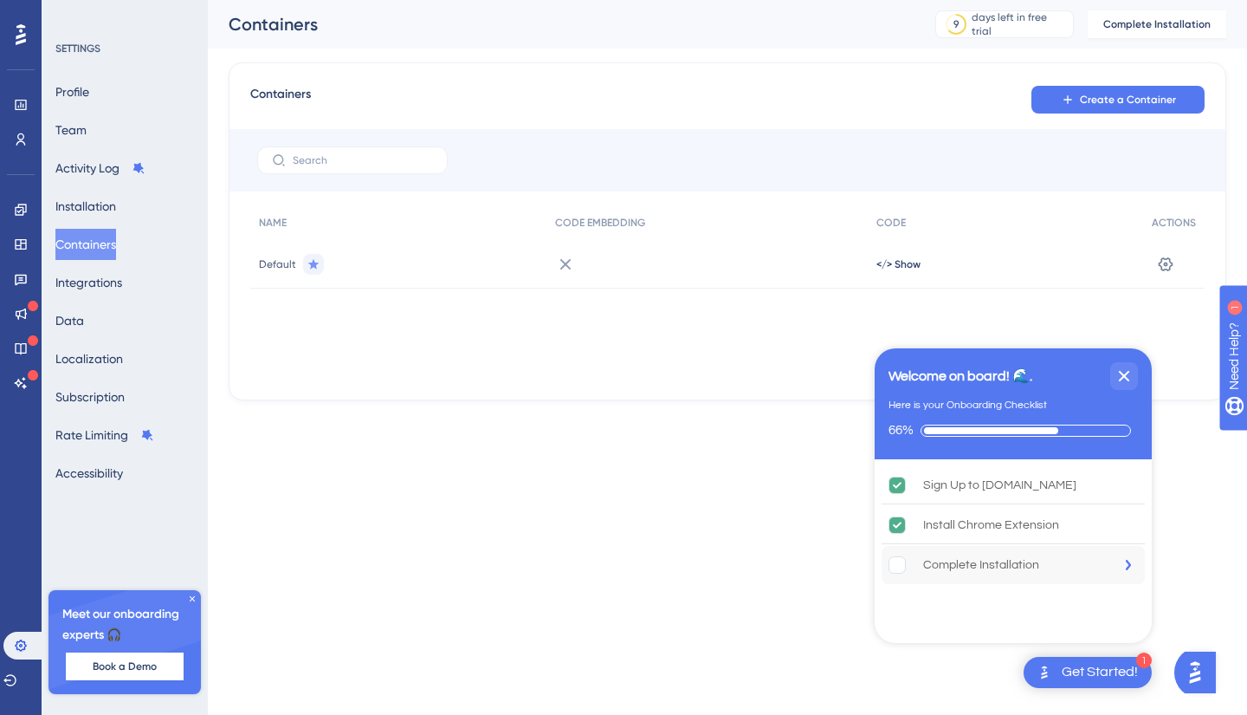
click at [961, 570] on div "Complete Installation" at bounding box center [981, 564] width 116 height 21
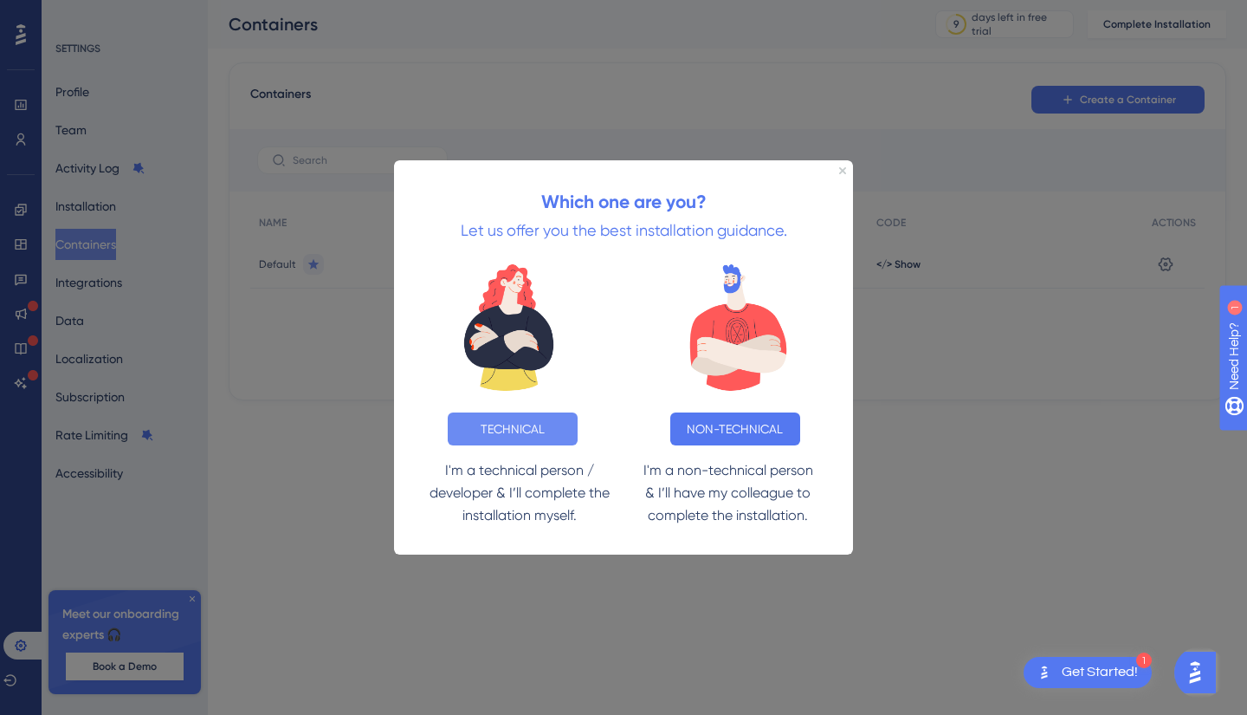
click at [530, 426] on button "TECHNICAL" at bounding box center [513, 428] width 130 height 33
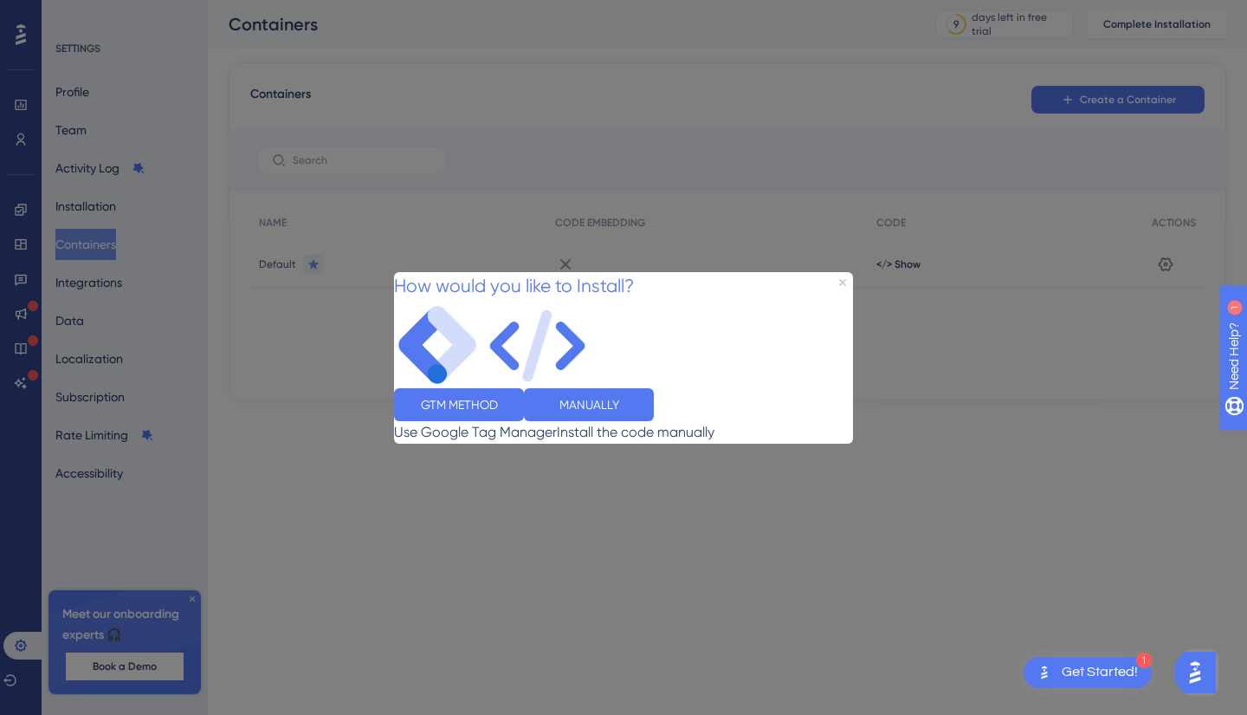
click at [524, 420] on button "GTM METHOD" at bounding box center [459, 403] width 130 height 33
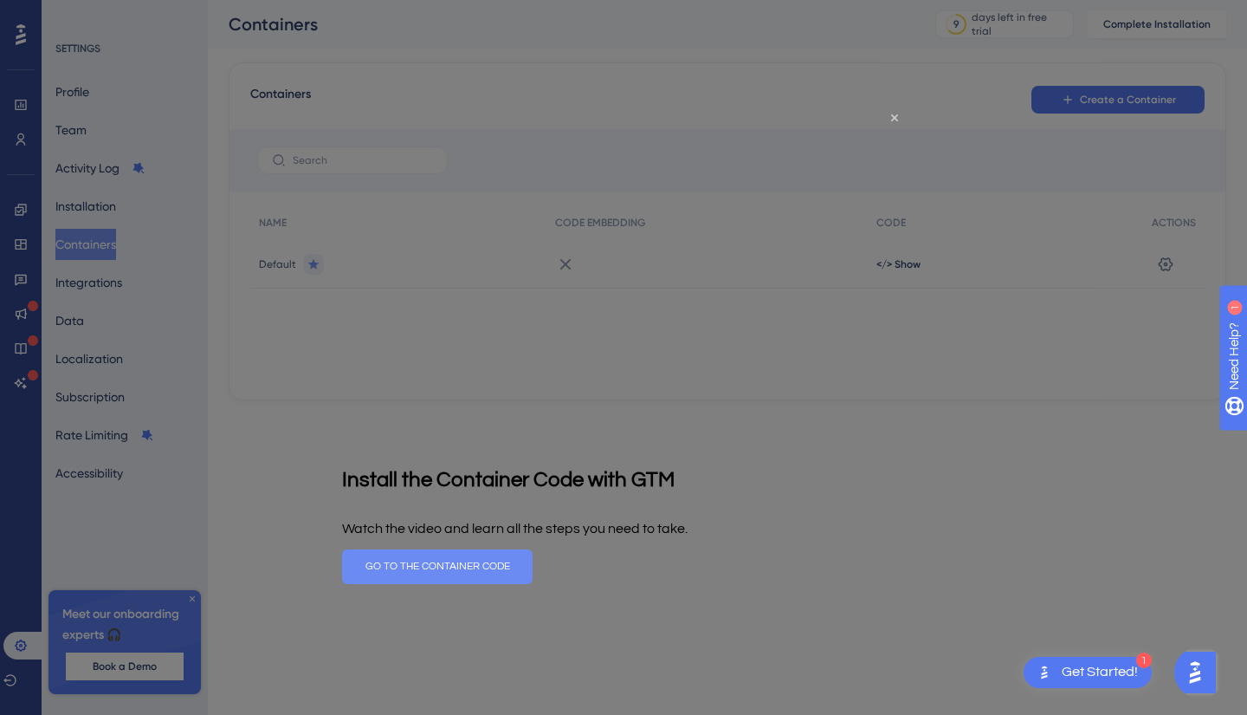
click at [533, 563] on button "GO TO THE CONTAINER CODE" at bounding box center [437, 565] width 191 height 35
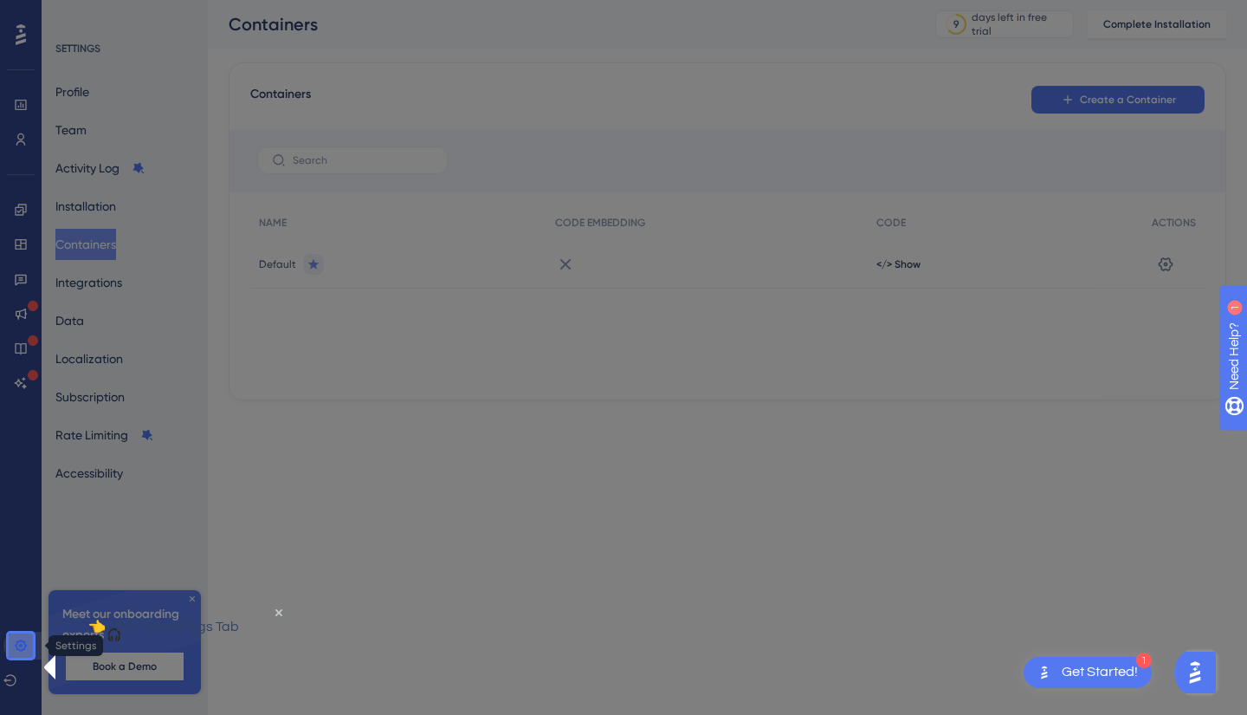
click at [23, 639] on icon at bounding box center [21, 645] width 14 height 14
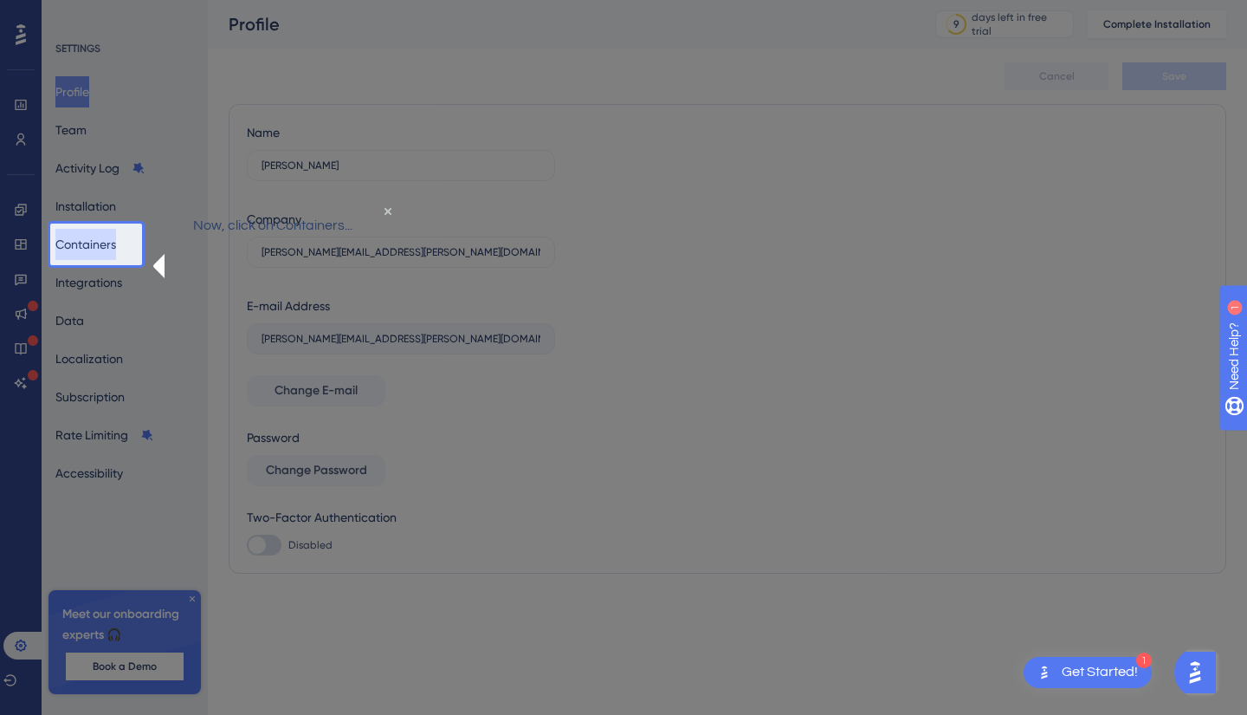
click at [114, 239] on button "Containers" at bounding box center [85, 244] width 61 height 31
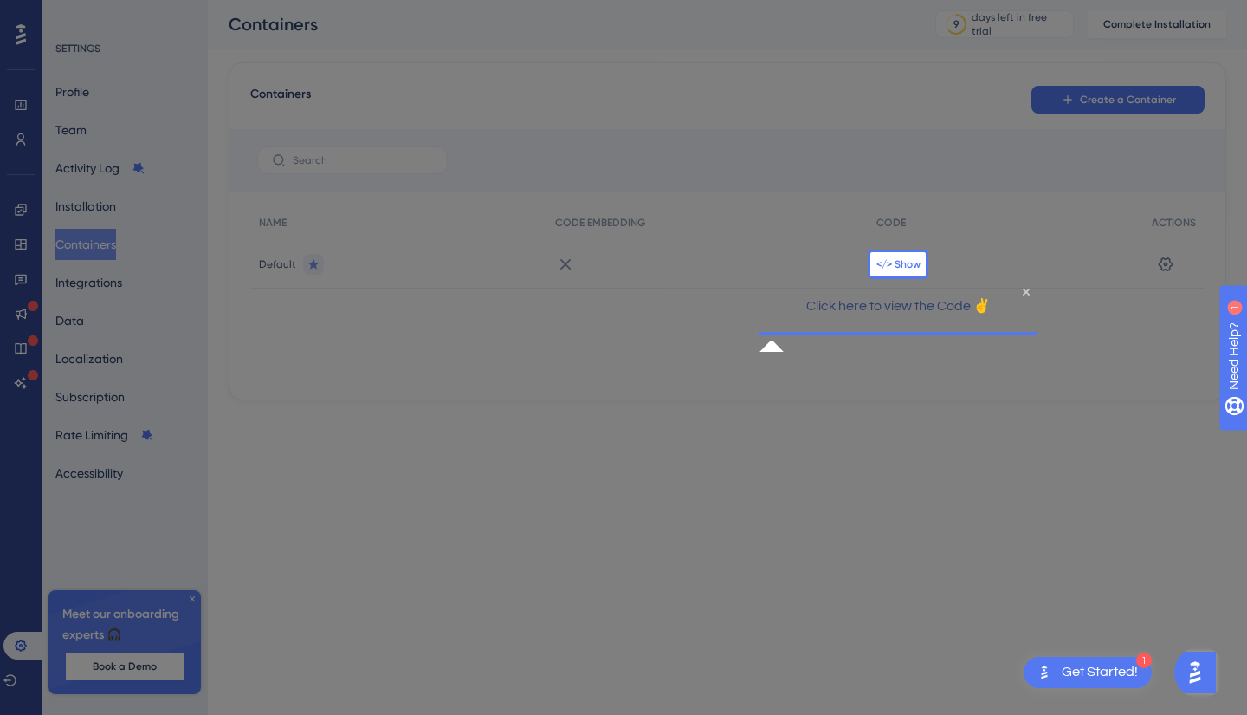
click at [890, 263] on span "</> Show" at bounding box center [899, 264] width 44 height 14
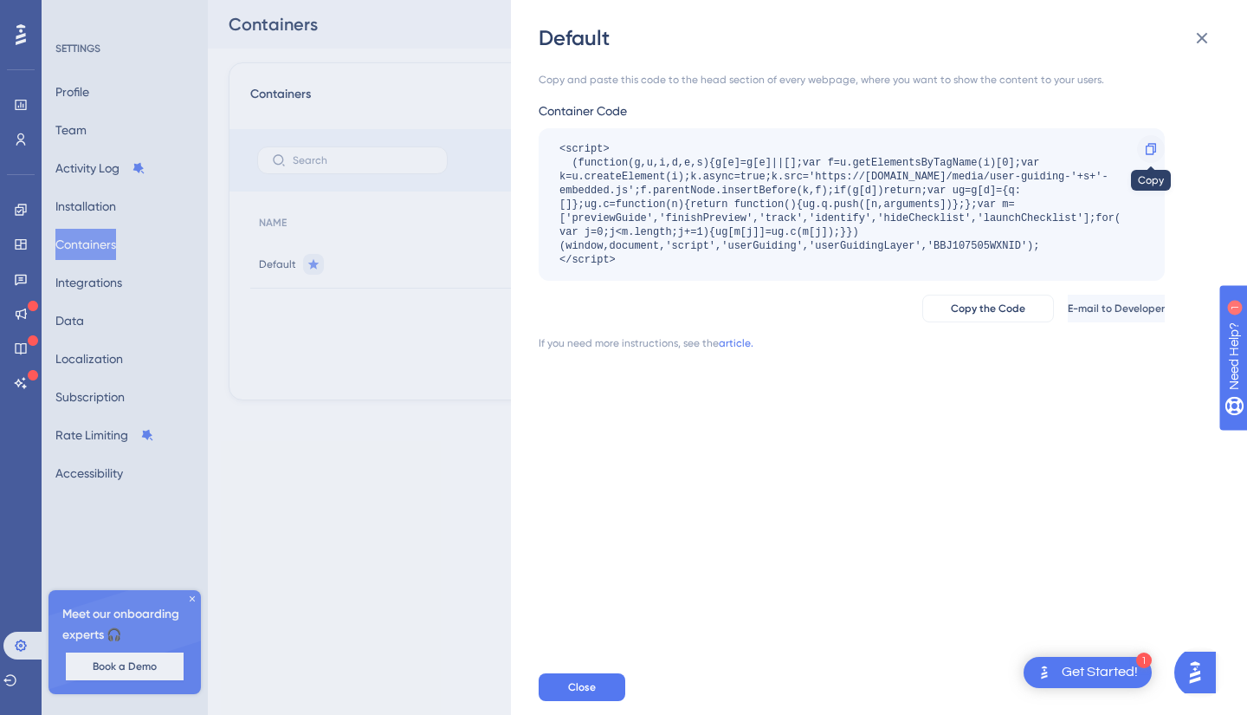
click at [1158, 144] on div at bounding box center [1151, 149] width 28 height 28
click at [1183, 42] on div "Default" at bounding box center [881, 38] width 684 height 28
click at [1193, 38] on icon at bounding box center [1202, 38] width 21 height 21
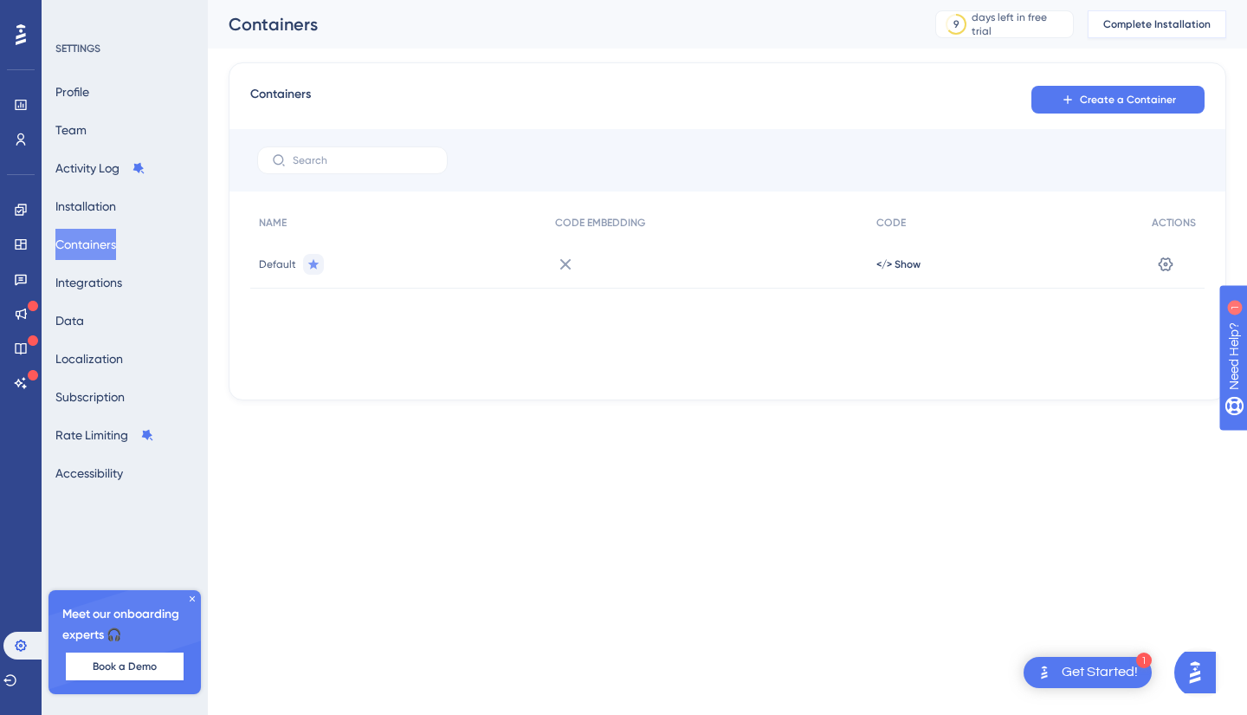
click at [1150, 13] on button "Complete Installation" at bounding box center [1157, 24] width 139 height 28
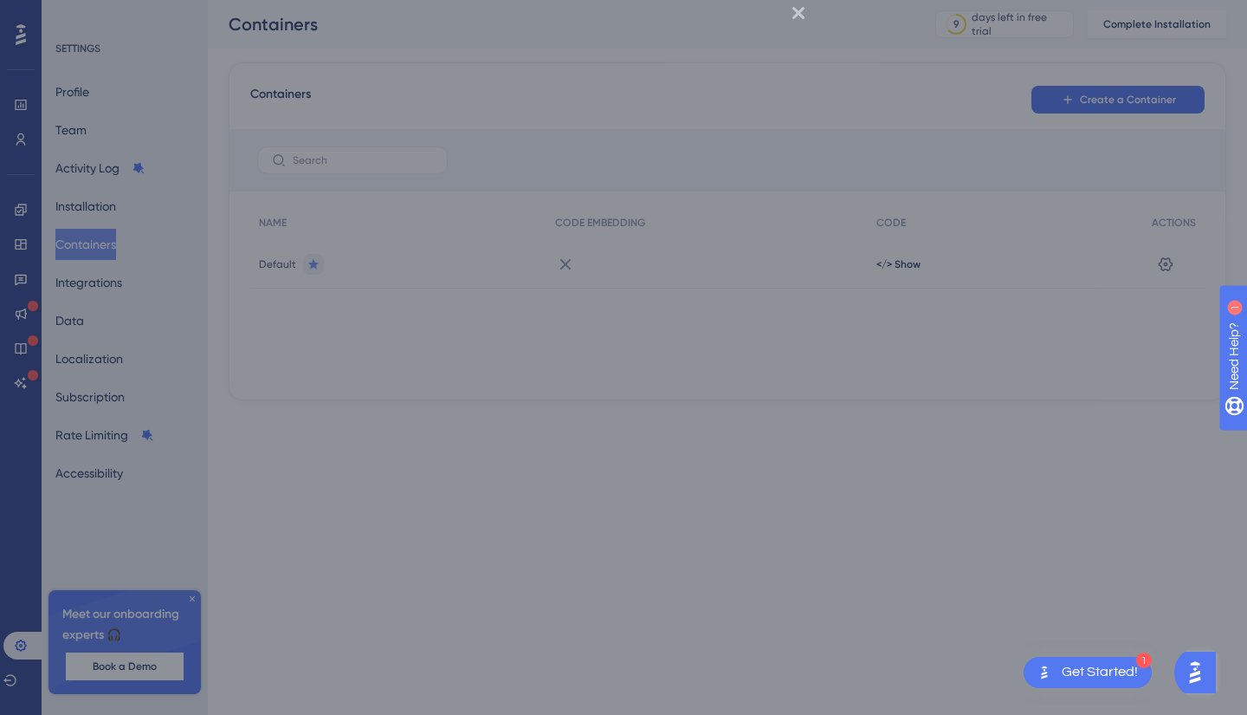
click at [759, 11] on div at bounding box center [624, 328] width 270 height 657
click at [793, 12] on icon "Close Preview" at bounding box center [799, 13] width 12 height 12
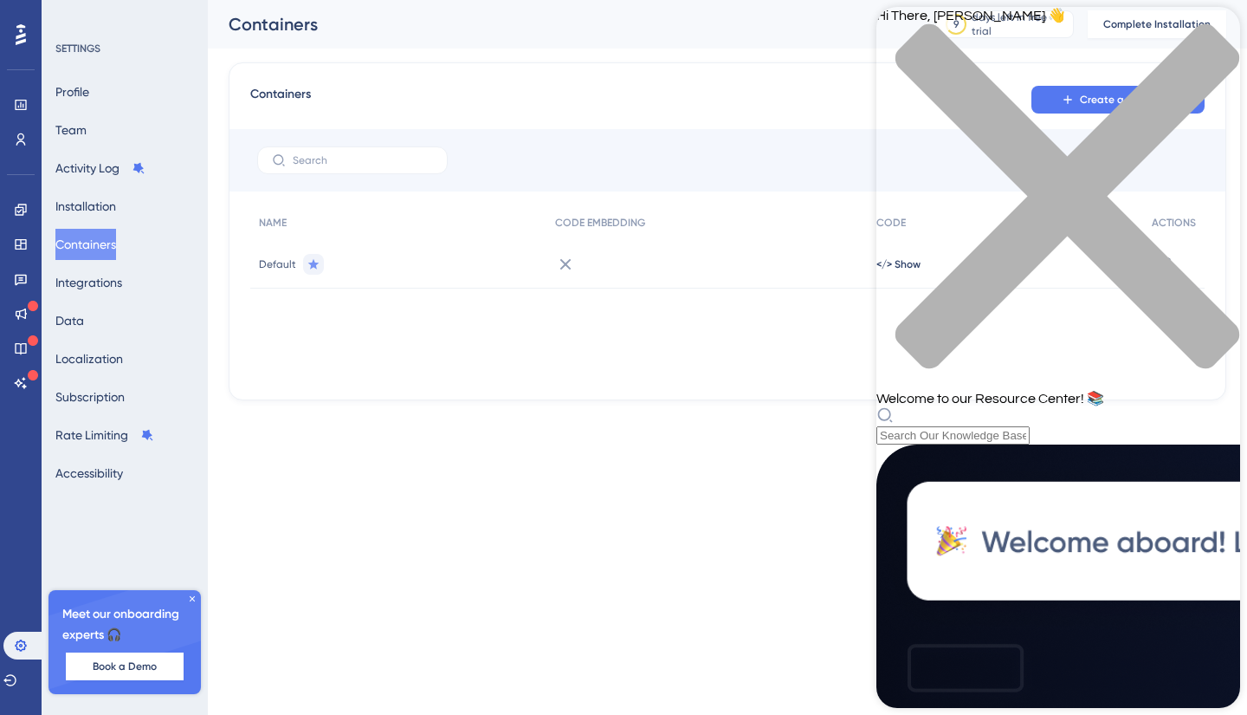
click at [1031, 406] on div "Resource Center Header" at bounding box center [1059, 425] width 364 height 38
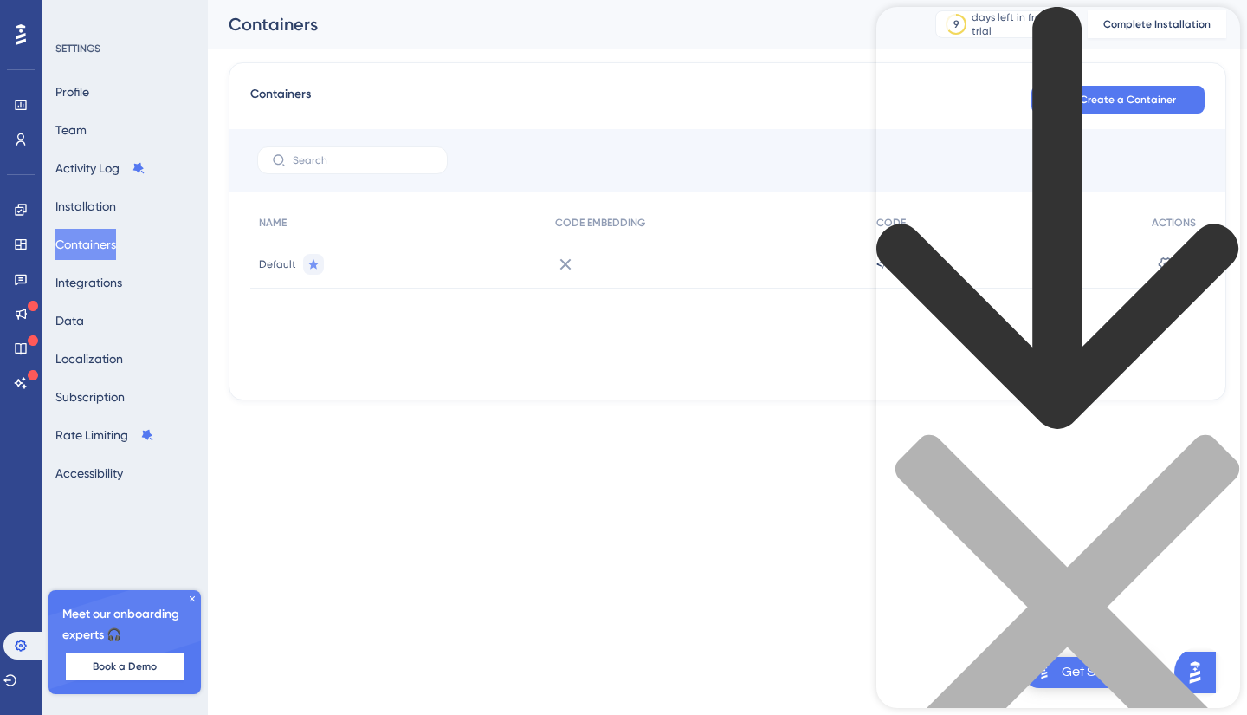
click at [1033, 102] on div "Resource Center Header" at bounding box center [1059, 423] width 364 height 832
type input "i have set up container"
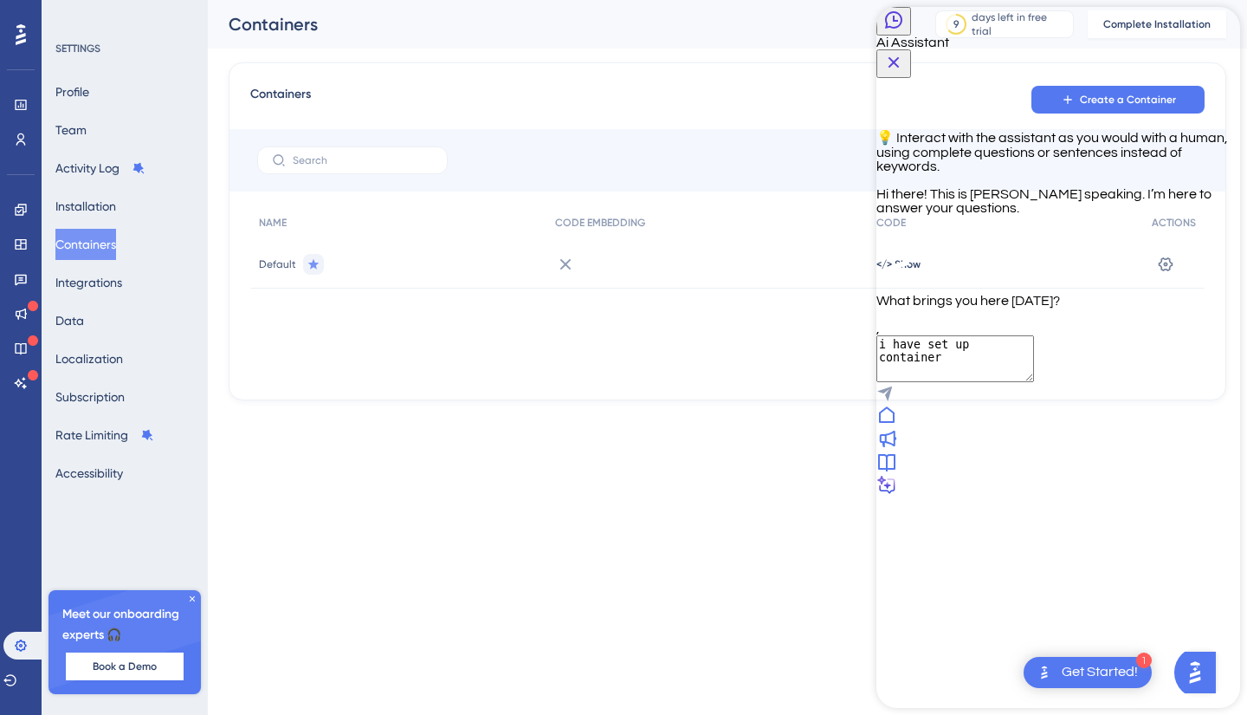
click at [963, 382] on textarea "i have set up container" at bounding box center [956, 358] width 158 height 47
click at [1034, 382] on textarea "i have set up container" at bounding box center [956, 358] width 158 height 47
type textarea "i have set up container on gtm"
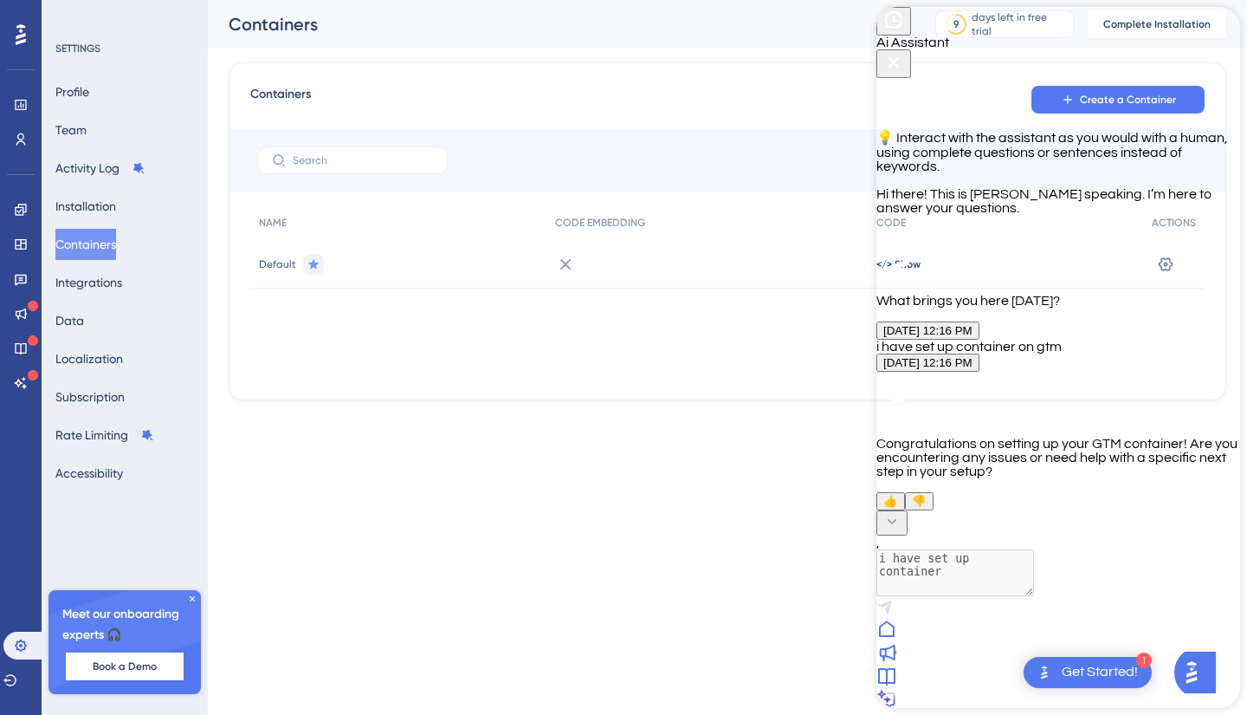
scroll to position [58, 0]
click at [1034, 571] on textarea "i have set up container" at bounding box center [956, 547] width 158 height 47
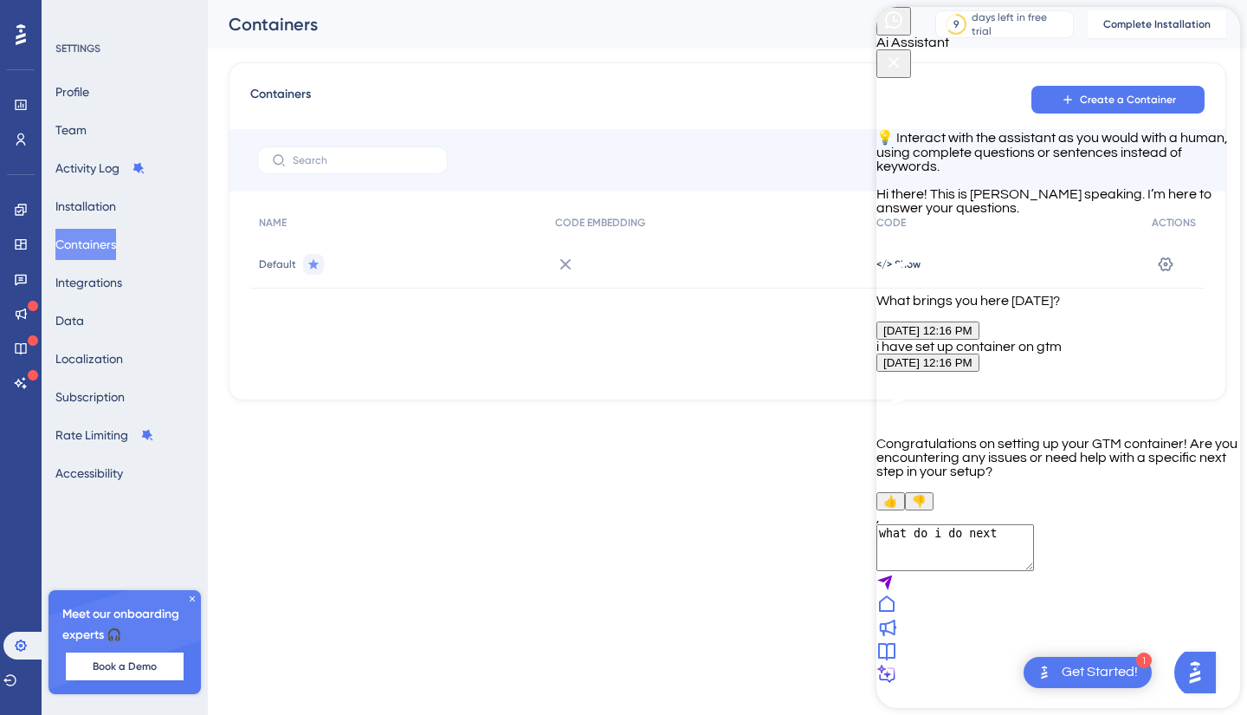
type textarea "what do i do next"
drag, startPoint x: 1111, startPoint y: 28, endPoint x: 1097, endPoint y: 60, distance: 34.9
click at [1097, 60] on div "Ai Assistant" at bounding box center [1059, 42] width 364 height 71
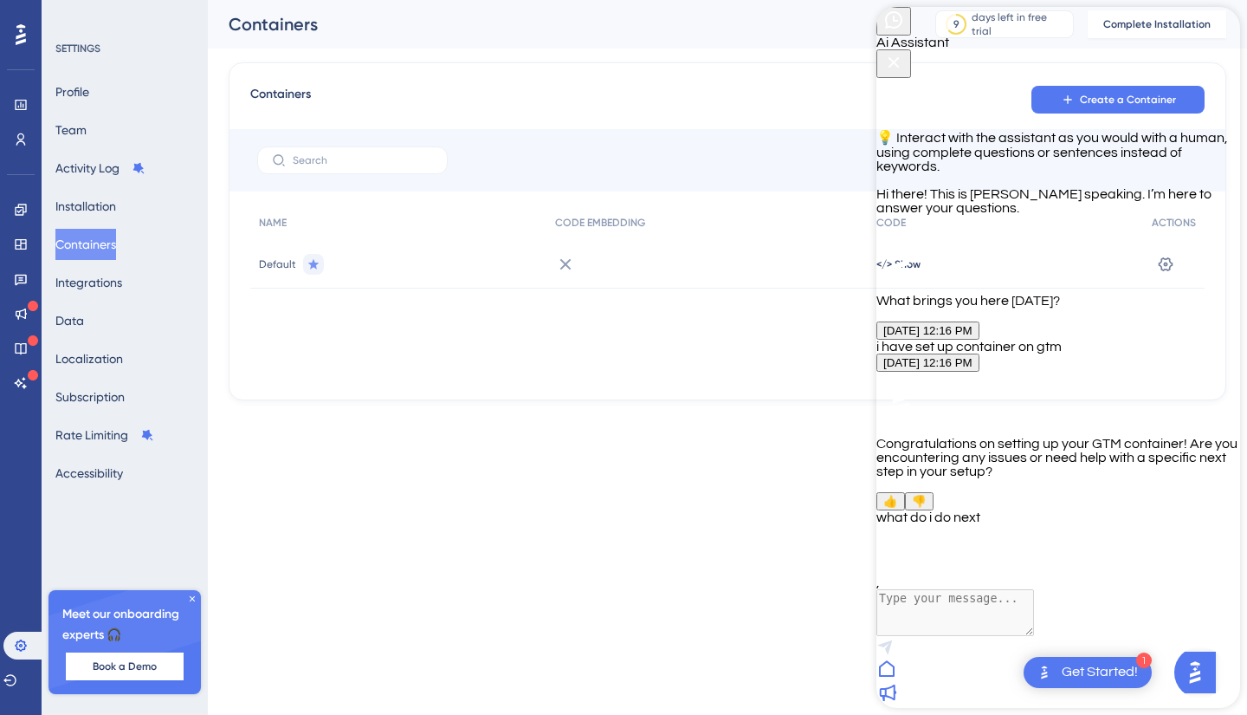
click at [1097, 60] on div "Ai Assistant" at bounding box center [1059, 42] width 364 height 71
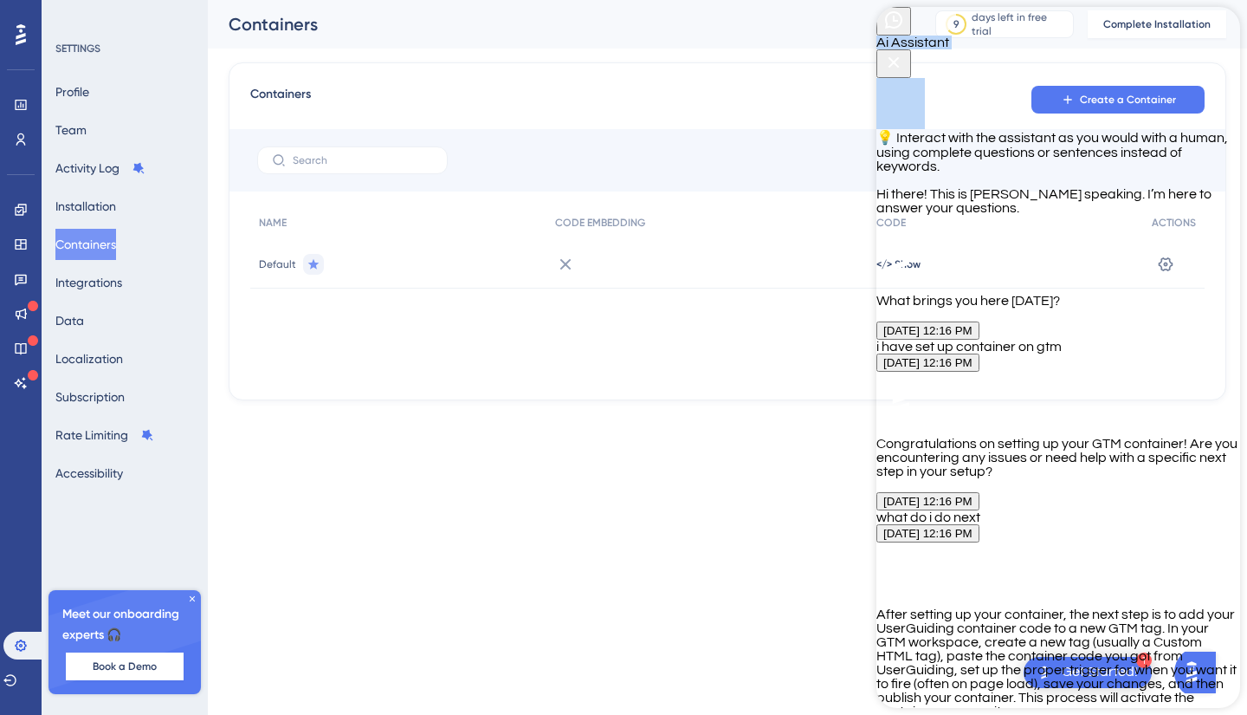
scroll to position [496, 0]
type textarea "i have published it"
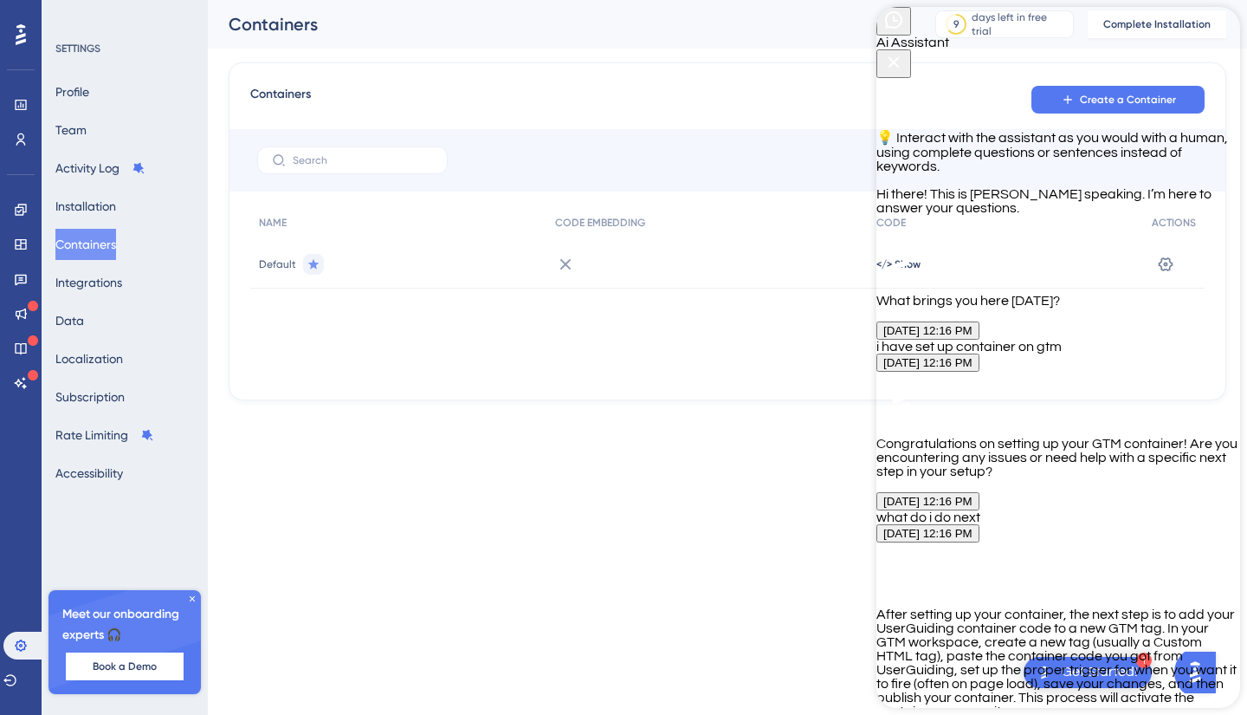
type textarea "how do i verify its active"
click at [904, 52] on icon "Close Button" at bounding box center [894, 62] width 21 height 21
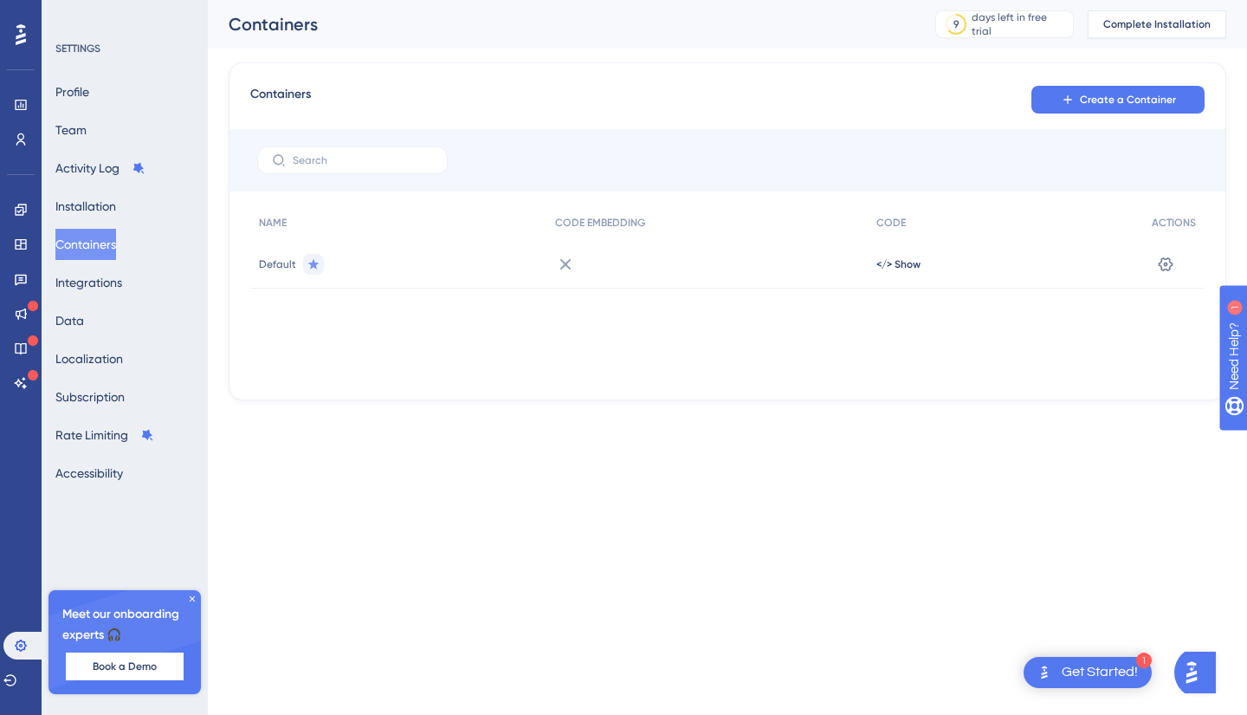
click at [1131, 32] on button "Complete Installation" at bounding box center [1157, 24] width 139 height 28
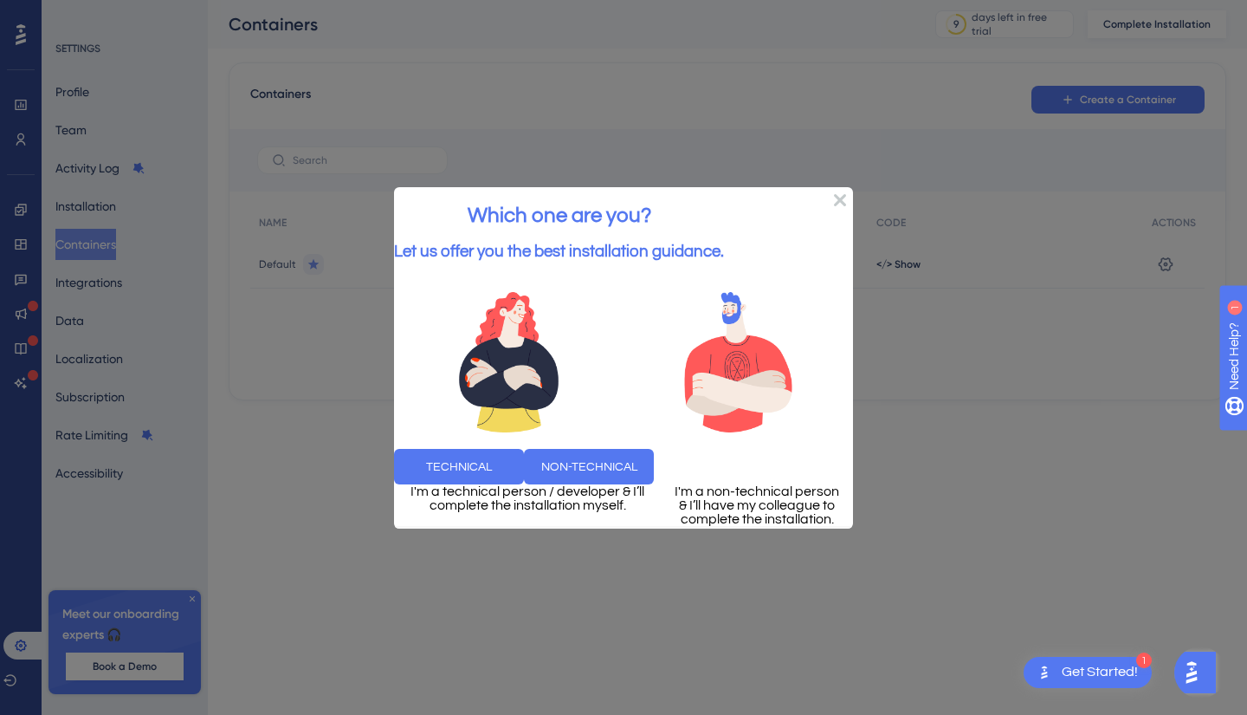
scroll to position [0, 0]
click at [524, 448] on button "TECHNICAL" at bounding box center [459, 466] width 130 height 36
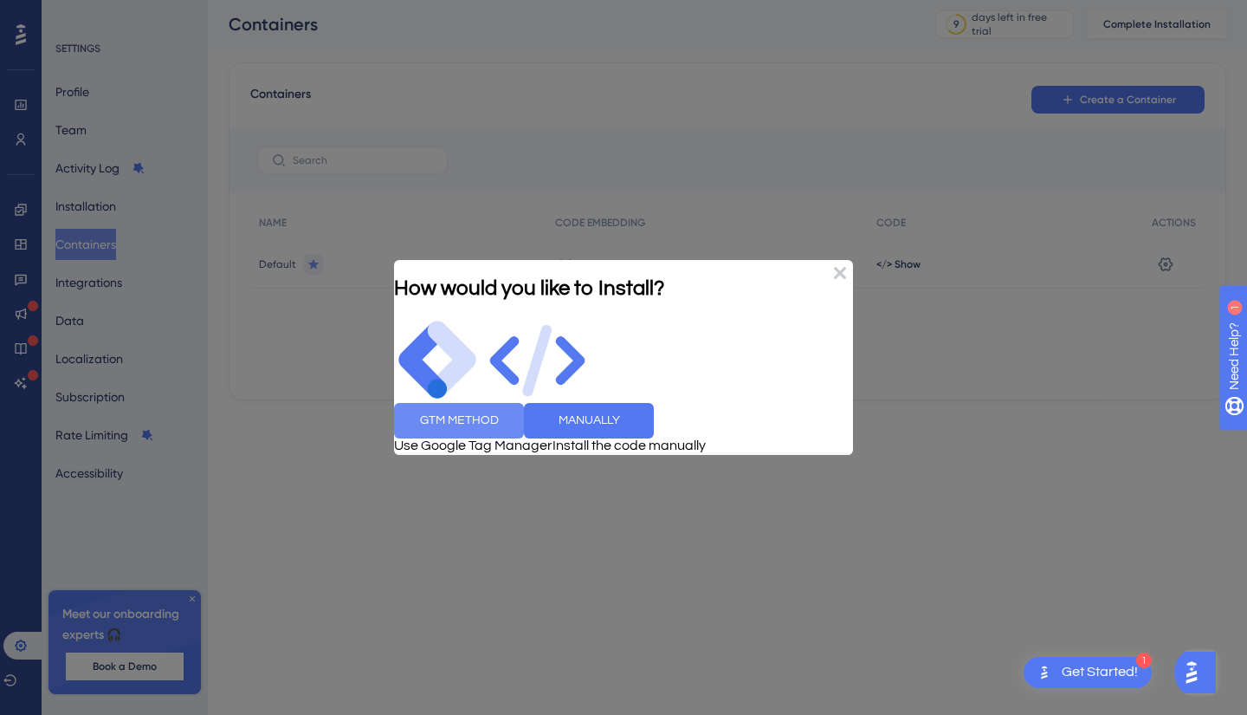
click at [524, 409] on button "GTM METHOD" at bounding box center [459, 421] width 130 height 36
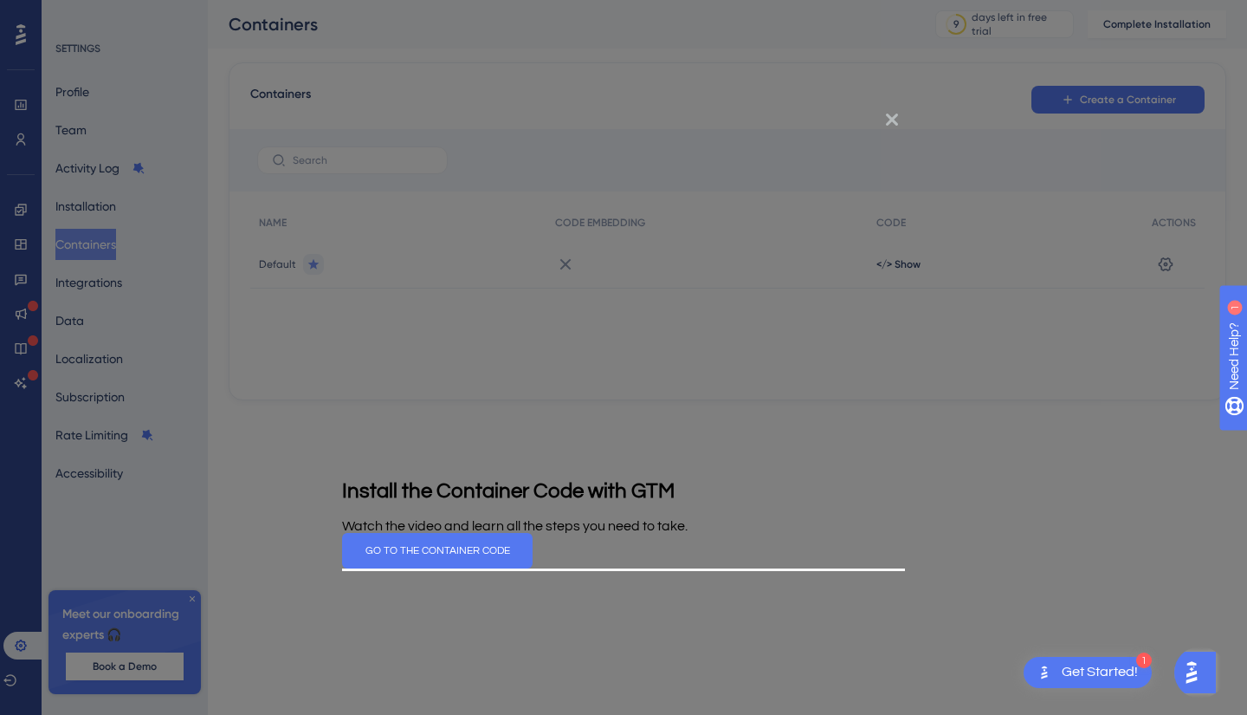
click at [893, 116] on icon "Close Preview" at bounding box center [892, 119] width 12 height 12
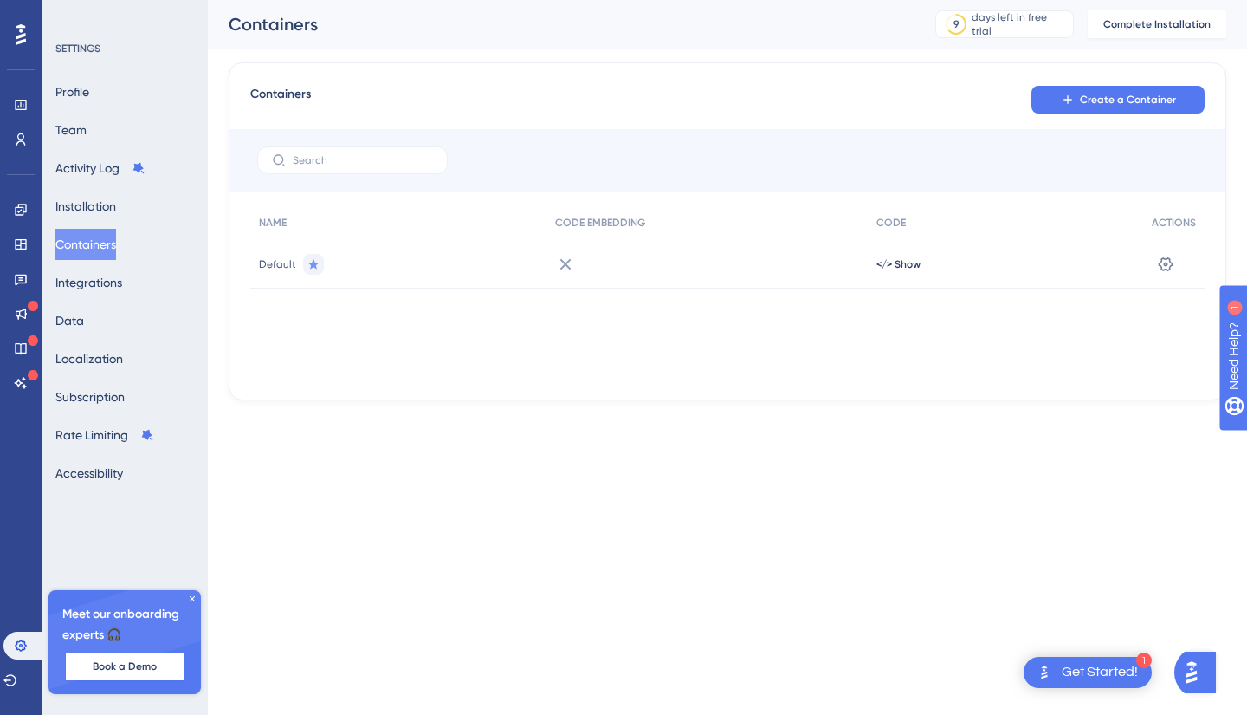
click at [1214, 682] on button "Open AI Assistant Launcher" at bounding box center [1196, 672] width 42 height 42
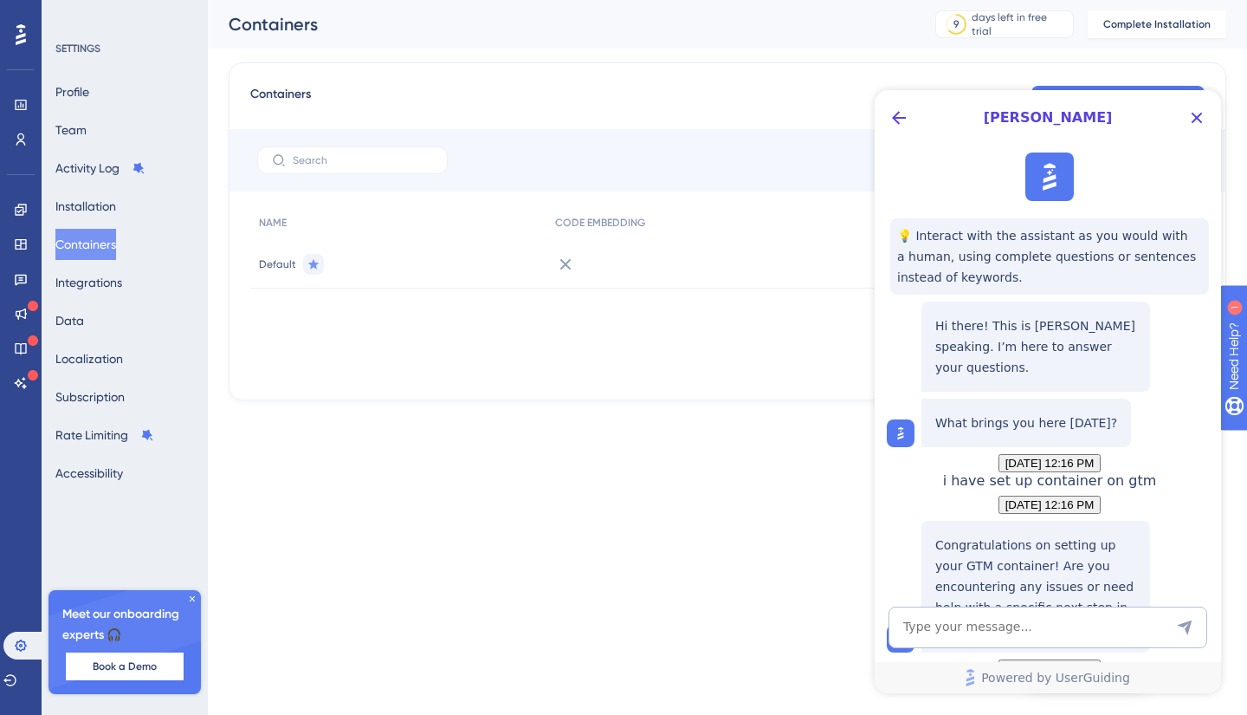
click at [1095, 463] on button "October 14, 2025 - 12:16 PM" at bounding box center [1050, 463] width 103 height 18
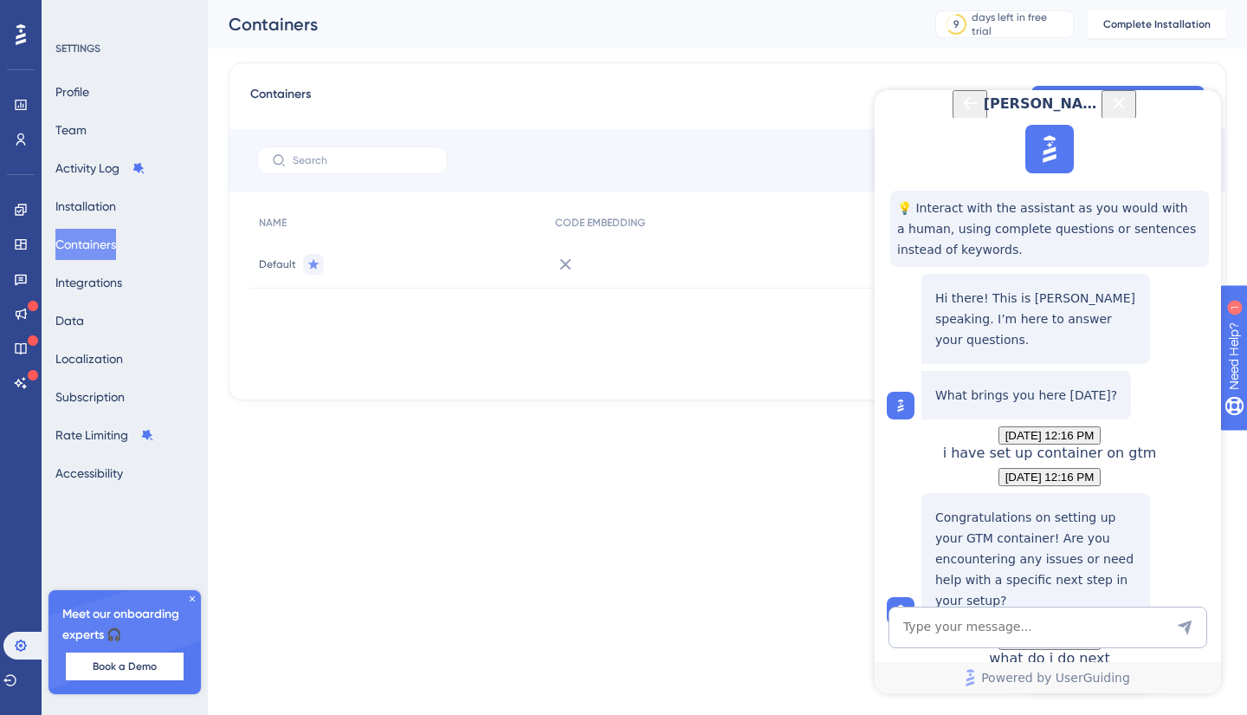
scroll to position [1405, 0]
click at [1130, 113] on icon "Close Button" at bounding box center [1119, 103] width 21 height 21
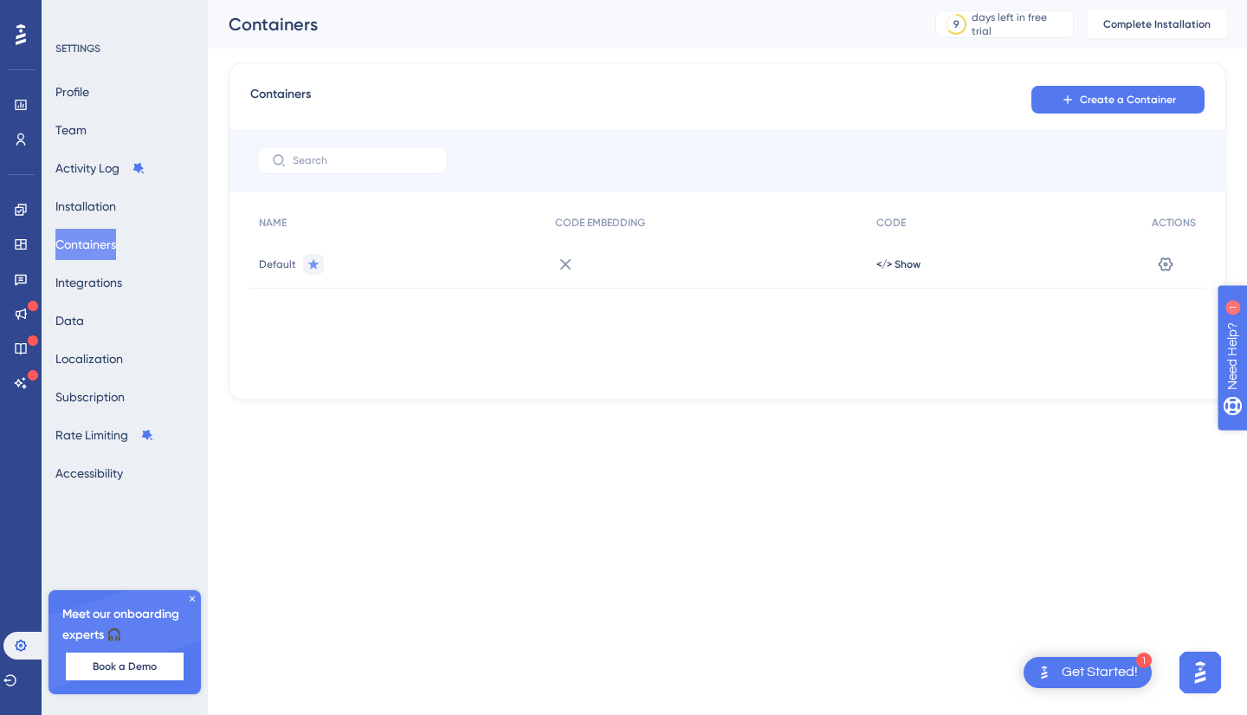
scroll to position [0, 0]
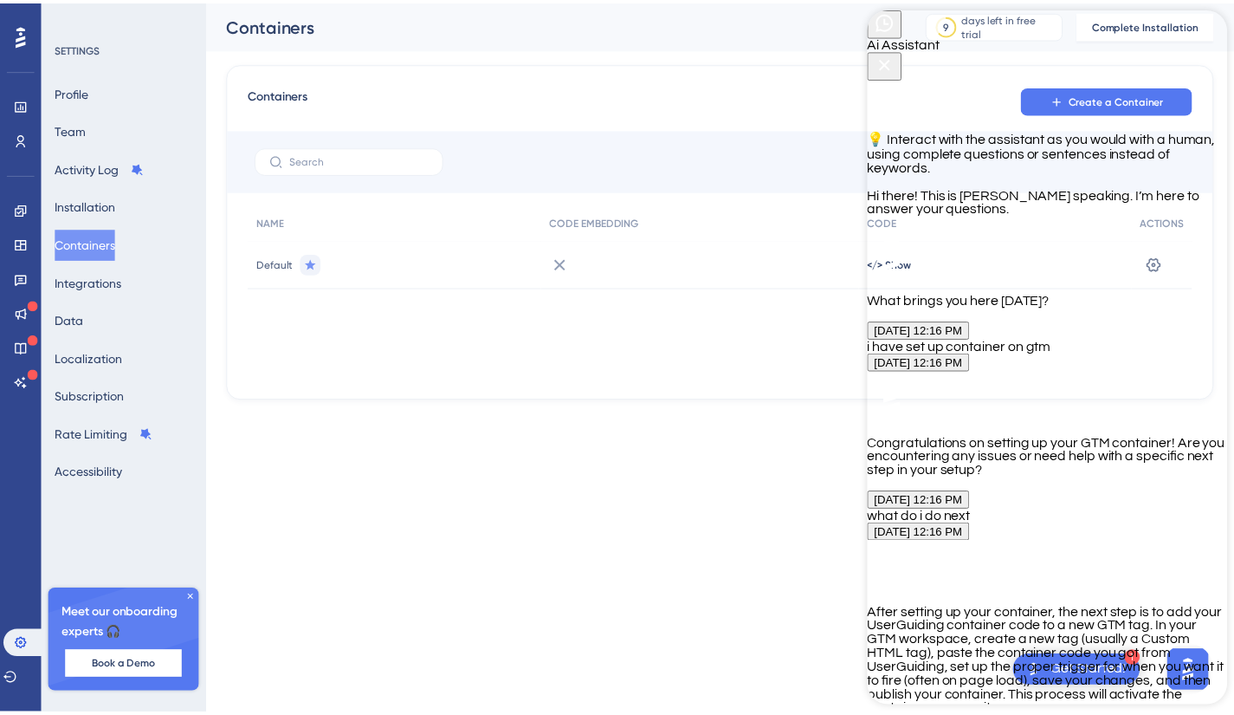
scroll to position [1311, 0]
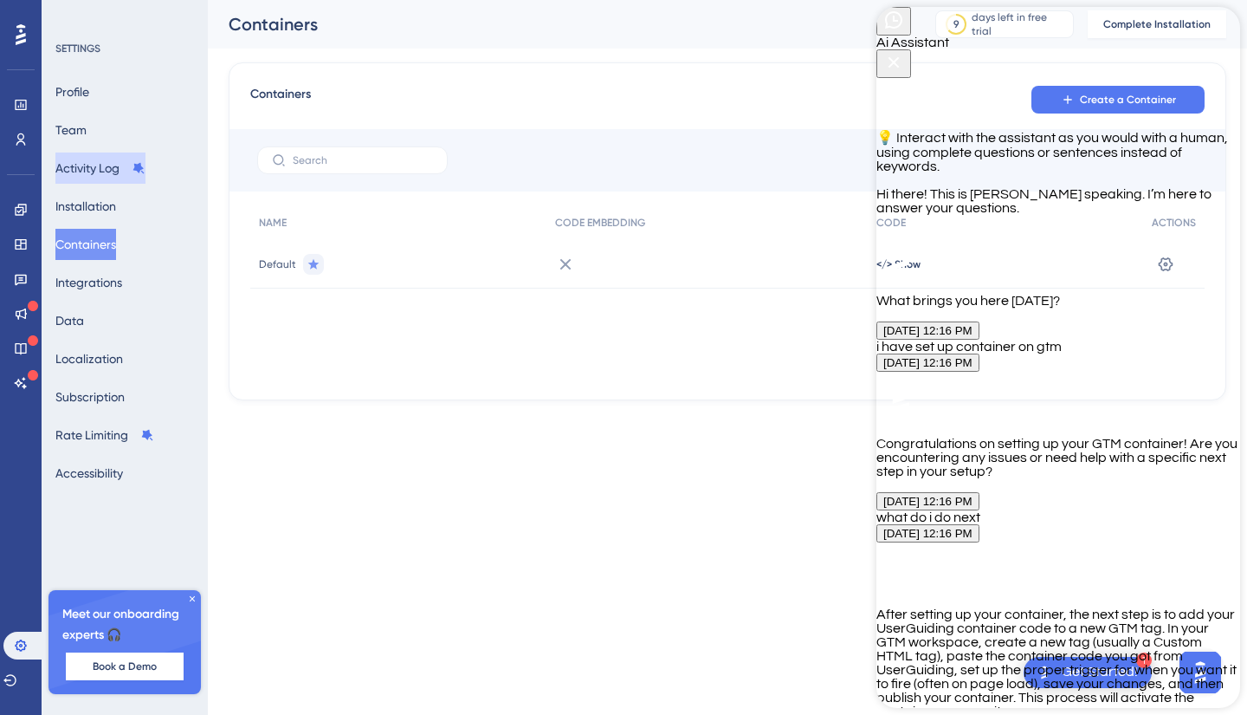
click at [122, 163] on button "Activity Log" at bounding box center [100, 167] width 90 height 31
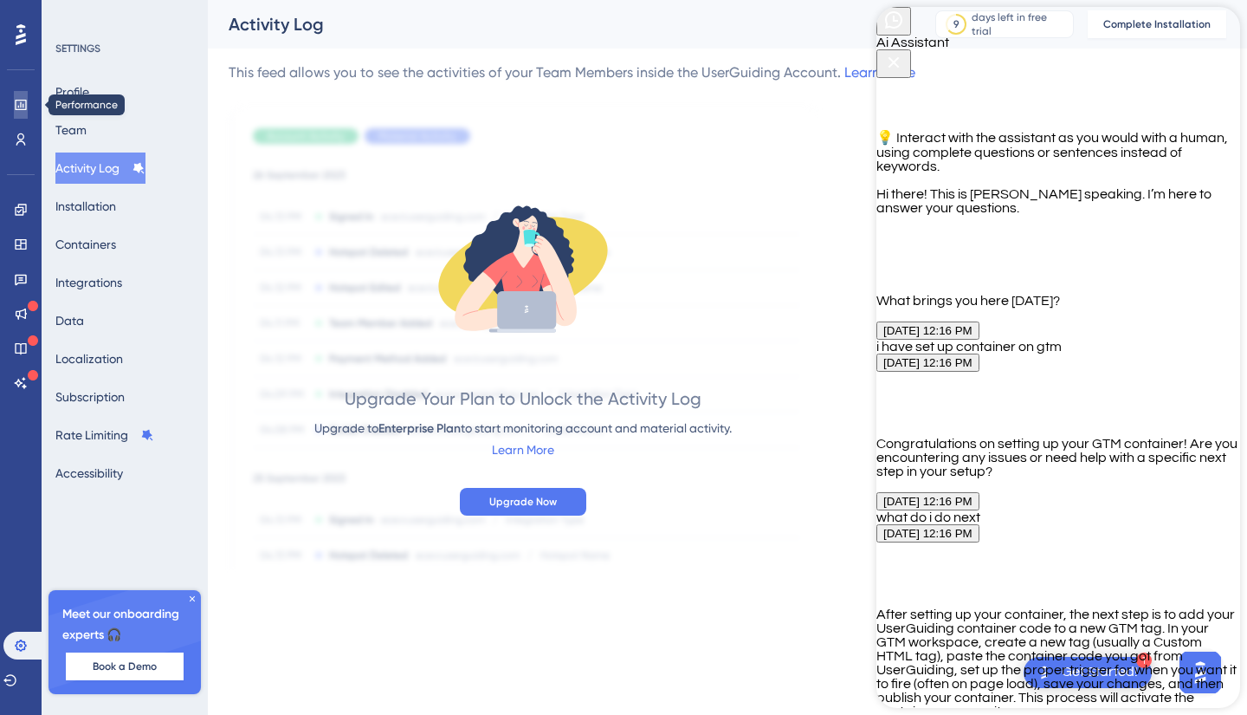
click at [28, 105] on link at bounding box center [21, 105] width 14 height 28
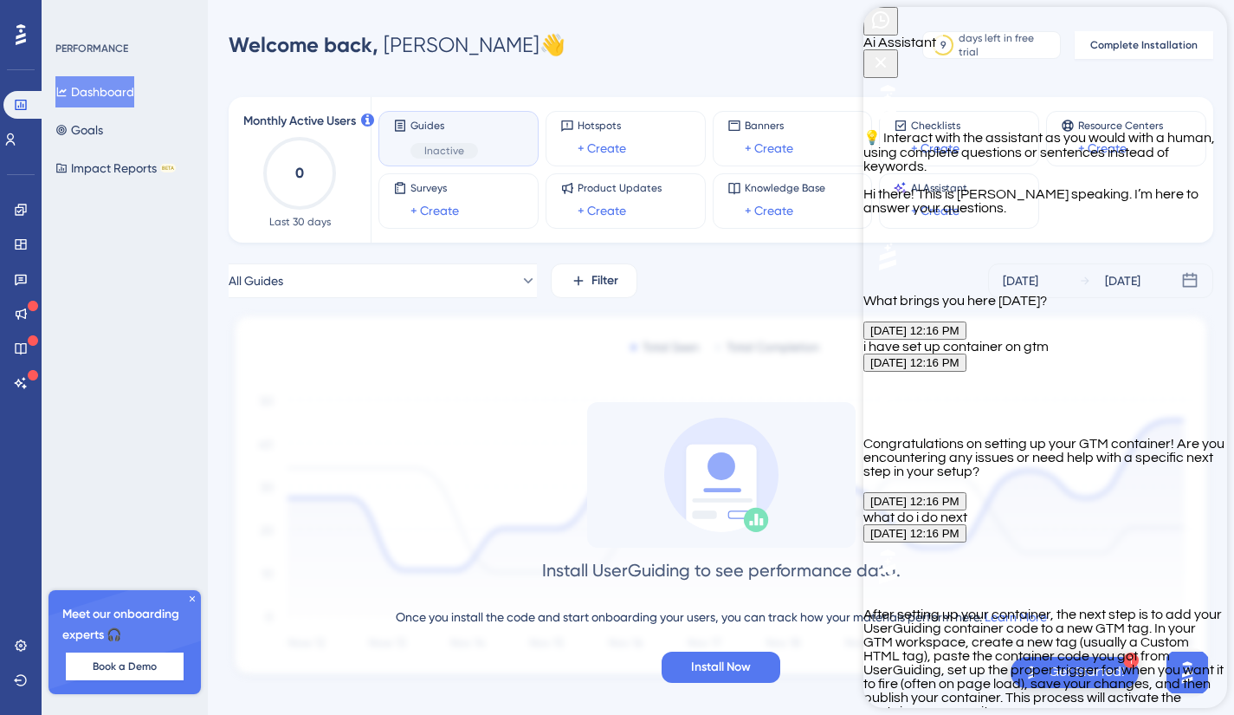
type textarea "i have ran troubleshooting where do i see the results"
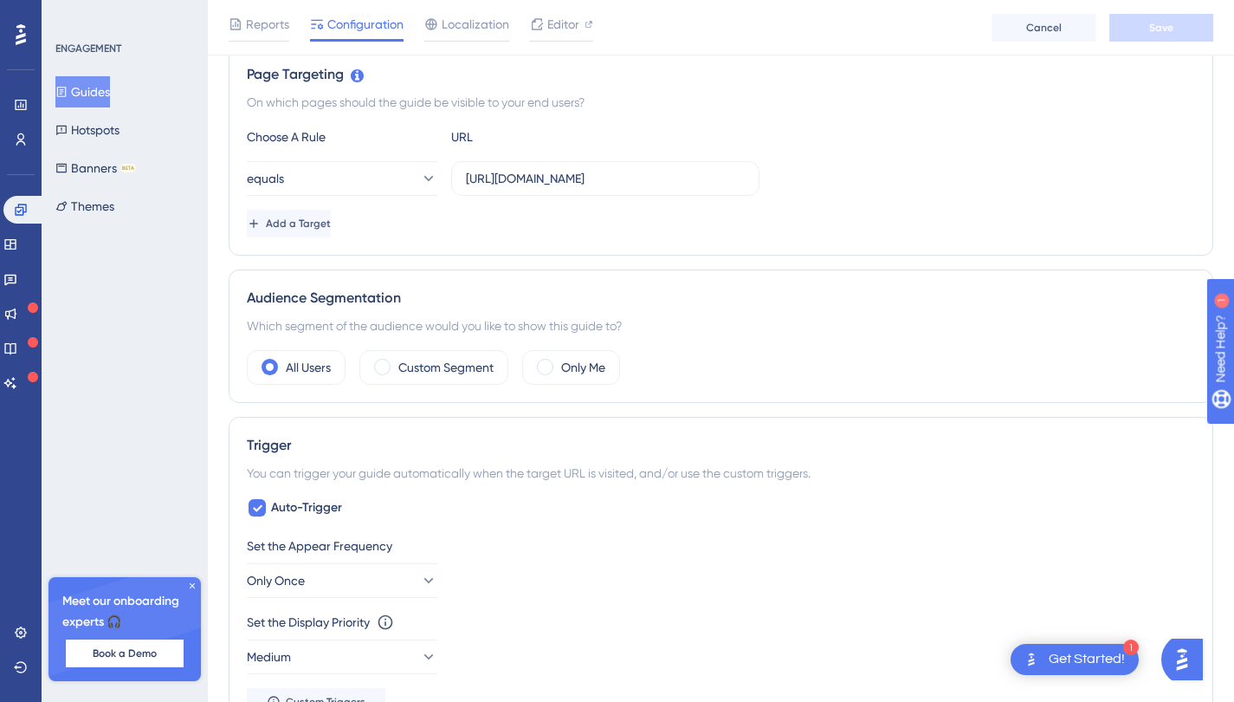
scroll to position [421, 0]
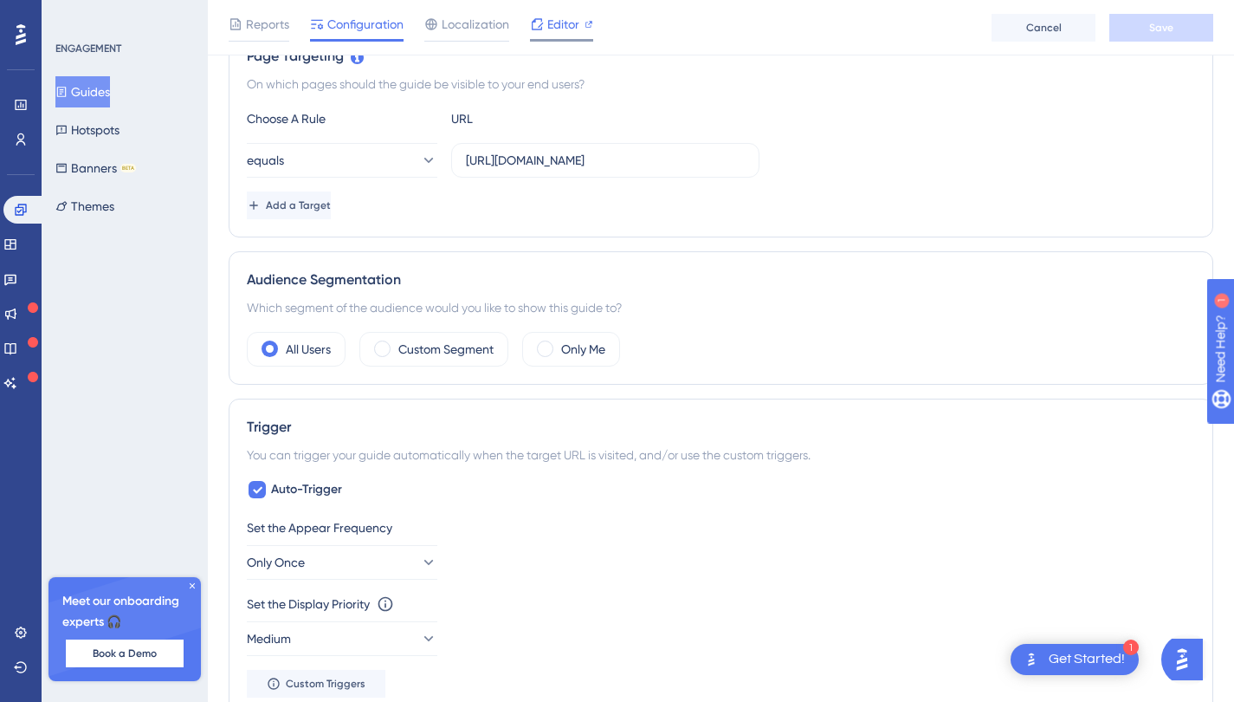
click at [541, 31] on div at bounding box center [537, 24] width 14 height 21
